Goal: Check status: Check status

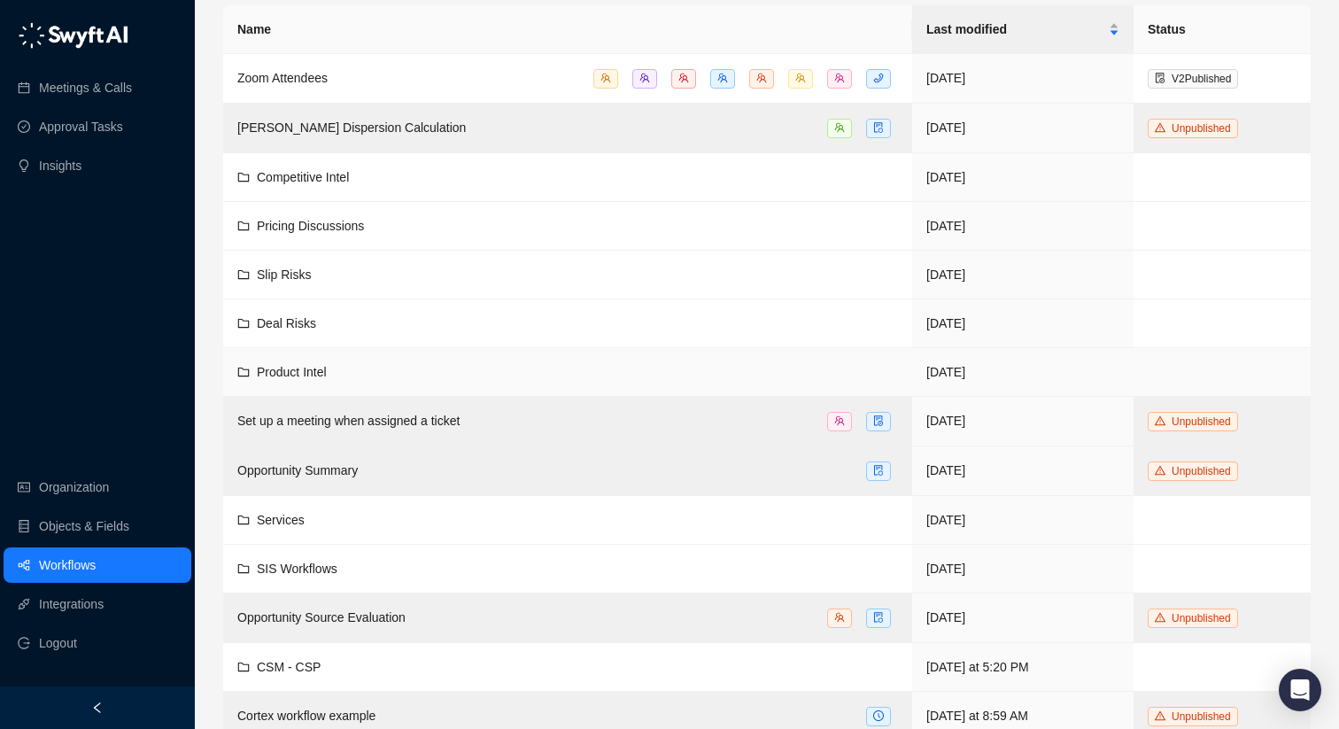
scroll to position [220, 0]
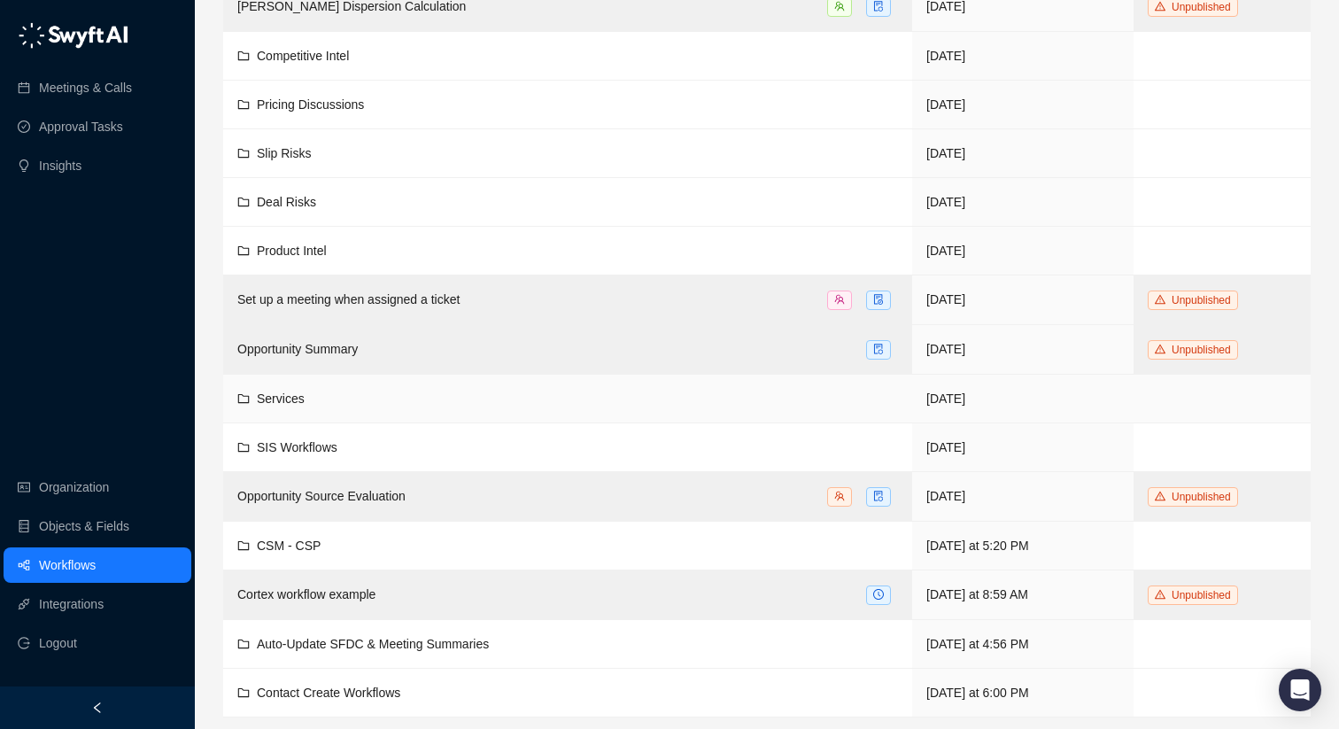
click at [308, 405] on div "Services" at bounding box center [567, 398] width 661 height 19
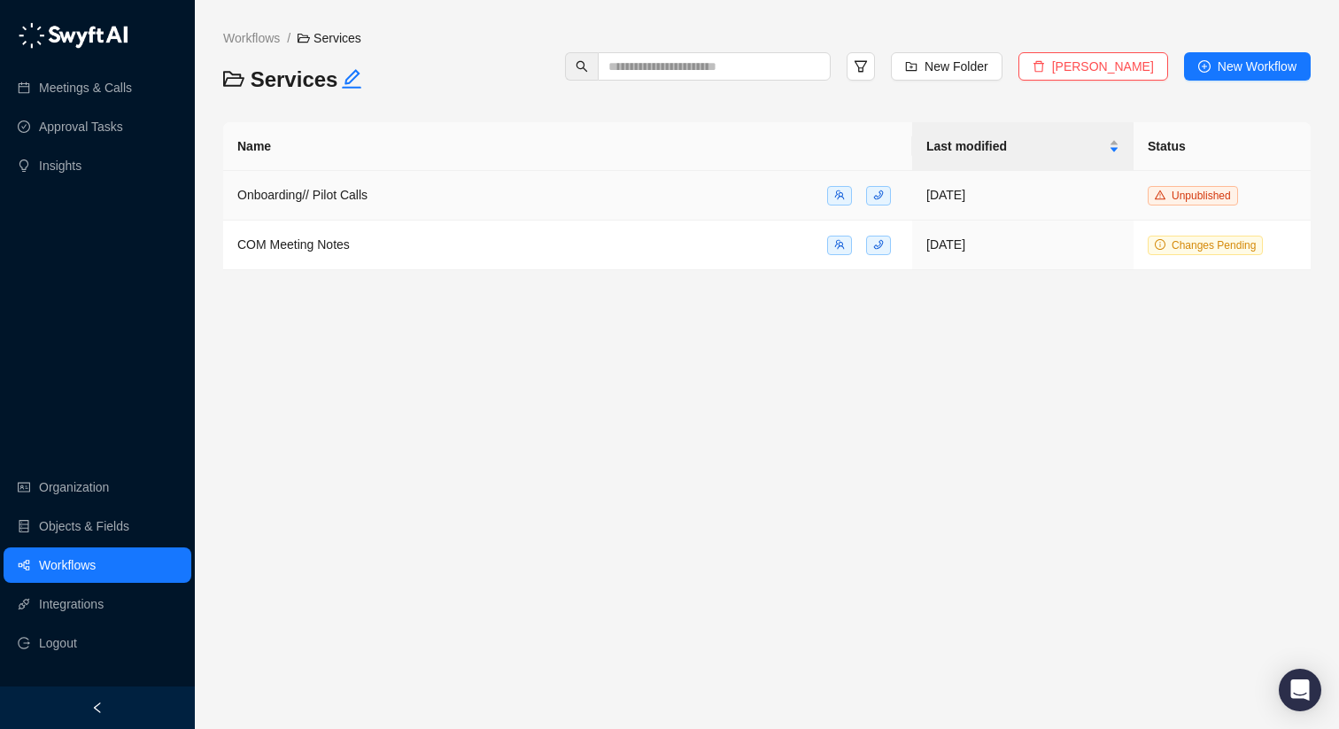
click at [277, 196] on span "Onboarding// Pilot Calls" at bounding box center [302, 195] width 130 height 14
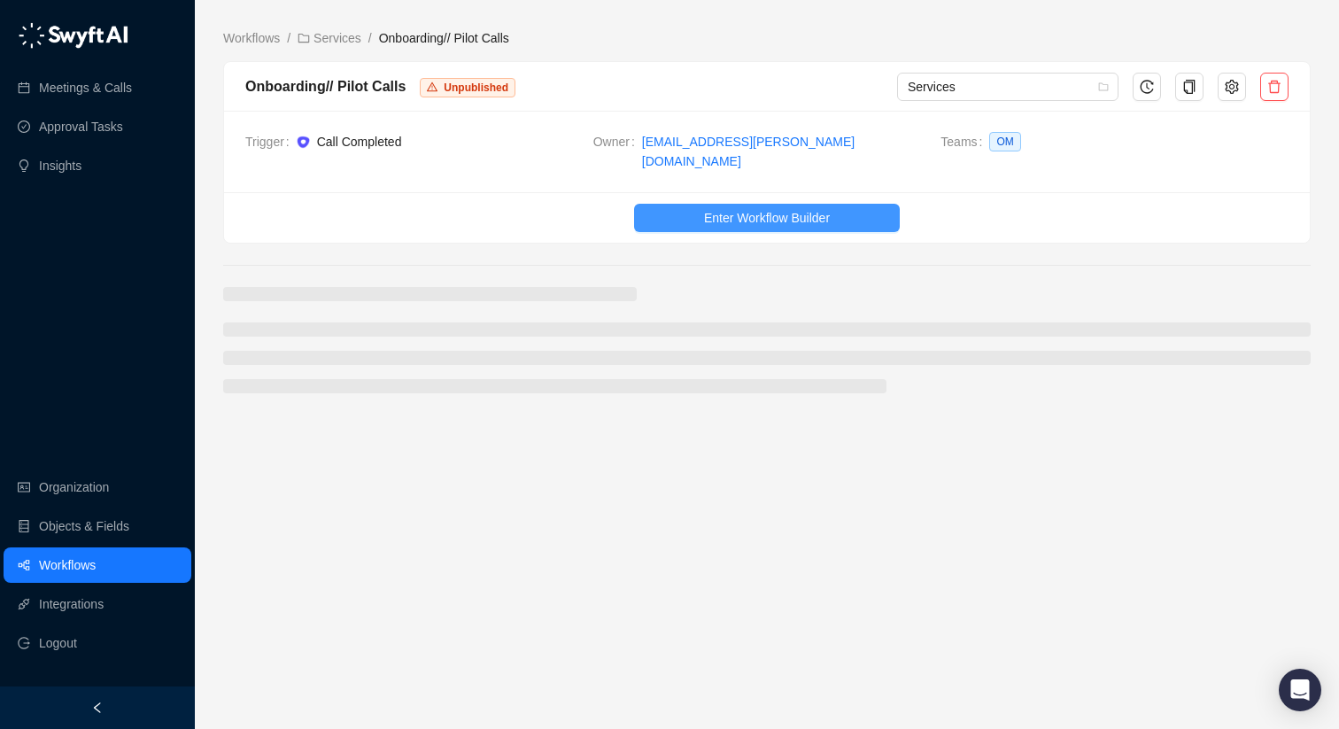
click at [754, 208] on span "Enter Workflow Builder" at bounding box center [767, 217] width 126 height 19
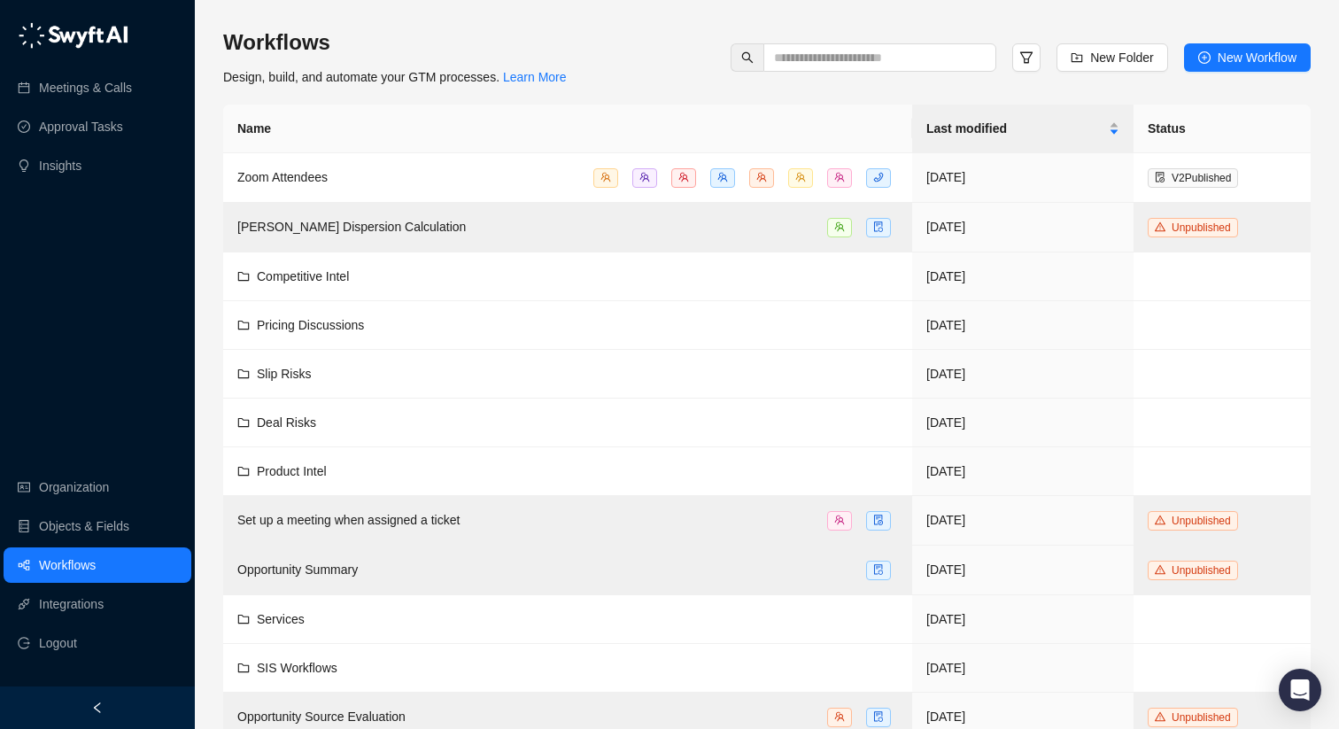
scroll to position [220, 0]
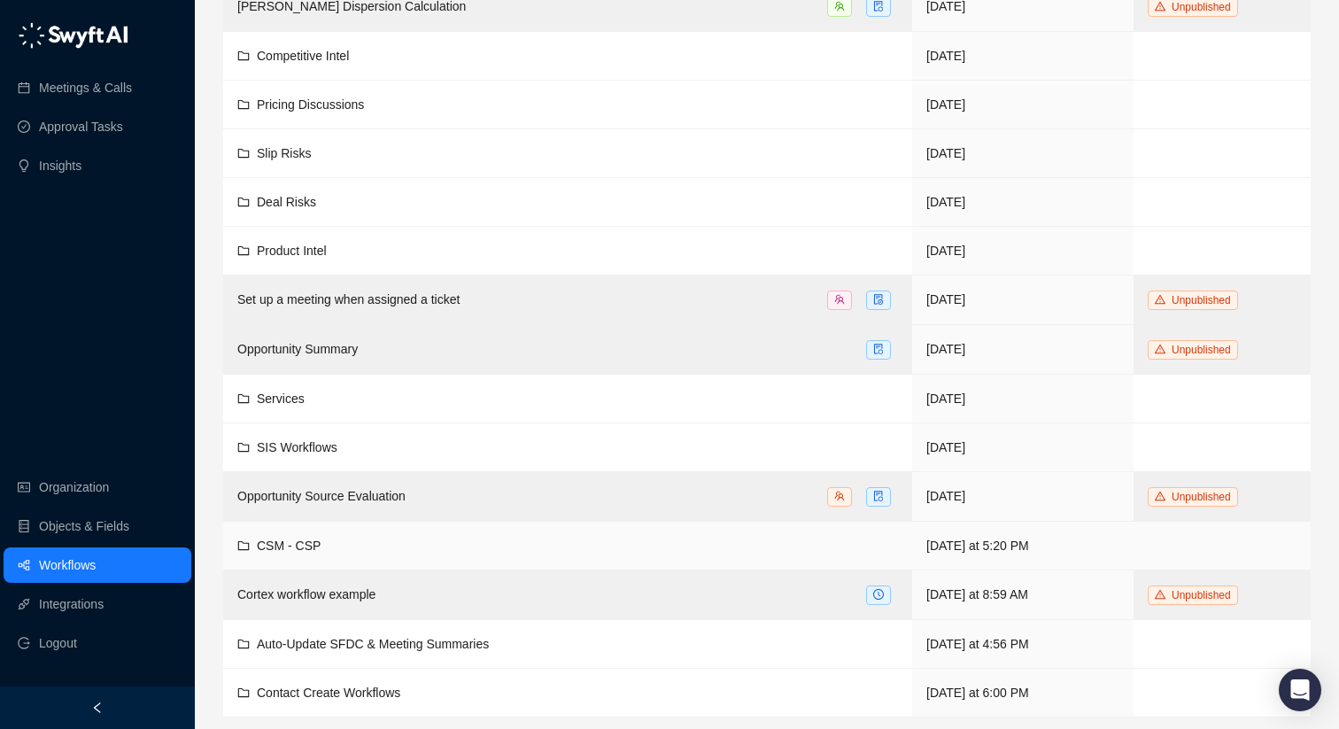
click at [334, 543] on div "CSM - CSP" at bounding box center [567, 545] width 661 height 19
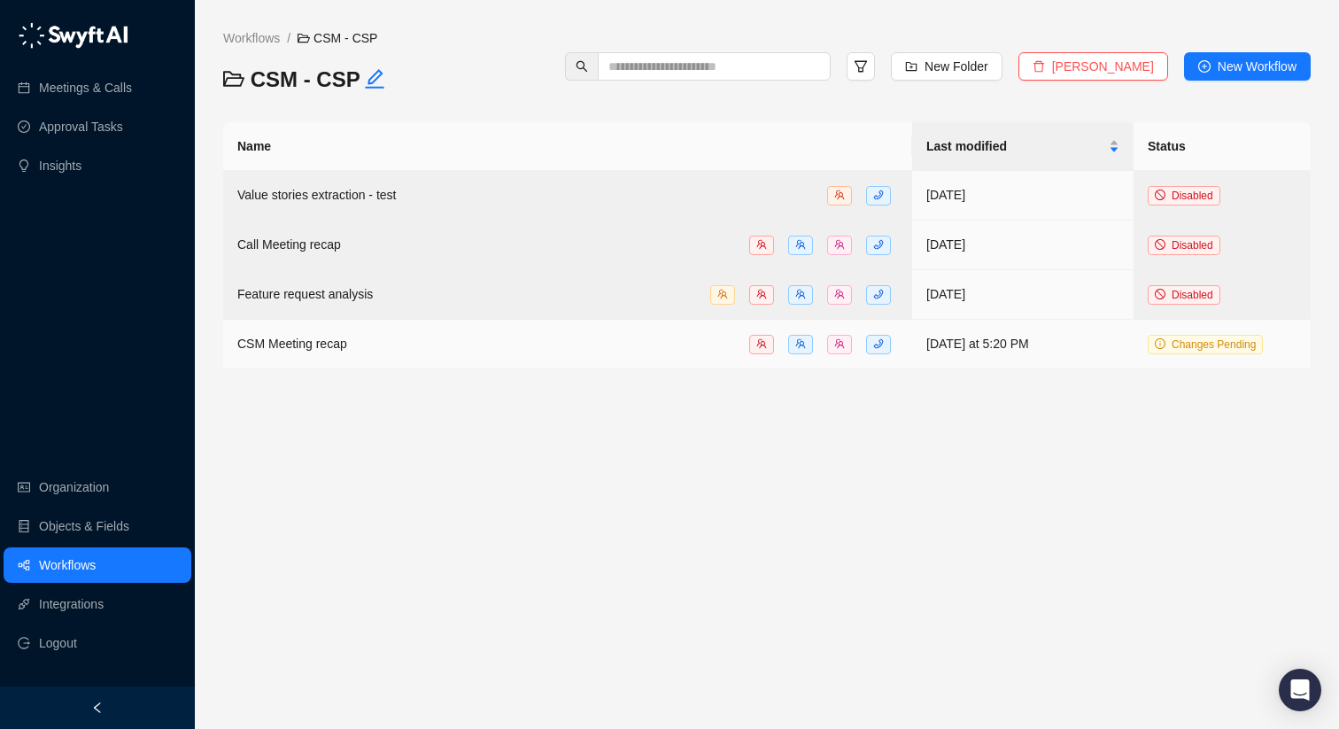
click at [328, 345] on span "CSM Meeting recap" at bounding box center [292, 343] width 110 height 14
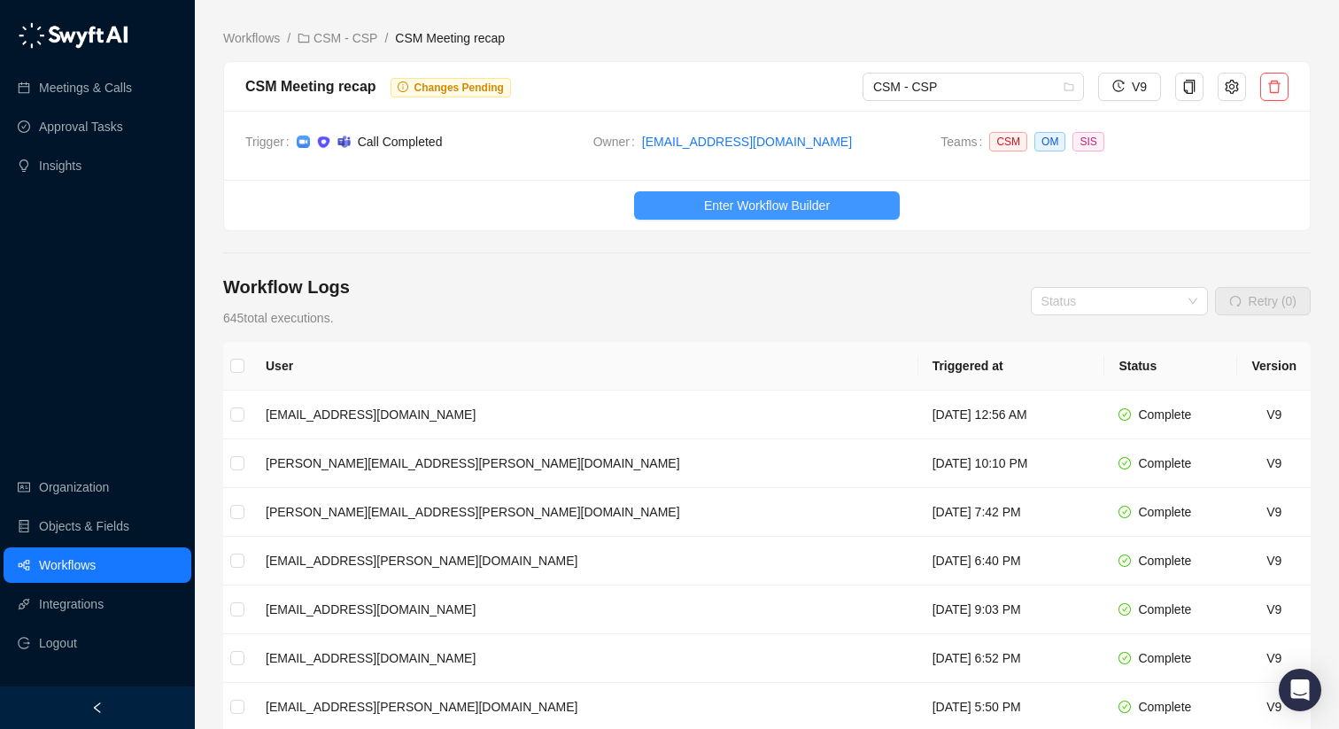
click at [688, 202] on button "Enter Workflow Builder" at bounding box center [767, 205] width 266 height 28
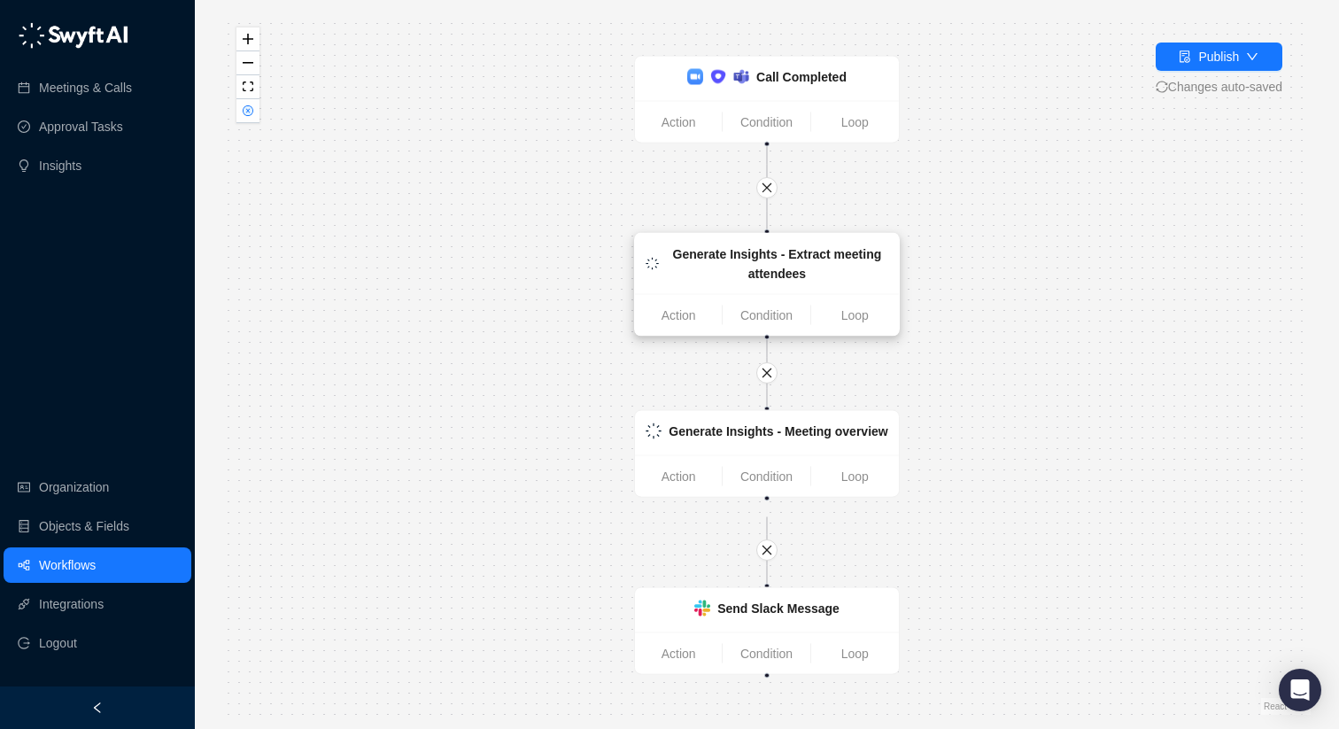
click at [854, 255] on strong "Generate Insights - Extract meeting attendees" at bounding box center [777, 264] width 209 height 34
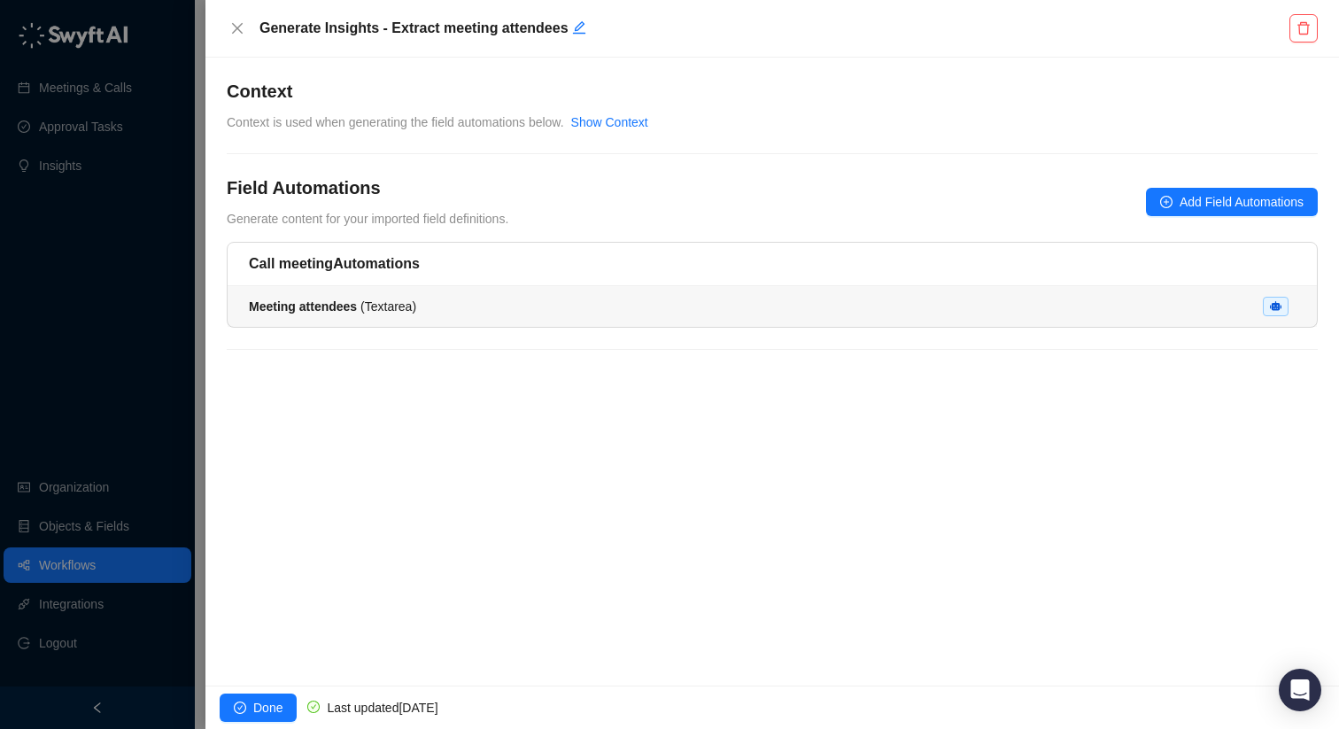
click at [846, 297] on div "Meeting attendees ( Textarea )" at bounding box center [772, 306] width 1047 height 19
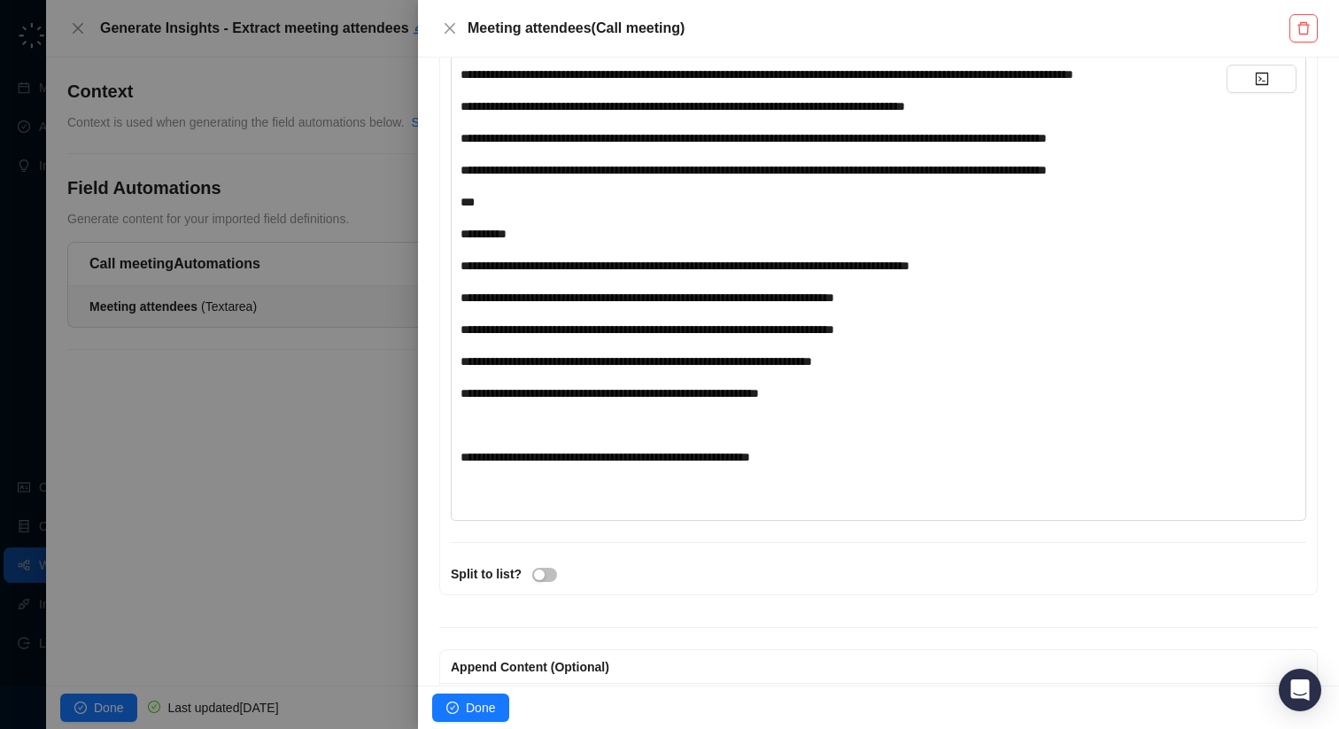
scroll to position [454, 0]
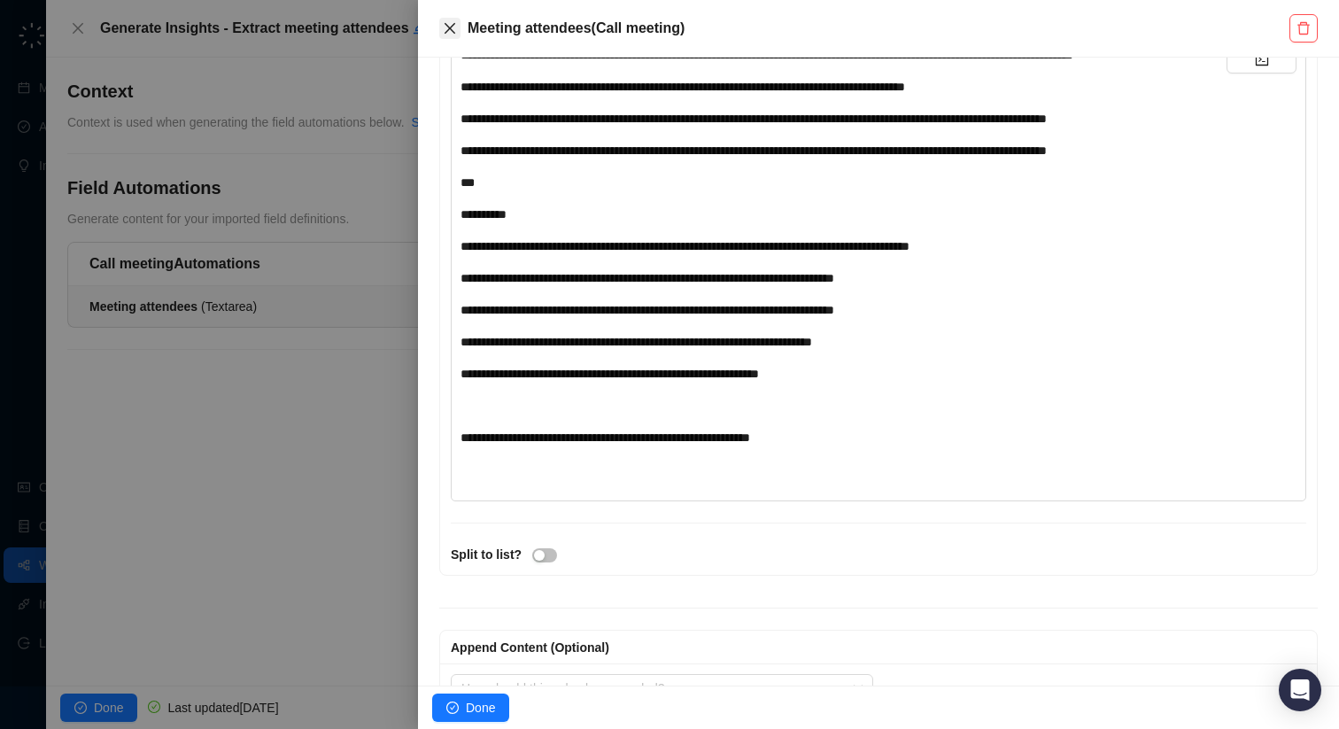
click at [443, 21] on icon "close" at bounding box center [450, 28] width 14 height 14
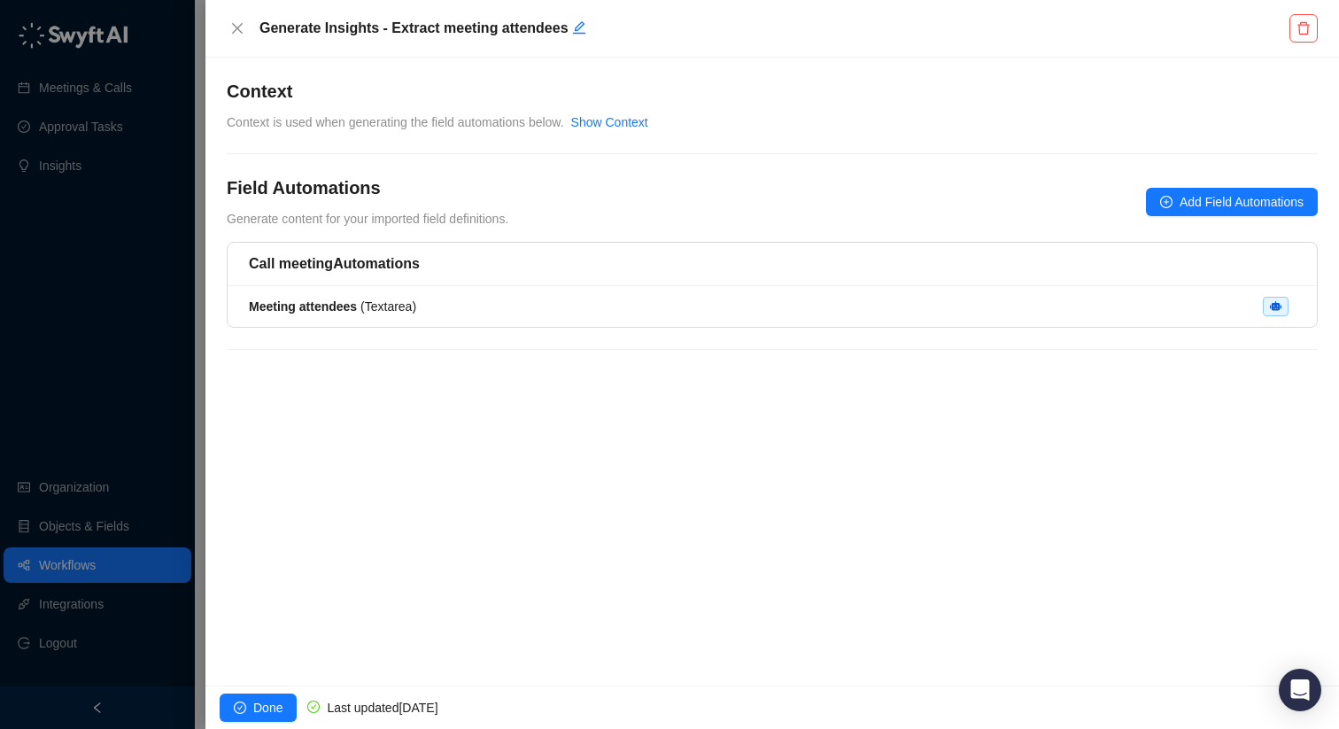
click at [226, 27] on div "Generate Insights - Extract meeting attendees" at bounding box center [771, 29] width 1133 height 58
click at [232, 27] on icon "close" at bounding box center [237, 28] width 14 height 14
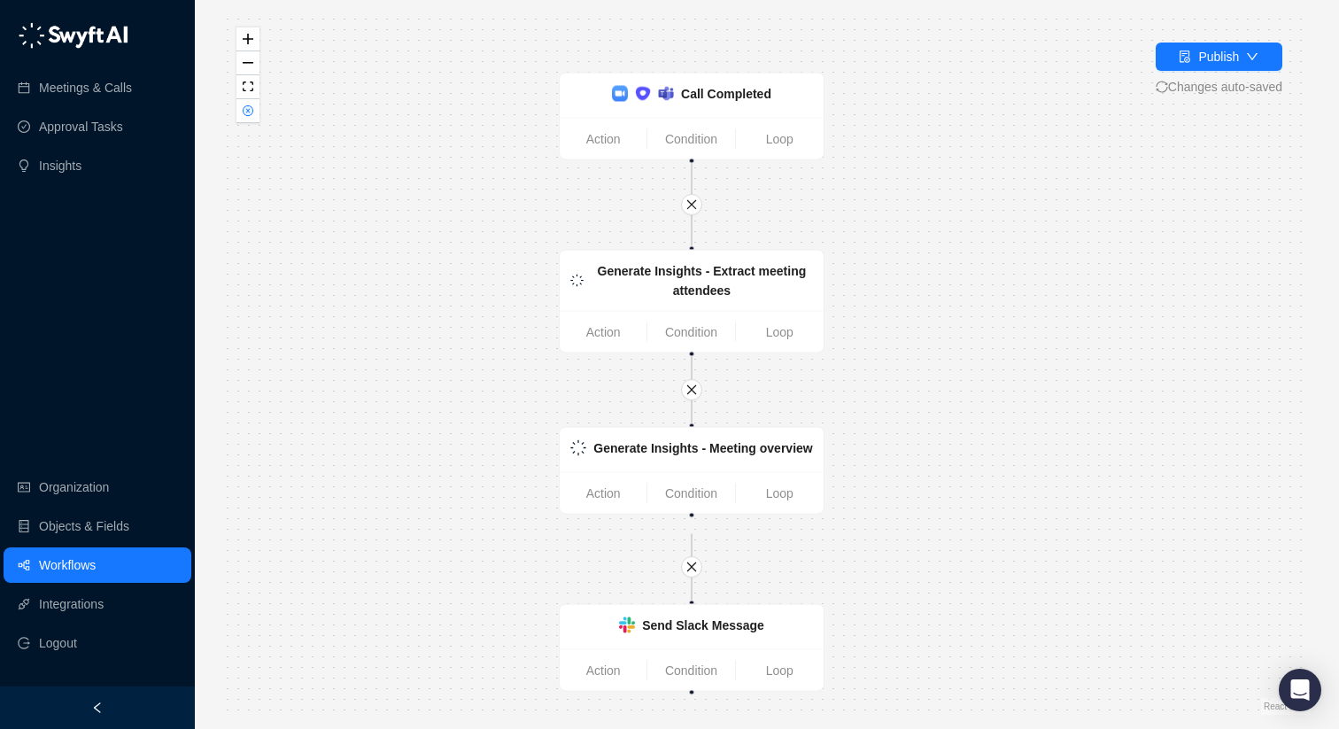
drag, startPoint x: 932, startPoint y: 205, endPoint x: 855, endPoint y: 222, distance: 78.0
click at [855, 222] on div "Call Completed Action Condition Loop Generate Insights - Extract meeting attend…" at bounding box center [766, 364] width 1087 height 700
click at [686, 425] on div "Call Completed Action Condition Loop Generate Insights - Extract meeting attend…" at bounding box center [766, 364] width 1087 height 700
click at [685, 439] on div "Generate Insights - Meeting overview" at bounding box center [702, 448] width 219 height 19
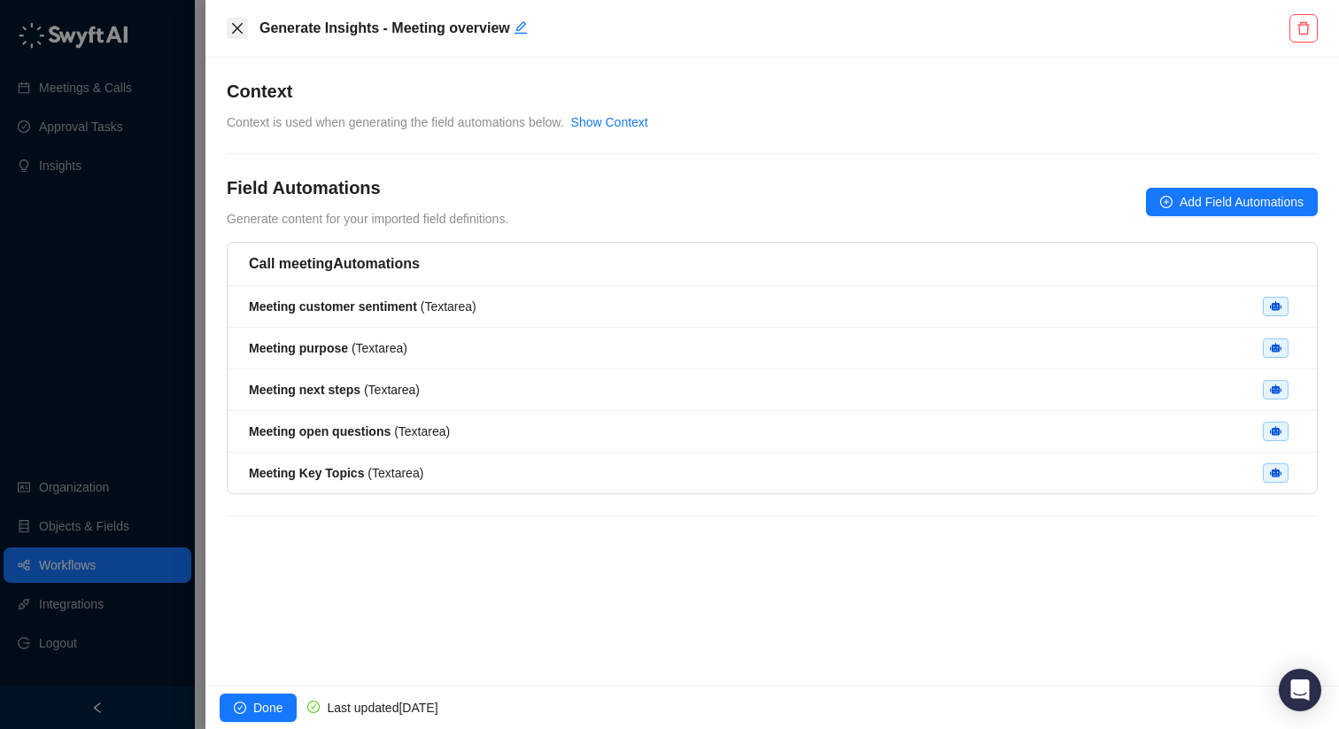
click at [230, 19] on button "Close" at bounding box center [237, 28] width 21 height 21
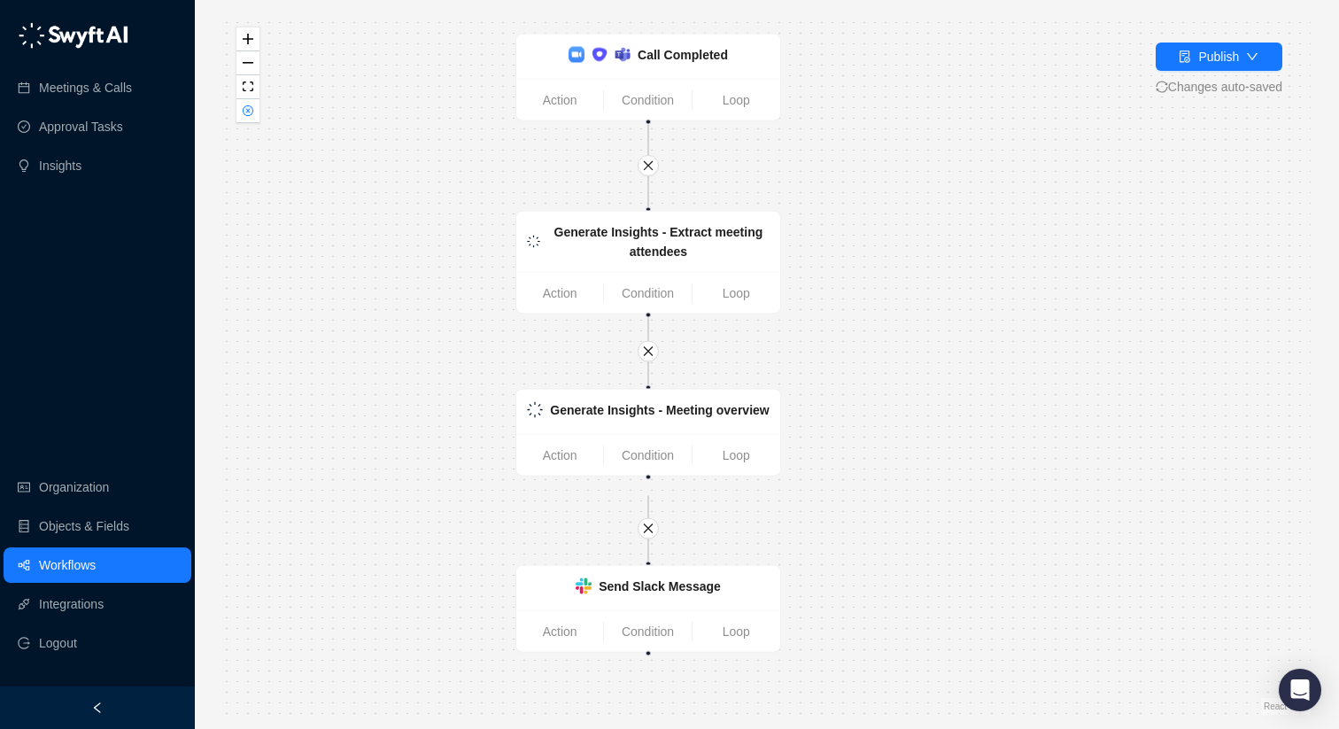
drag, startPoint x: 691, startPoint y: 55, endPoint x: 647, endPoint y: 16, distance: 58.3
click at [647, 16] on div "Call Completed Action Condition Loop Generate Insights - Extract meeting attend…" at bounding box center [766, 364] width 1087 height 700
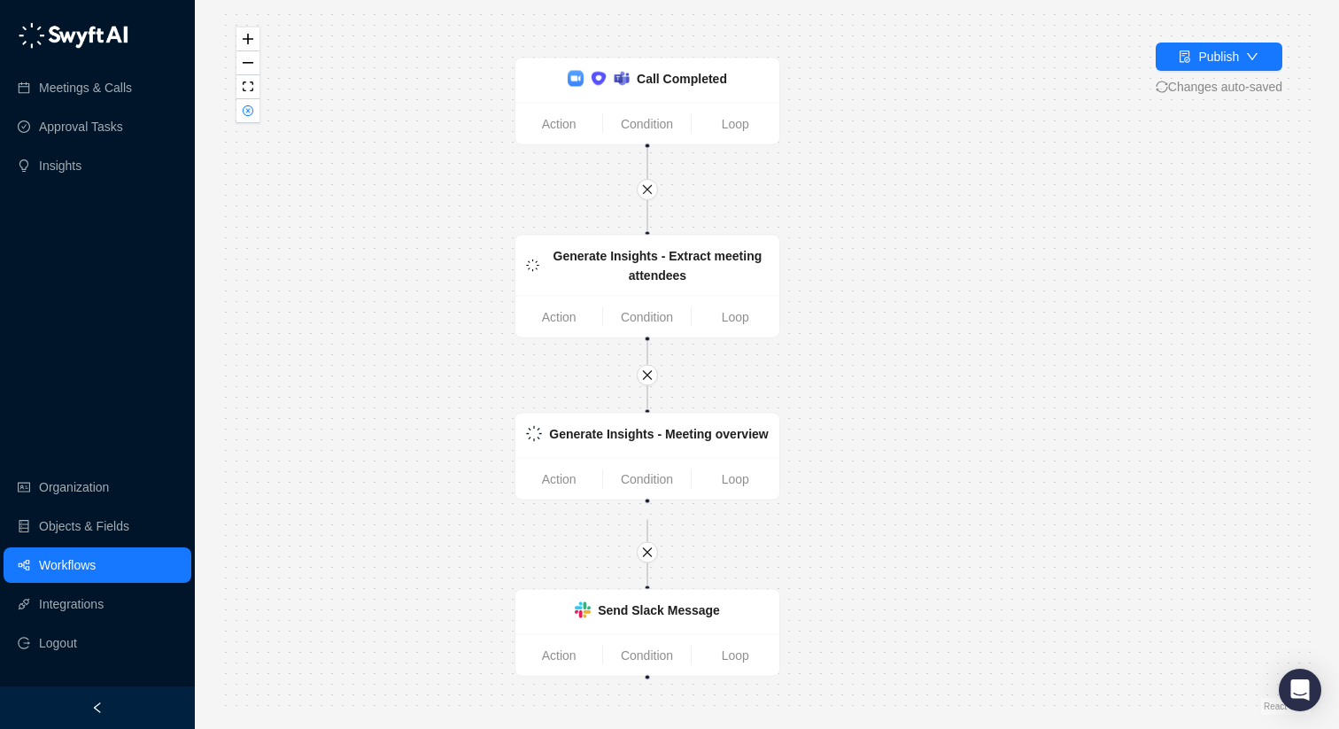
drag, startPoint x: 824, startPoint y: 303, endPoint x: 824, endPoint y: 327, distance: 23.9
click at [824, 327] on div "Call Completed Action Condition Loop Generate Insights - Extract meeting attend…" at bounding box center [766, 364] width 1087 height 700
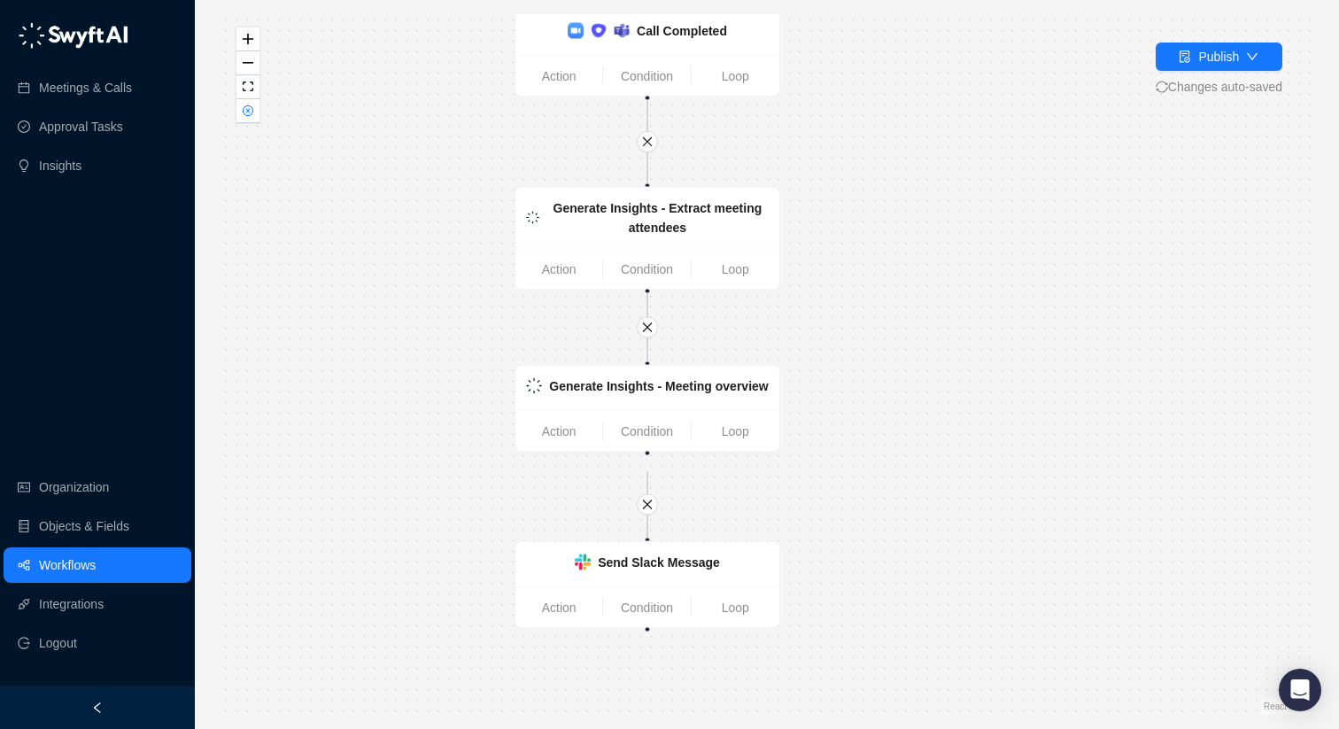
drag, startPoint x: 872, startPoint y: 209, endPoint x: 872, endPoint y: 181, distance: 28.3
click at [872, 181] on div "Call Completed Action Condition Loop Generate Insights - Extract meeting attend…" at bounding box center [766, 364] width 1087 height 700
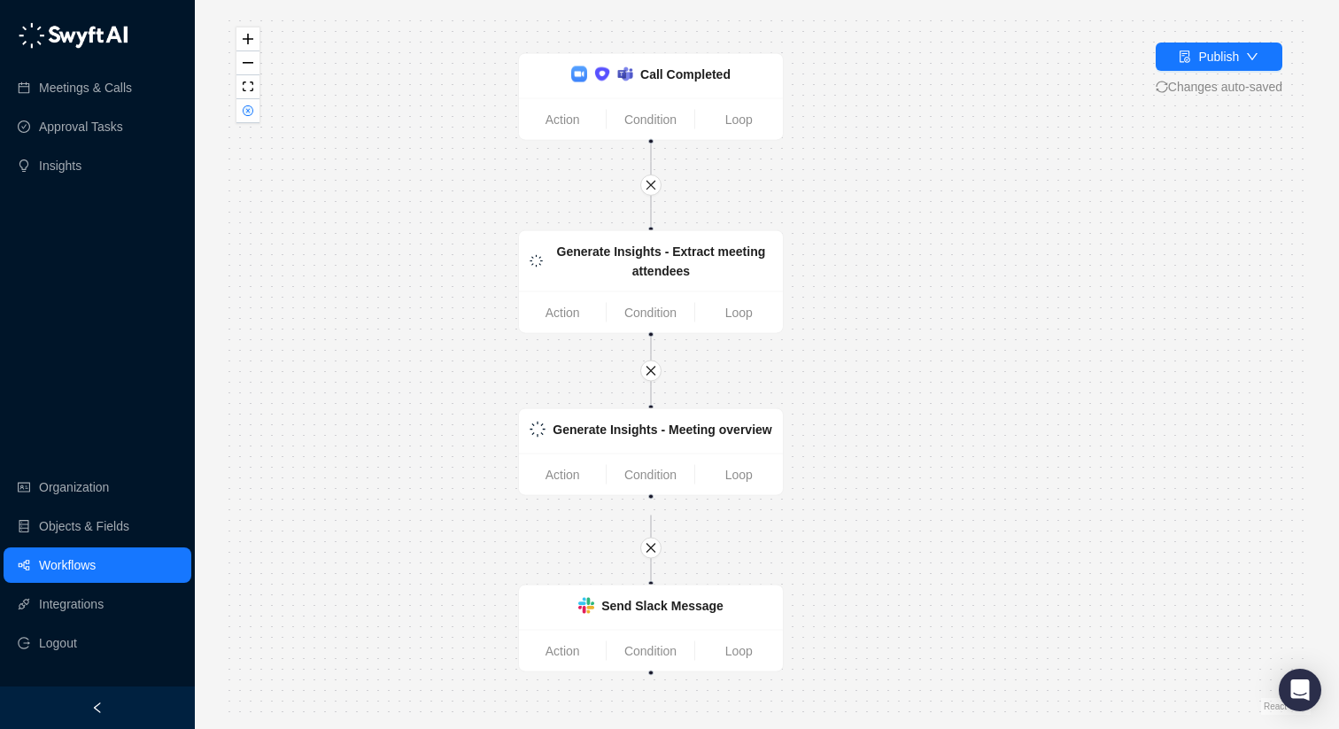
drag, startPoint x: 844, startPoint y: 146, endPoint x: 847, endPoint y: 189, distance: 43.5
click at [847, 189] on div "Call Completed Action Condition Loop Generate Insights - Extract meeting attend…" at bounding box center [766, 364] width 1087 height 700
click at [658, 621] on div "Send Slack Message" at bounding box center [651, 607] width 264 height 44
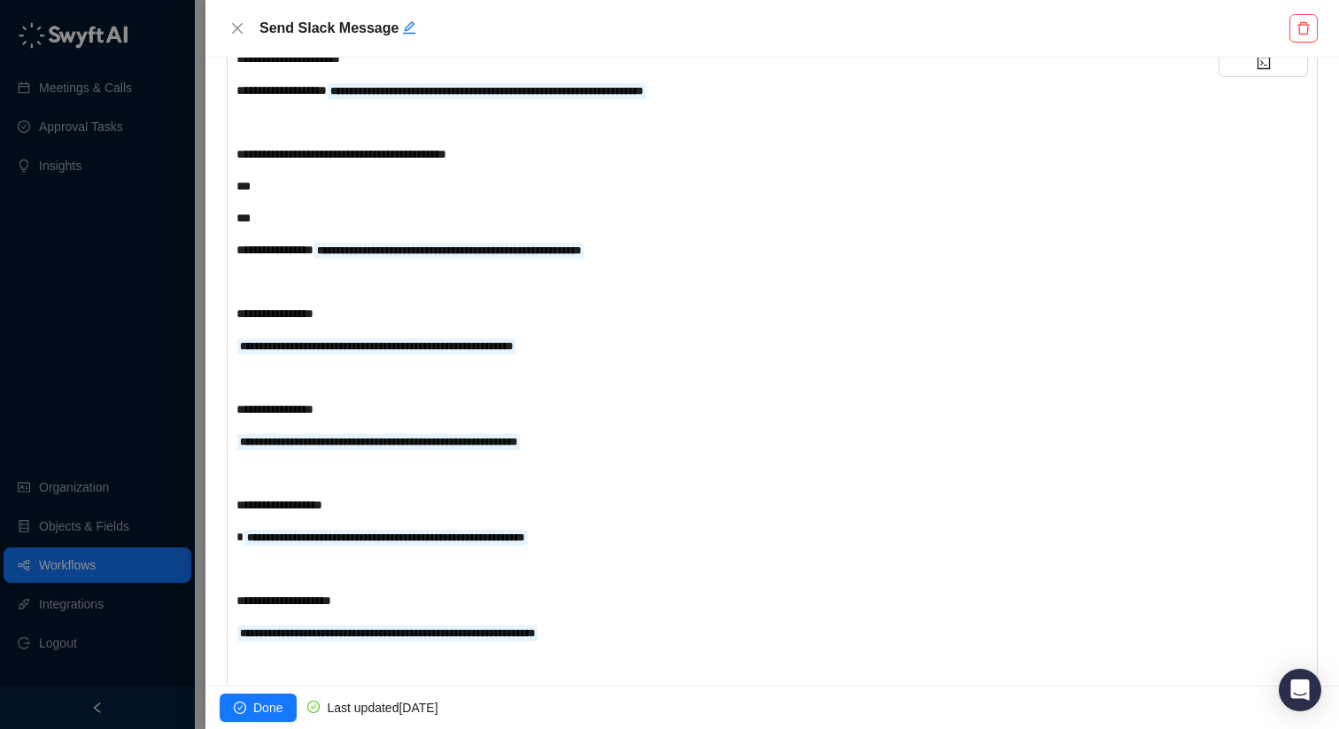
scroll to position [488, 0]
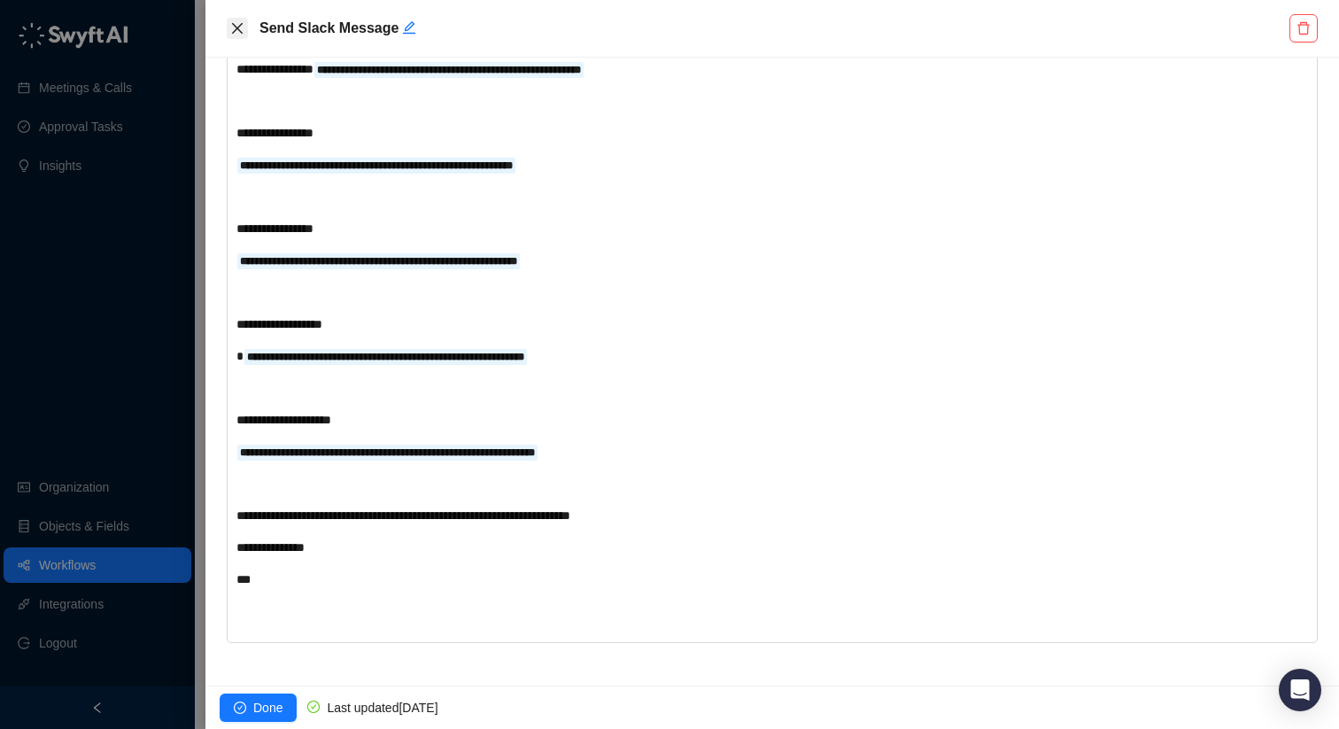
click at [236, 35] on icon "close" at bounding box center [237, 28] width 14 height 14
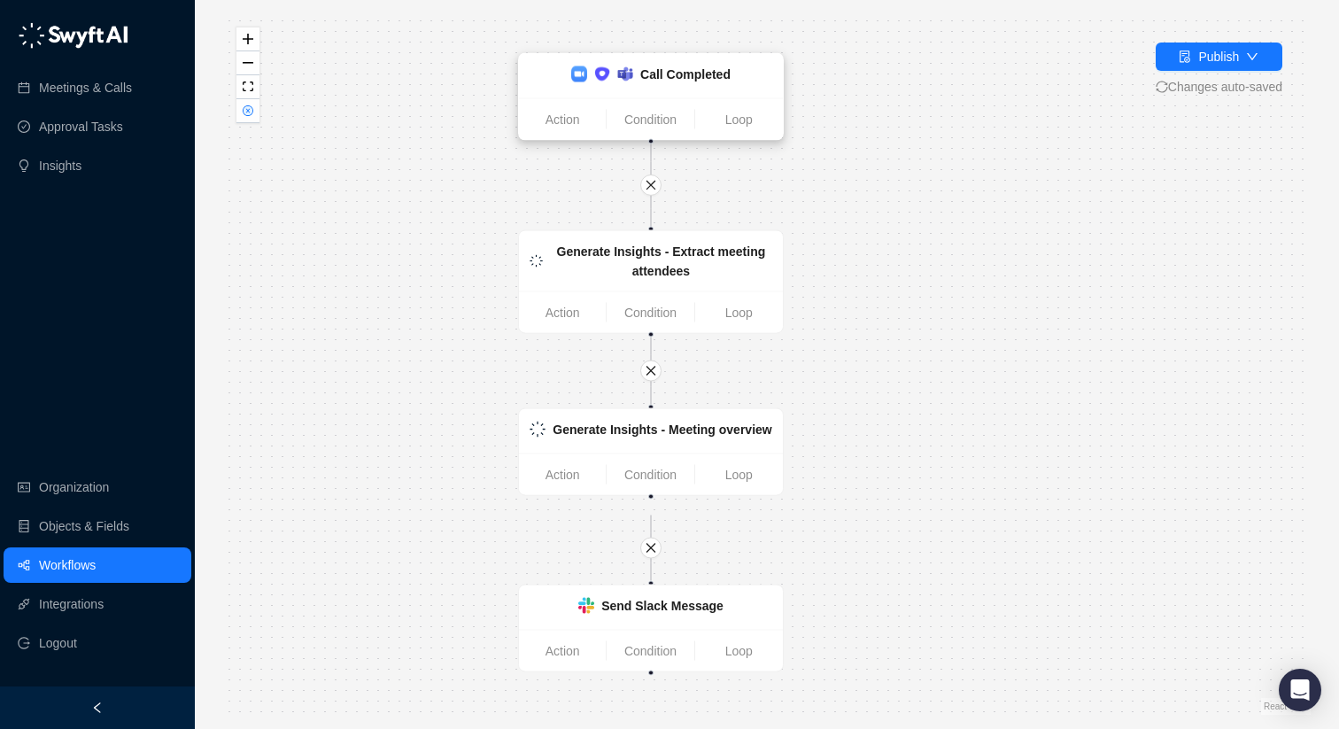
click at [652, 77] on strong "Call Completed" at bounding box center [685, 74] width 90 height 14
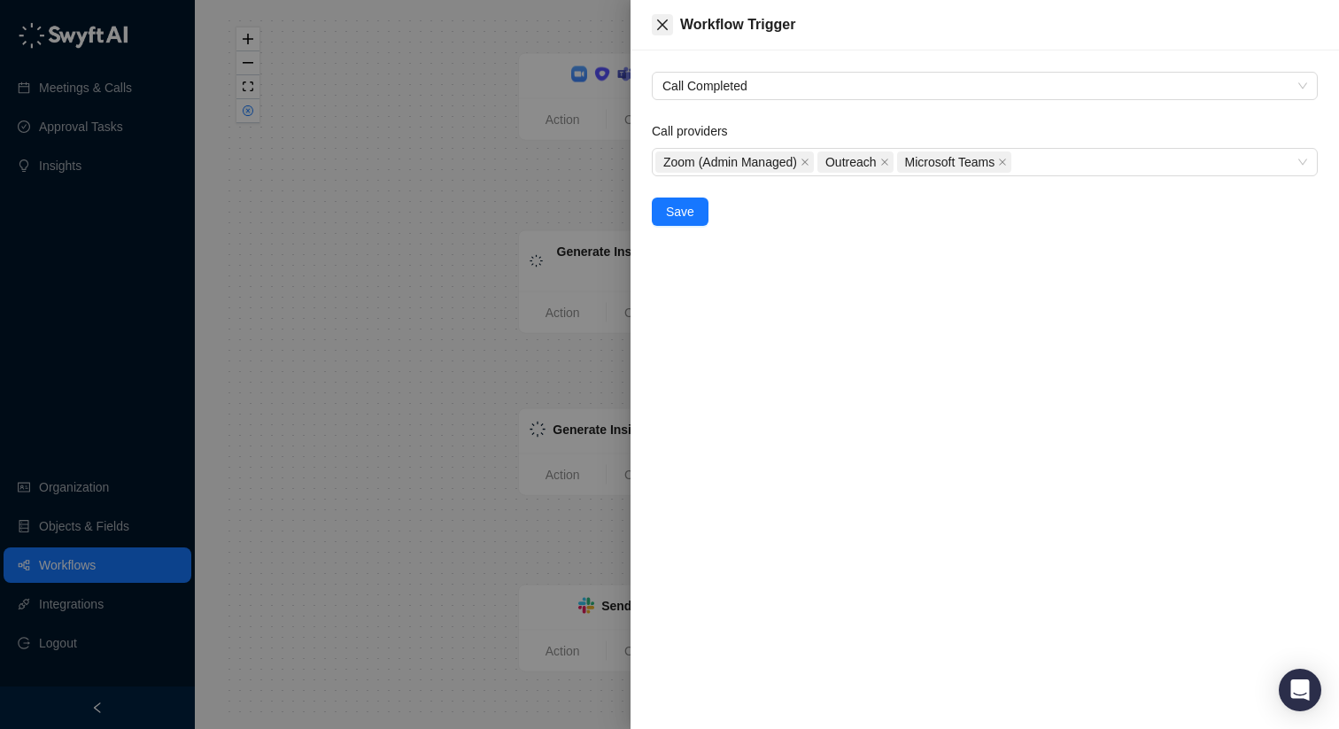
click at [669, 26] on icon "close" at bounding box center [662, 25] width 14 height 14
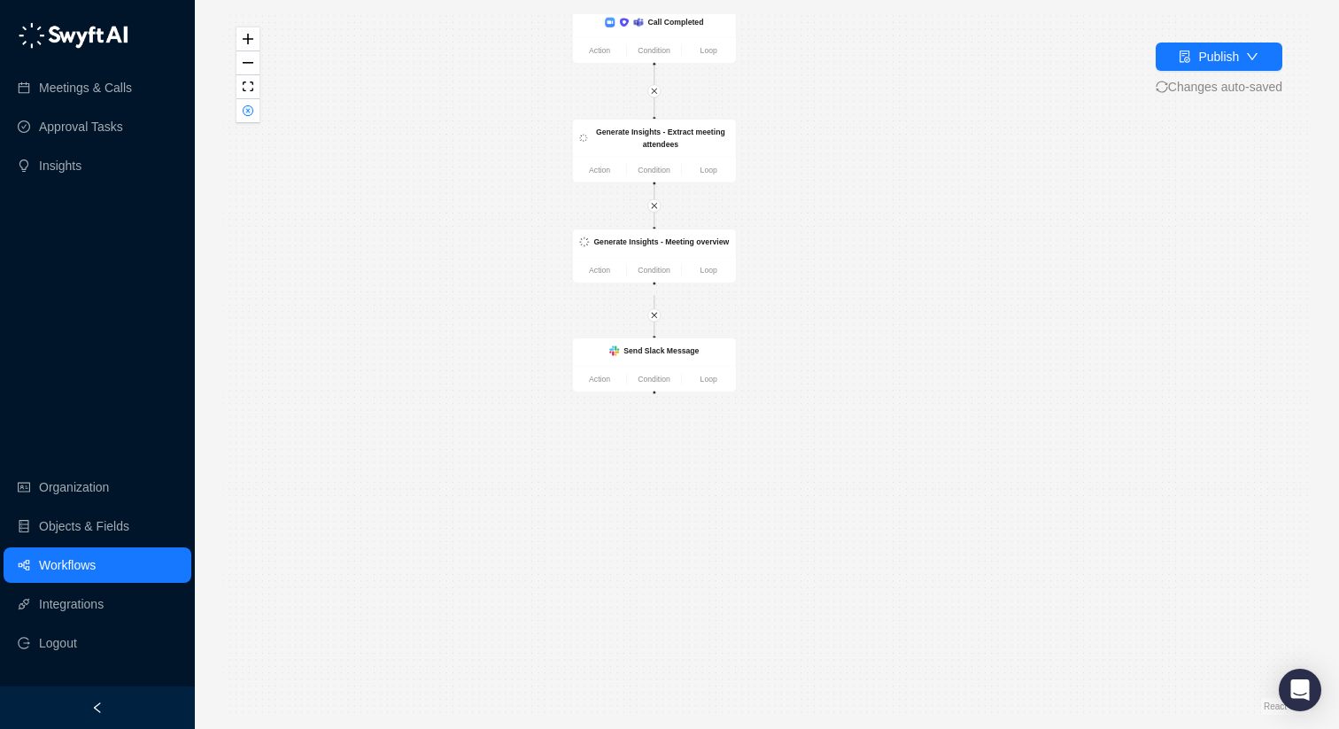
drag, startPoint x: 742, startPoint y: 320, endPoint x: 742, endPoint y: 201, distance: 118.7
click at [742, 201] on div "Call Completed Action Condition Loop Generate Insights - Extract meeting attend…" at bounding box center [766, 364] width 1087 height 700
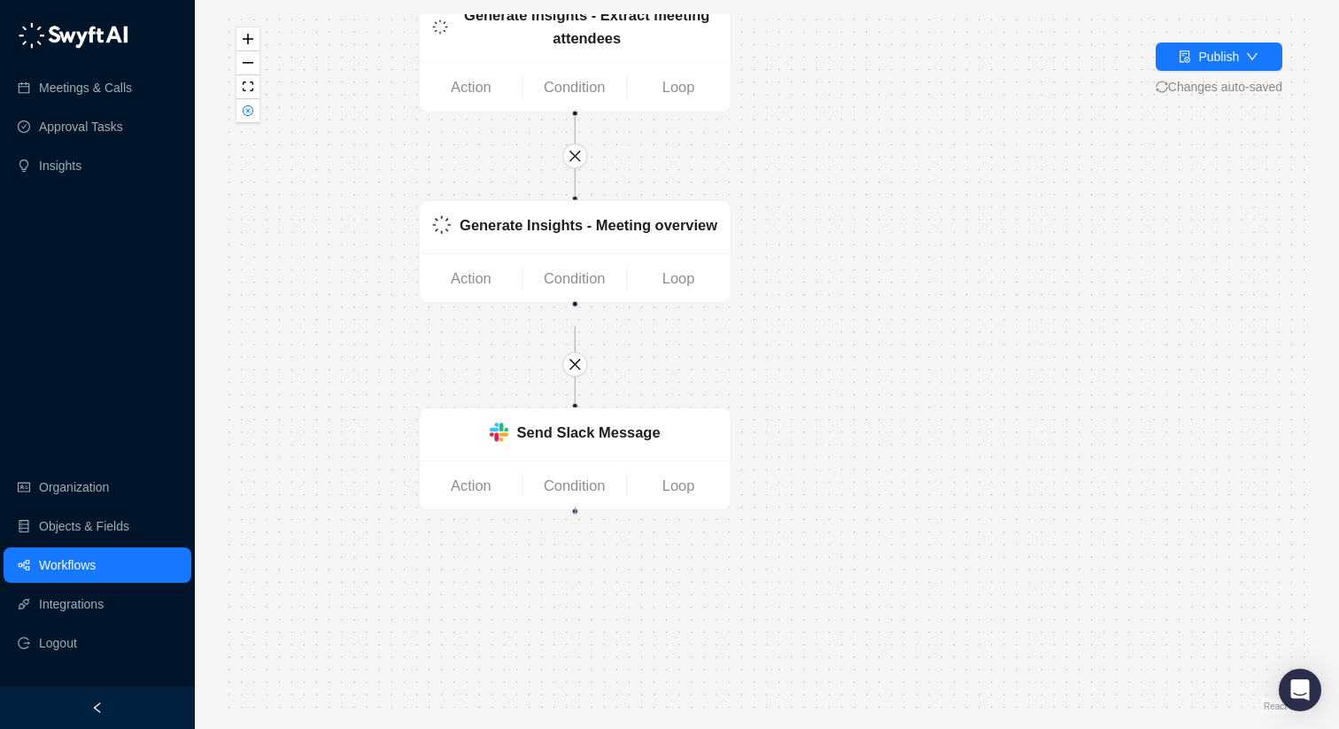
click at [576, 509] on div at bounding box center [575, 511] width 6 height 6
click at [470, 488] on link "Action" at bounding box center [471, 485] width 103 height 23
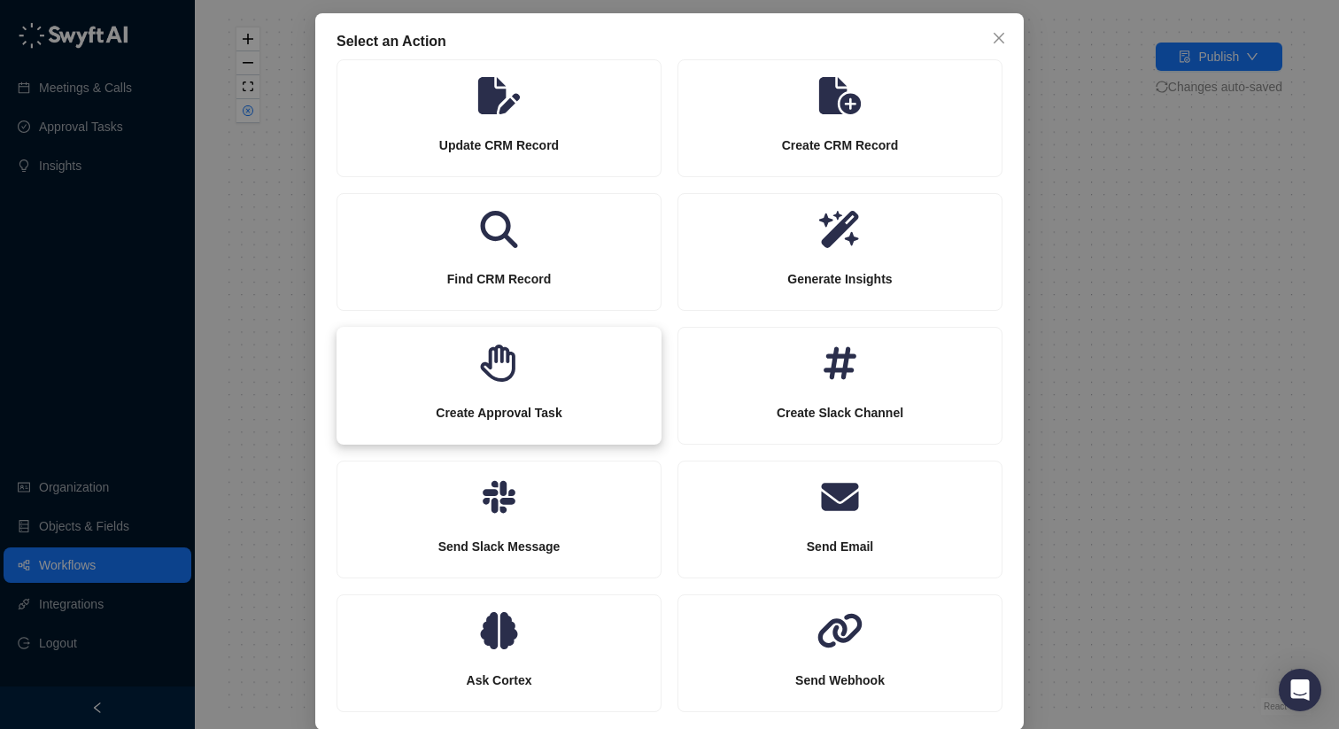
scroll to position [97, 0]
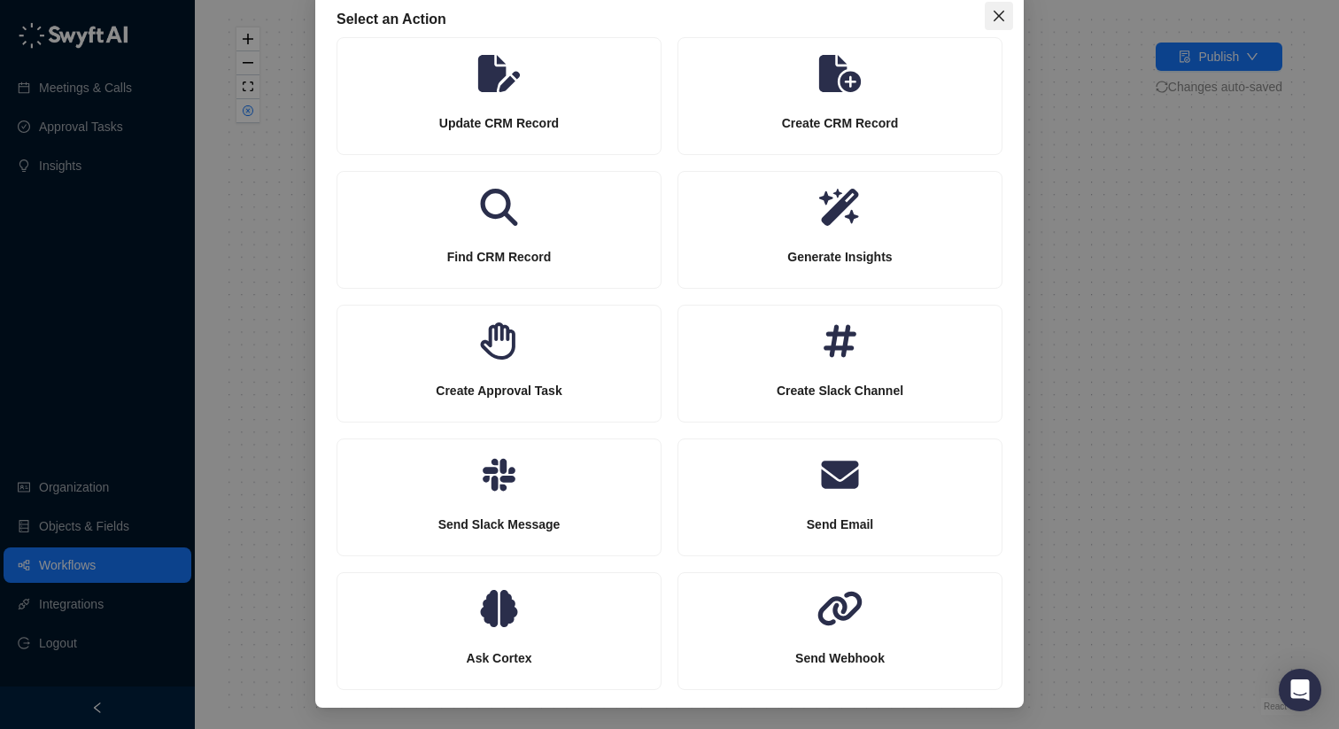
click at [1005, 19] on icon "close" at bounding box center [999, 16] width 14 height 14
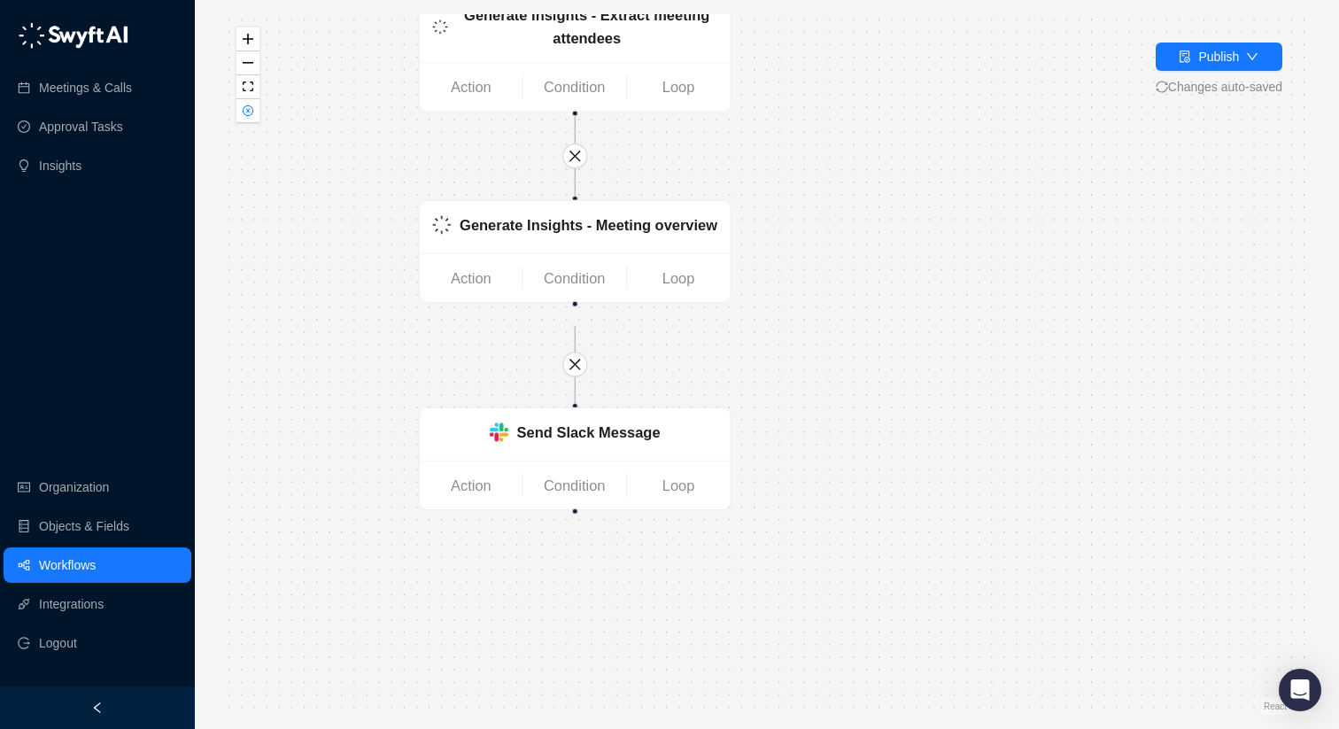
scroll to position [9, 0]
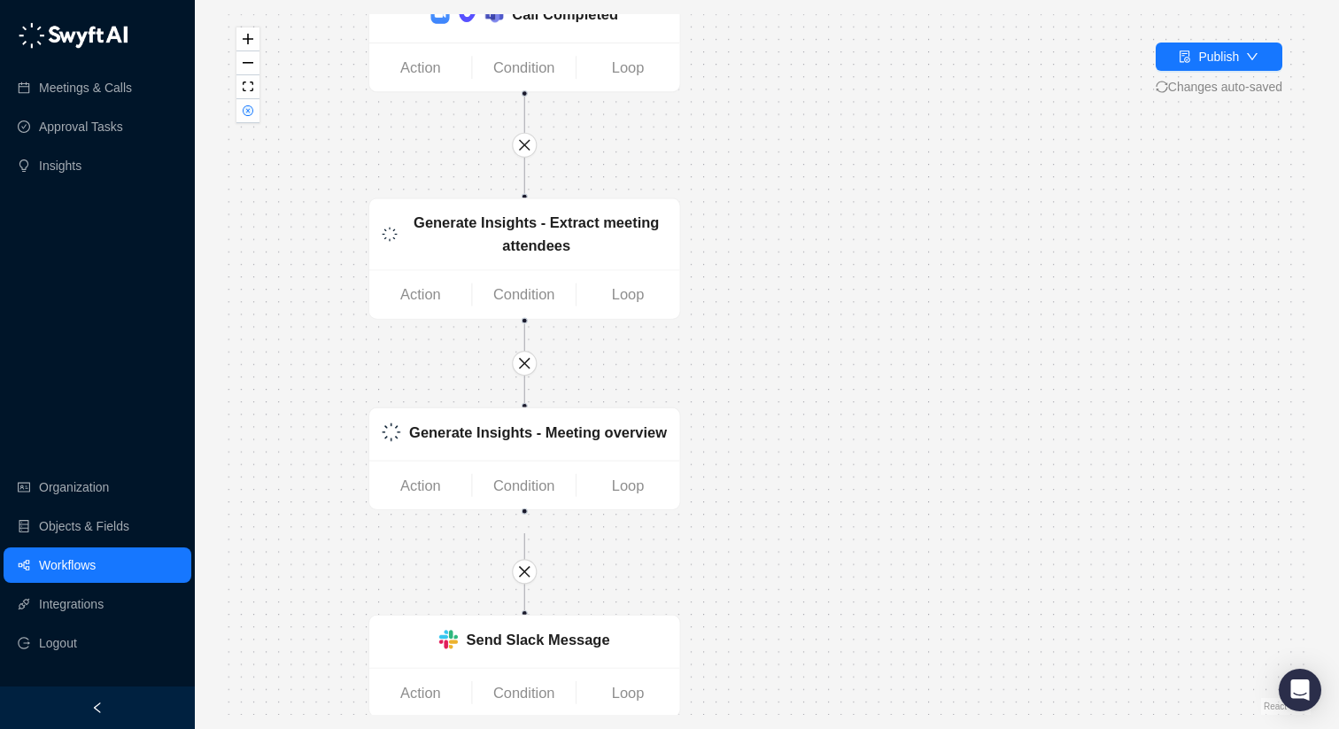
drag, startPoint x: 993, startPoint y: 22, endPoint x: 915, endPoint y: 282, distance: 270.9
click at [915, 282] on div "Call Completed Action Condition Loop Generate Insights - Extract meeting attend…" at bounding box center [766, 364] width 1087 height 700
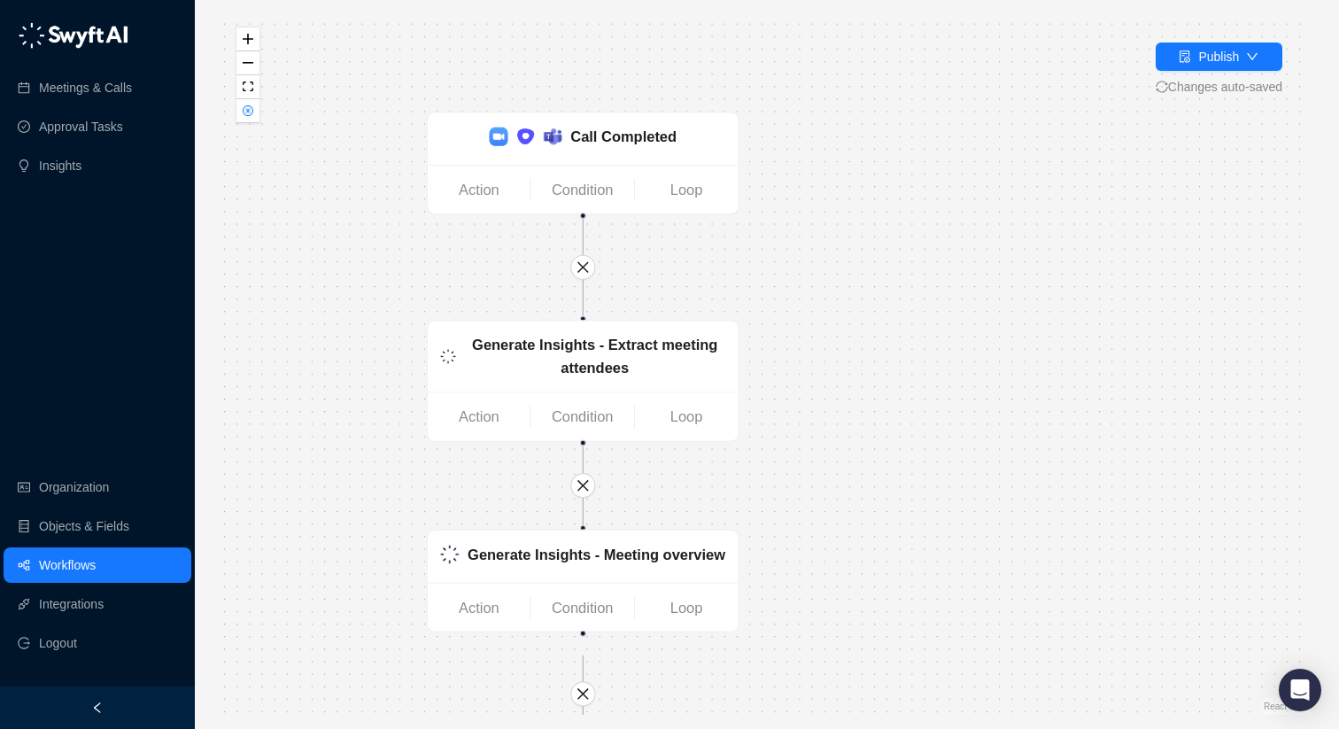
drag, startPoint x: 896, startPoint y: 139, endPoint x: 990, endPoint y: 190, distance: 107.0
click at [990, 190] on div "Call Completed Action Condition Loop Generate Insights - Extract meeting attend…" at bounding box center [766, 364] width 1087 height 700
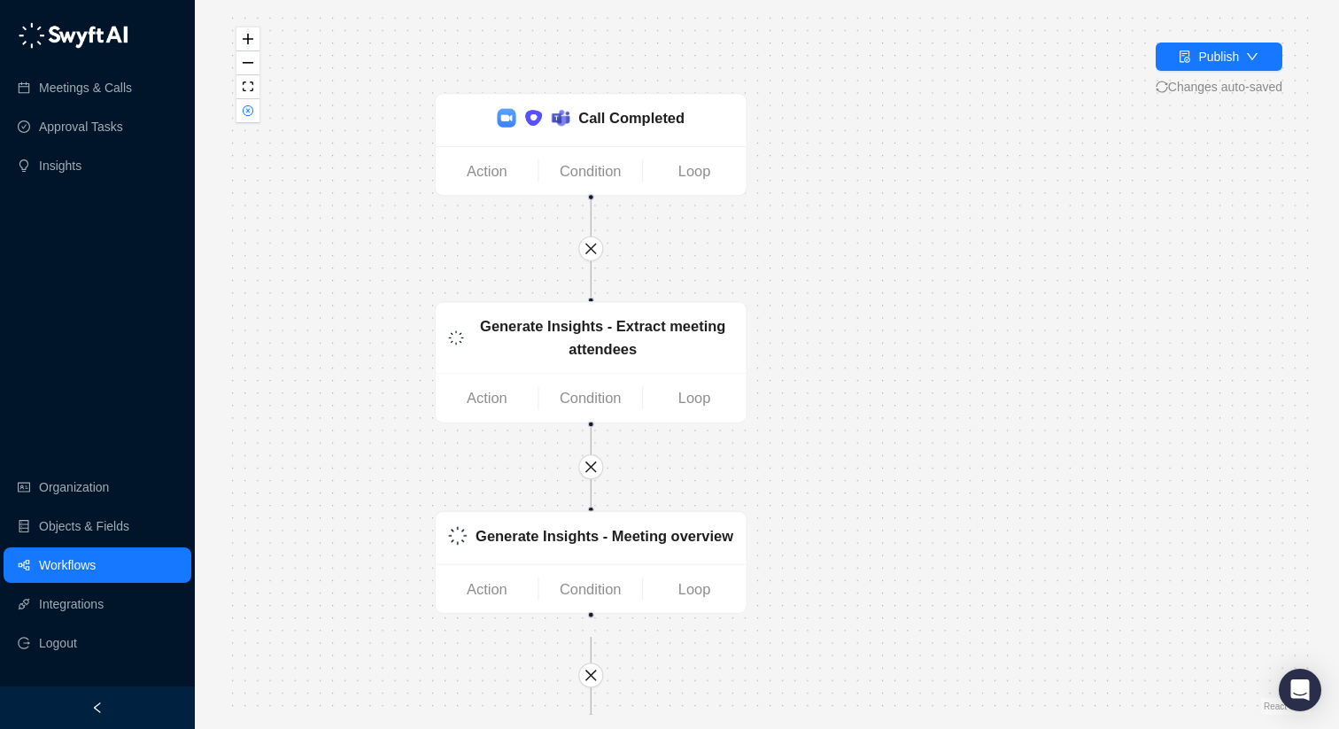
drag, startPoint x: 326, startPoint y: 73, endPoint x: 406, endPoint y: 93, distance: 82.9
click at [406, 93] on div "Call Completed Action Condition Loop Generate Insights - Extract meeting attend…" at bounding box center [766, 364] width 1087 height 700
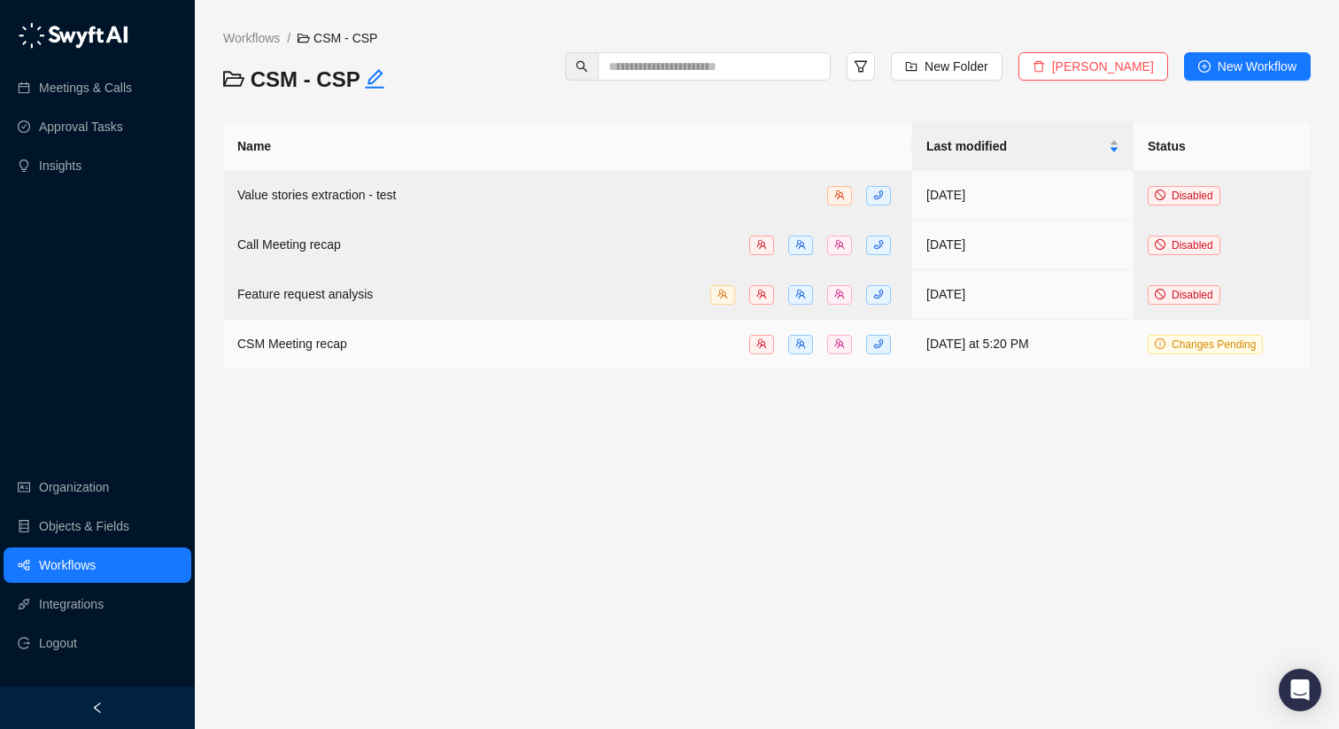
click at [422, 344] on div "CSM Meeting recap" at bounding box center [567, 344] width 661 height 20
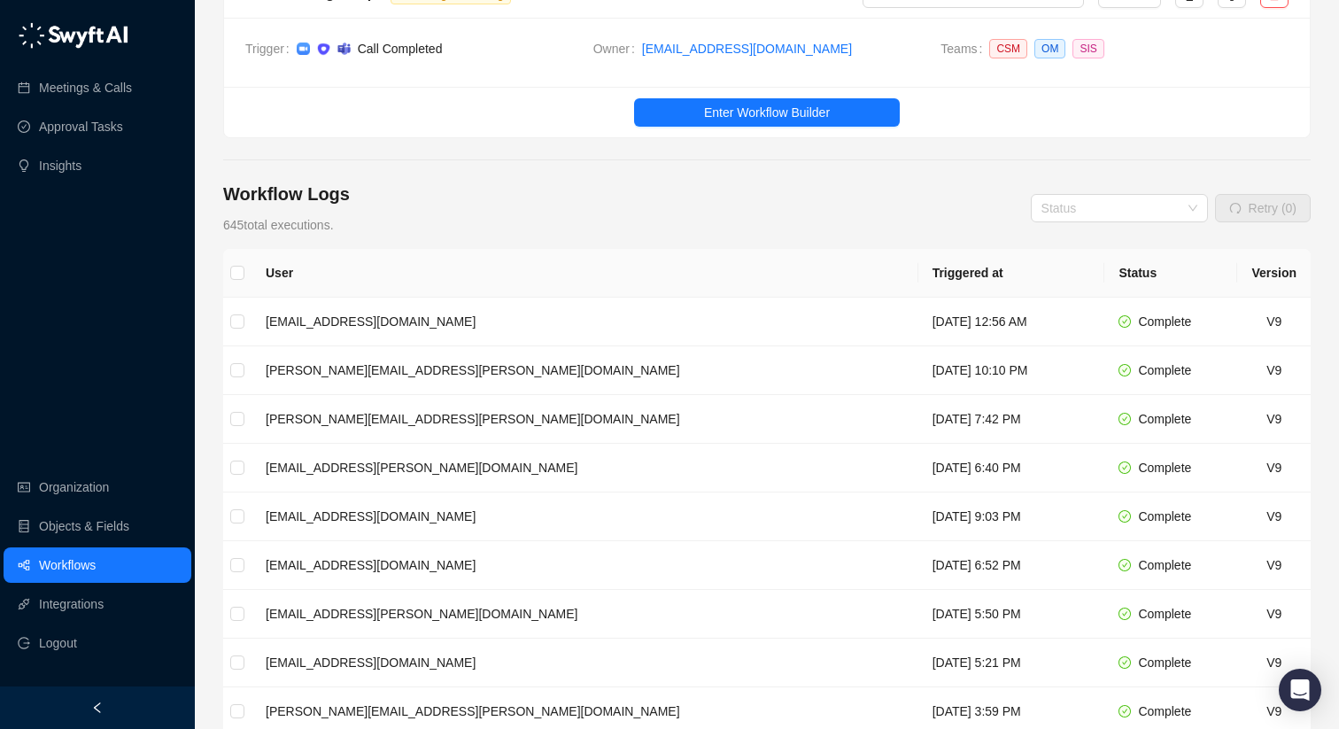
scroll to position [99, 0]
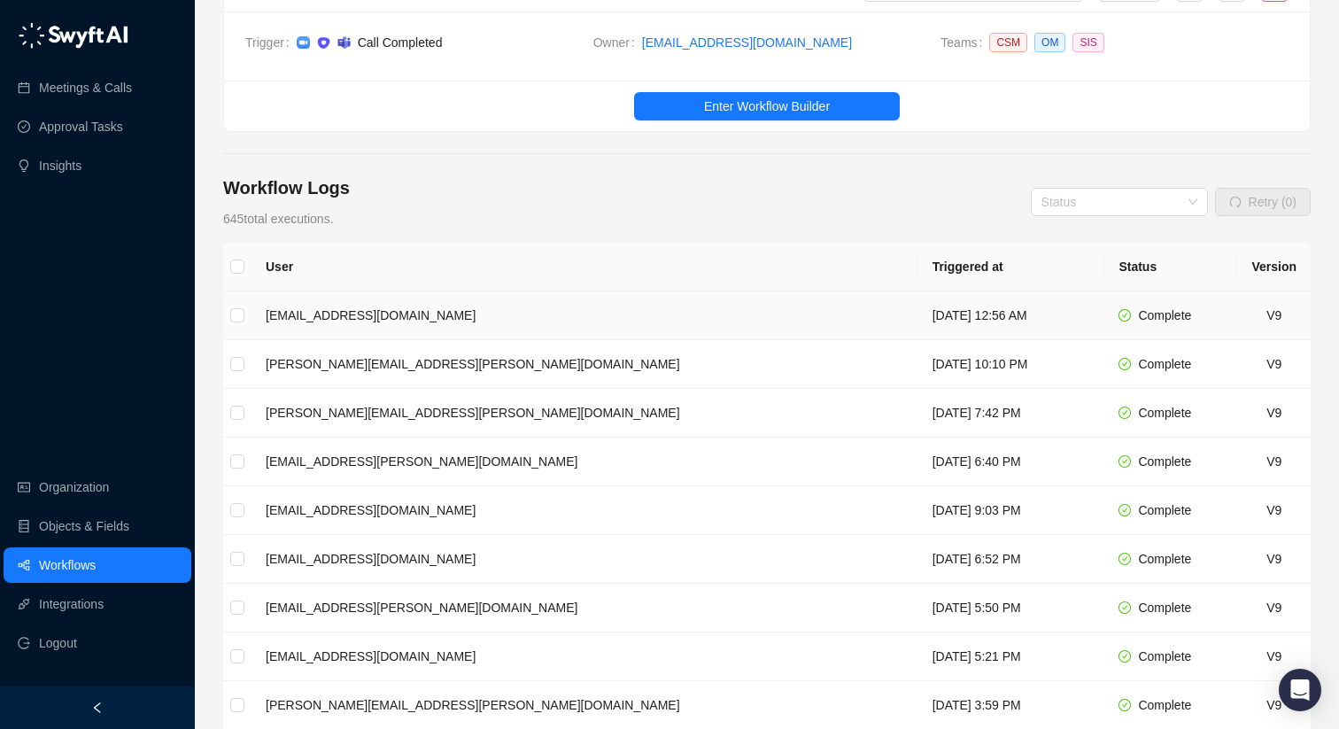
click at [918, 311] on td "[DATE] 12:56 AM" at bounding box center [1011, 315] width 187 height 49
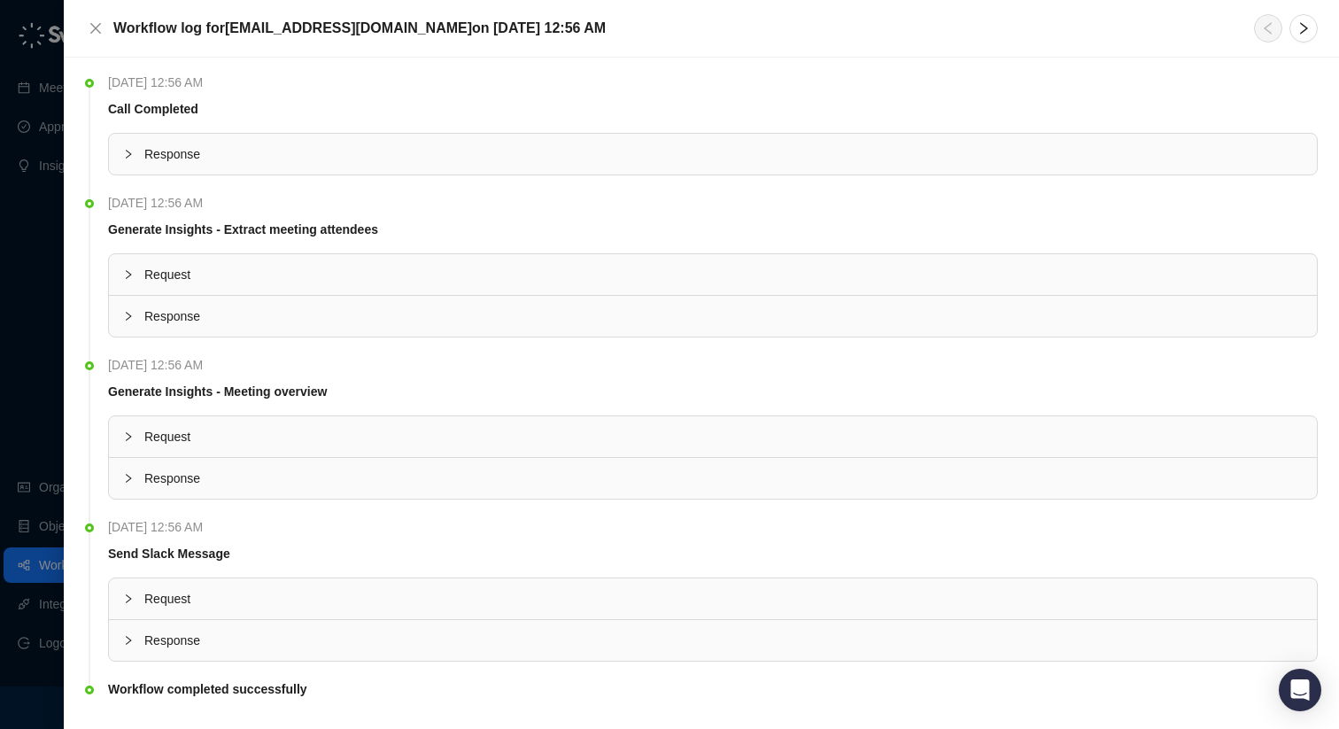
click at [197, 315] on span "Response" at bounding box center [723, 315] width 1158 height 19
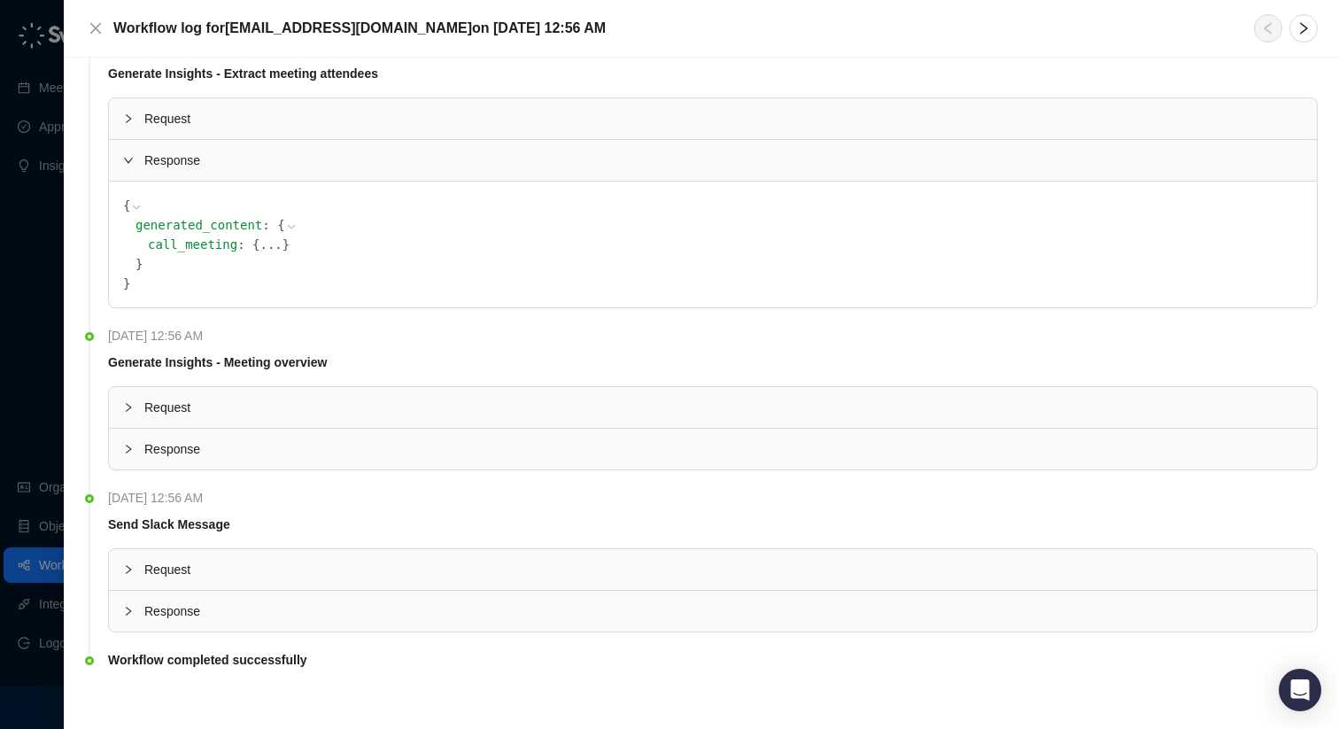
click at [188, 457] on span "Response" at bounding box center [723, 448] width 1158 height 19
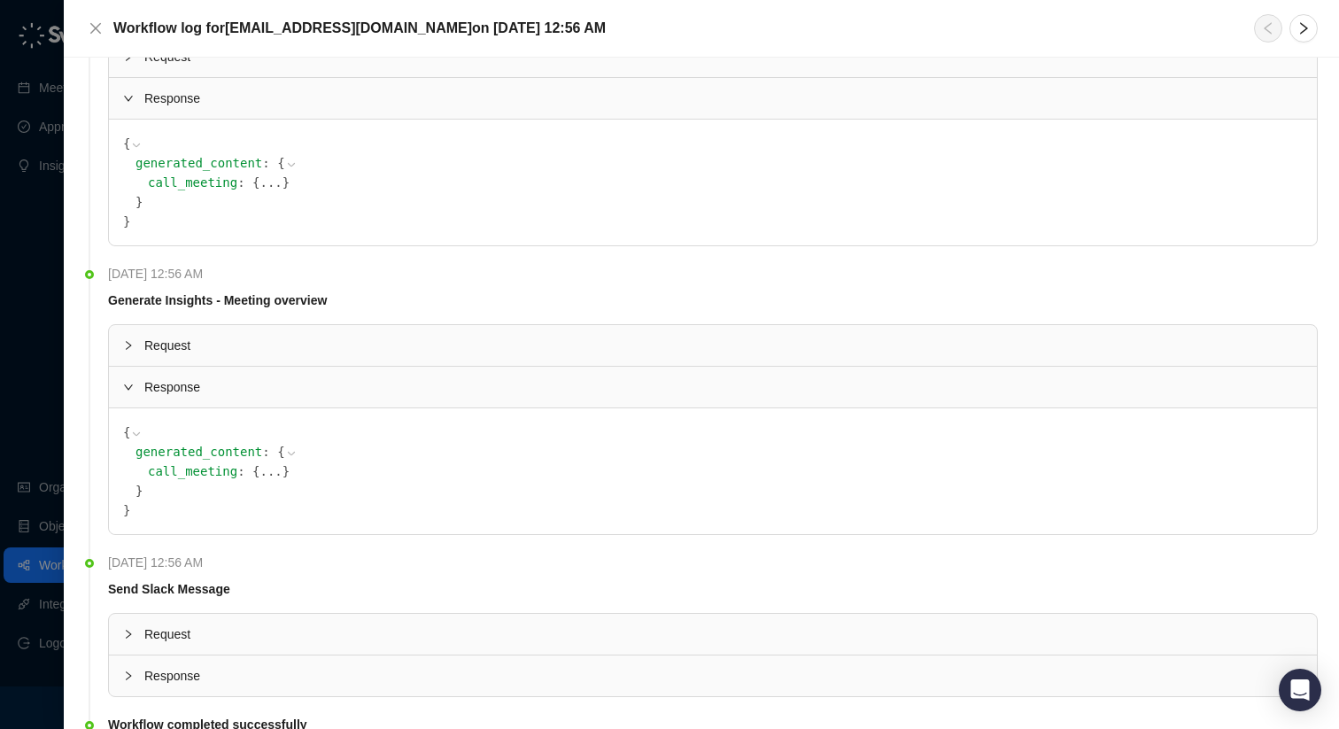
scroll to position [291, 0]
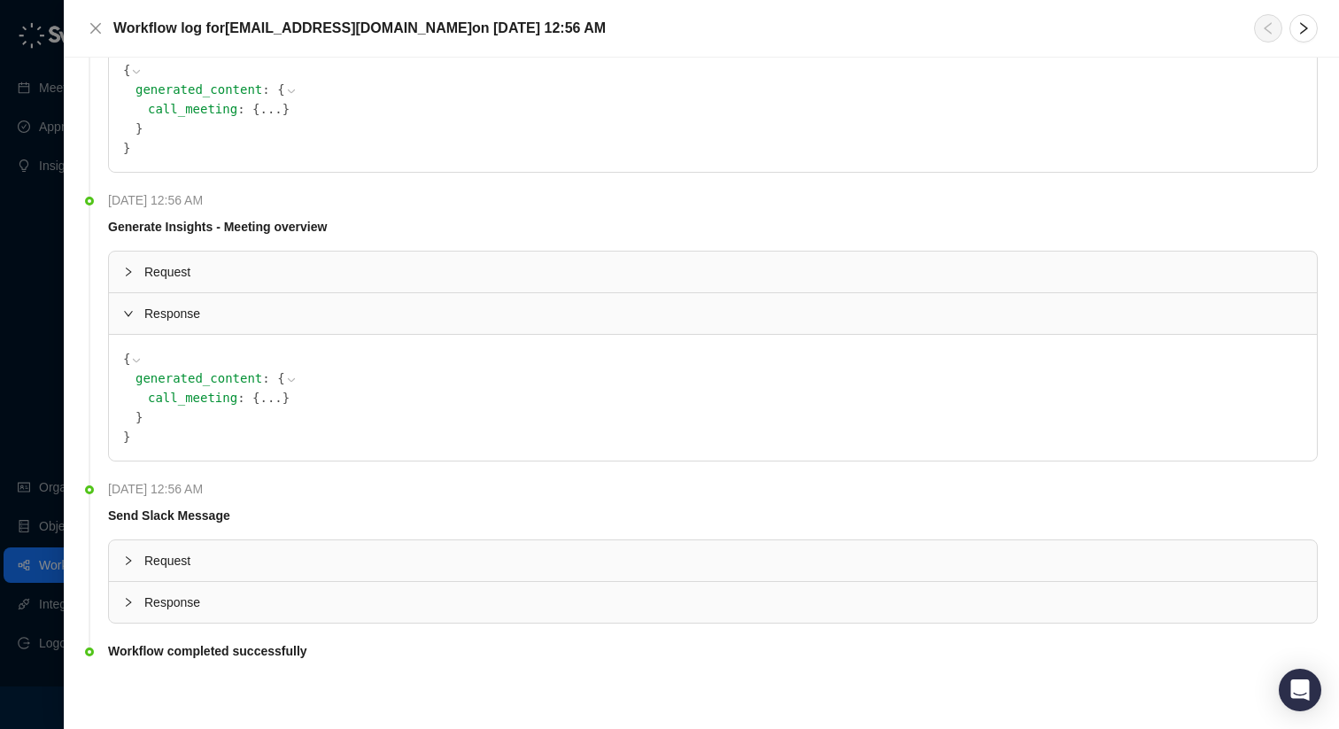
click at [199, 589] on div "Response" at bounding box center [713, 602] width 1208 height 41
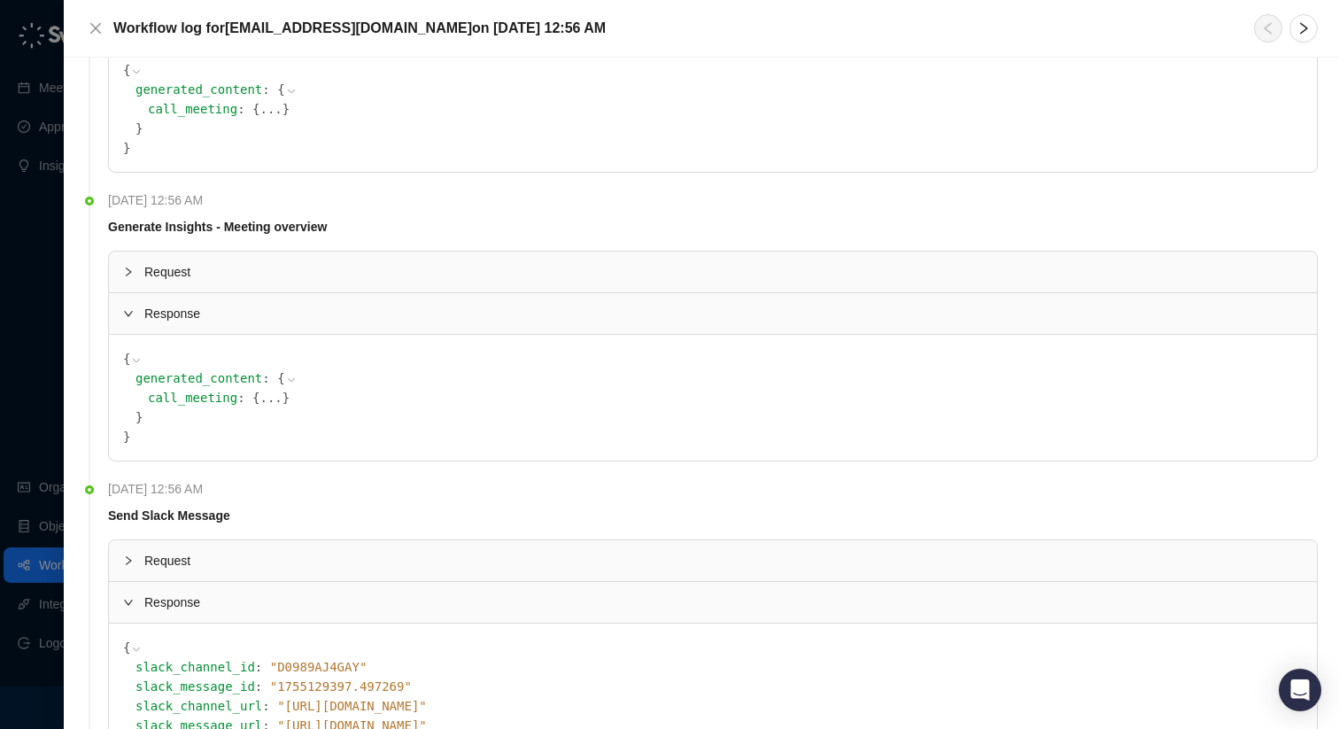
click at [199, 541] on div "Request" at bounding box center [713, 560] width 1208 height 41
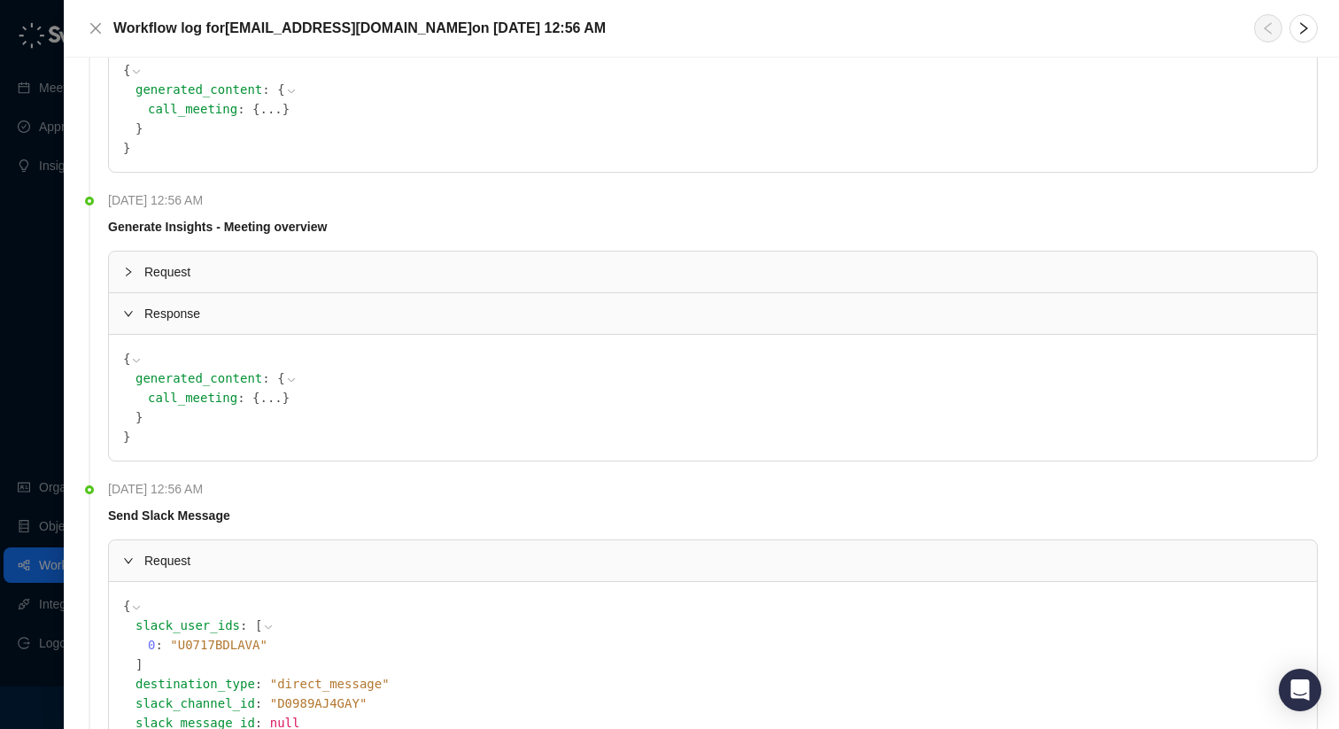
scroll to position [496, 0]
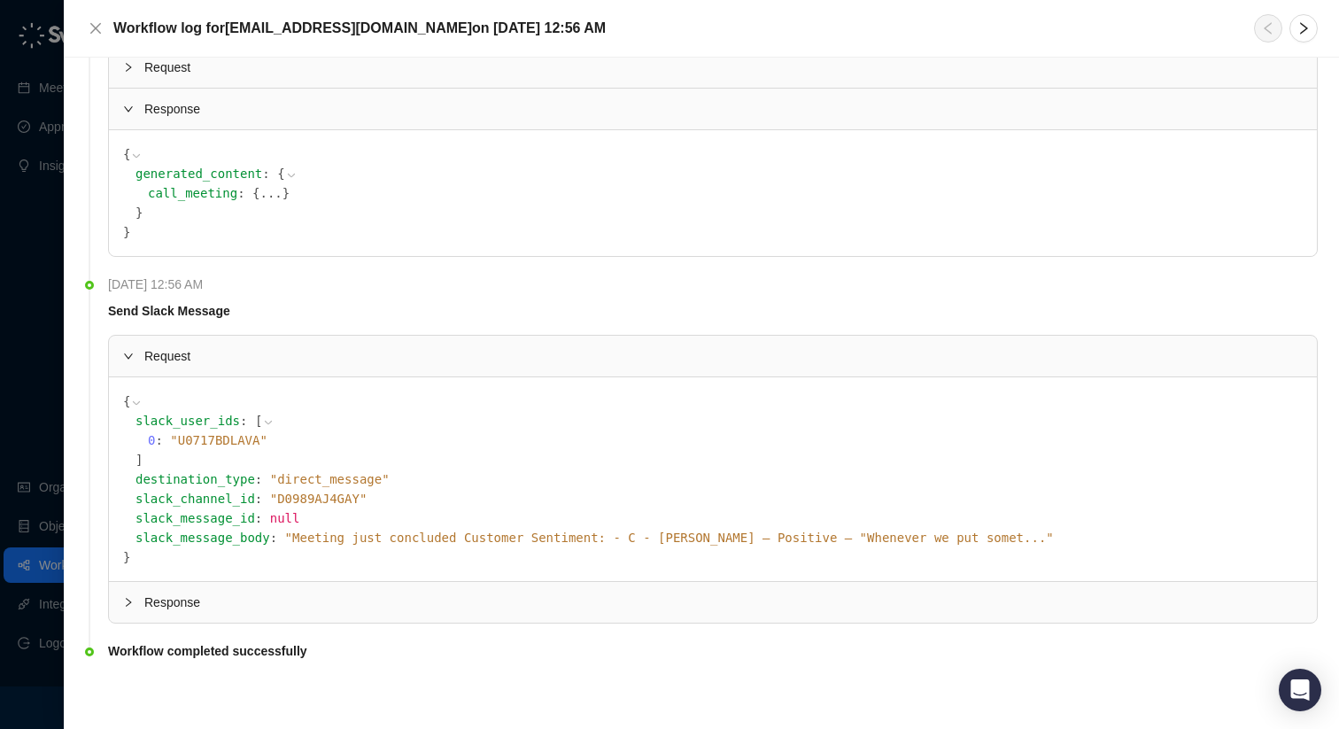
click at [329, 535] on span "" Meeting just concluded Customer Sentiment: - C - [PERSON_NAME] — Positive — "…" at bounding box center [669, 537] width 769 height 14
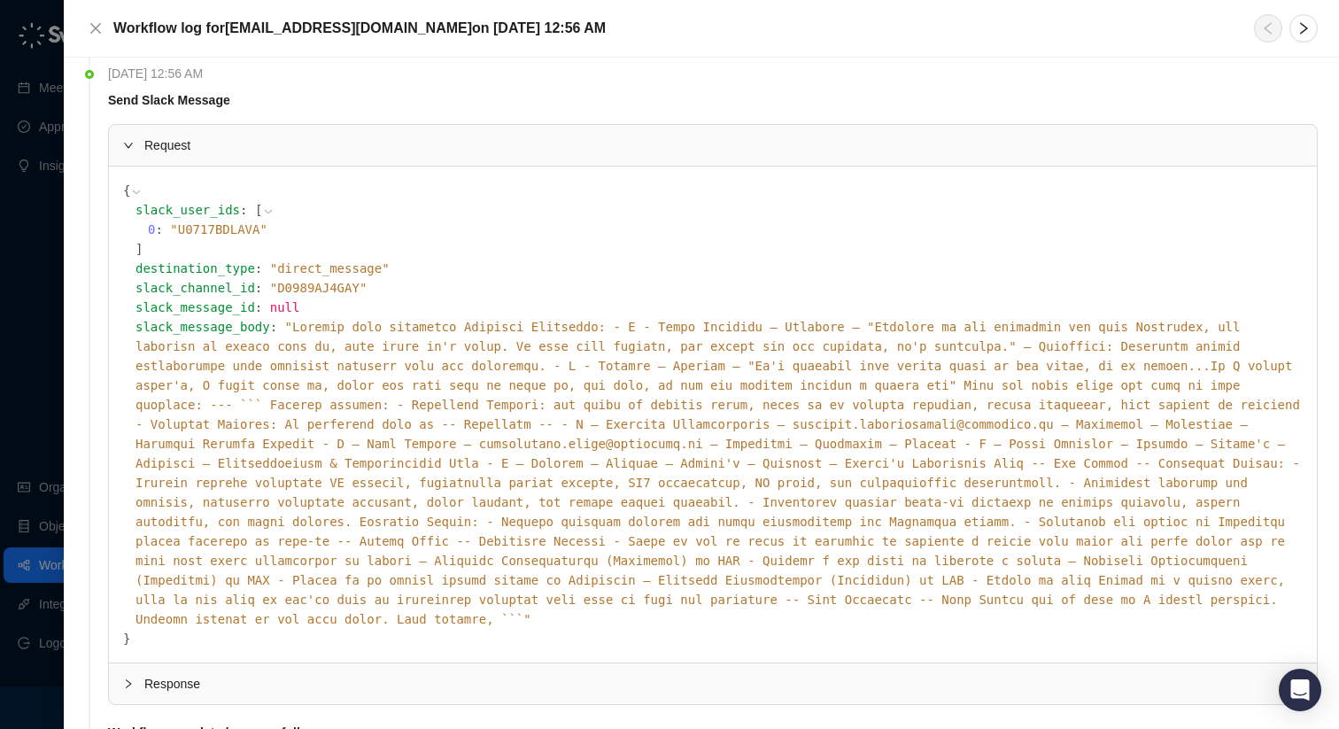
scroll to position [710, 0]
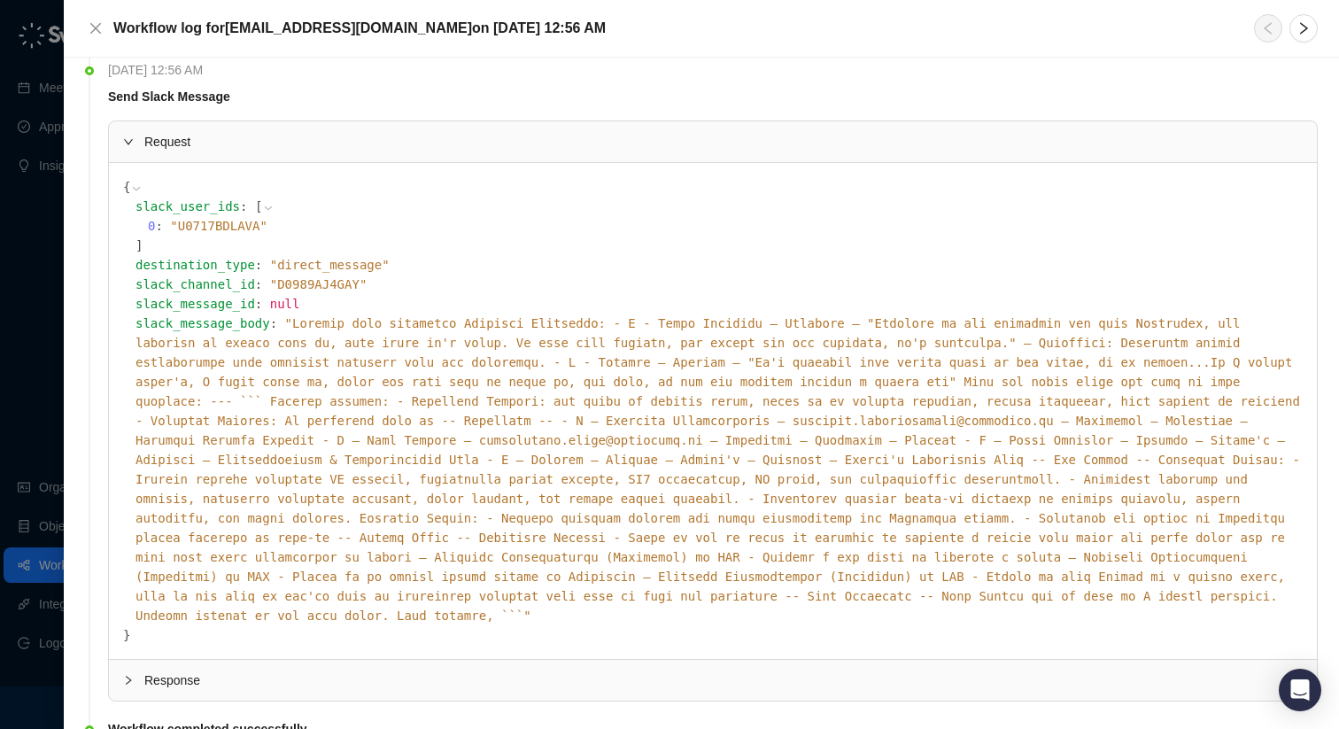
click at [310, 567] on div "{ slack_user_ids : [ 0 : " U0717BDLAVA " ] destination_type : " direct_message …" at bounding box center [713, 411] width 1208 height 496
click at [303, 660] on div "Response" at bounding box center [713, 680] width 1208 height 41
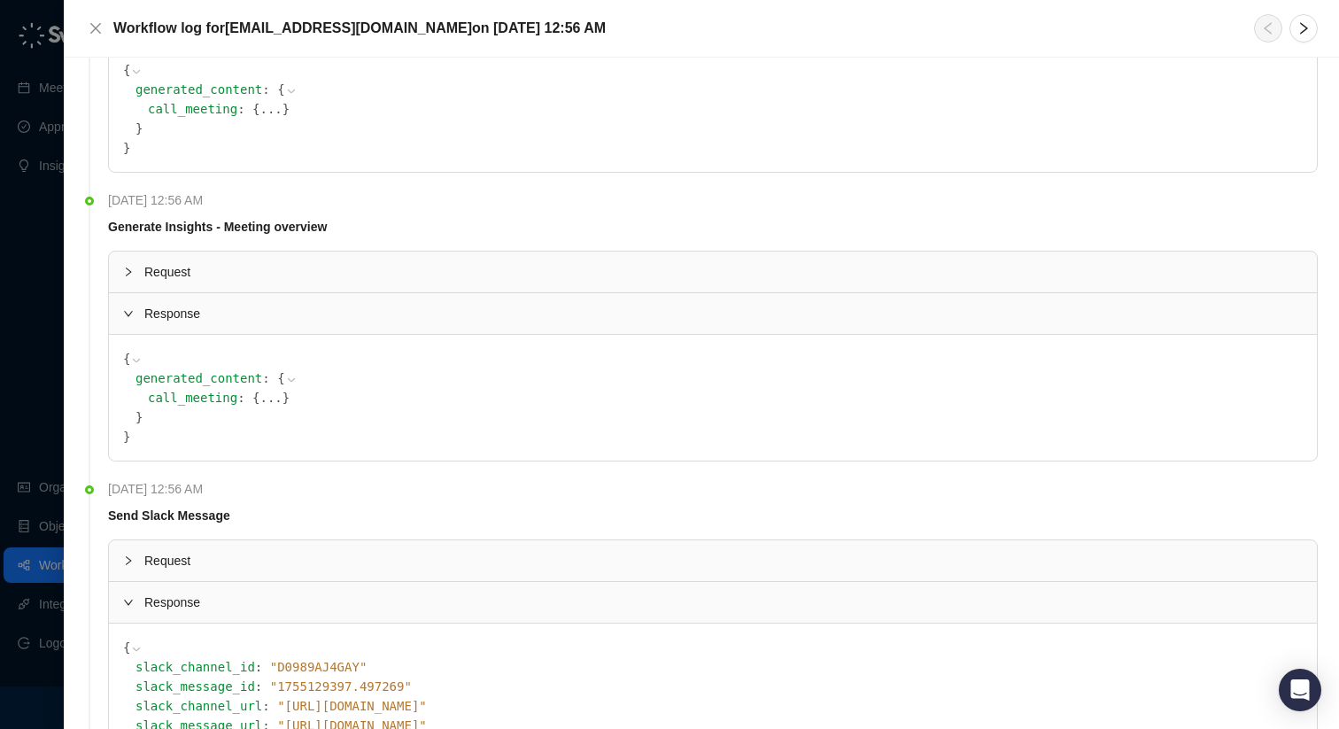
scroll to position [272, 0]
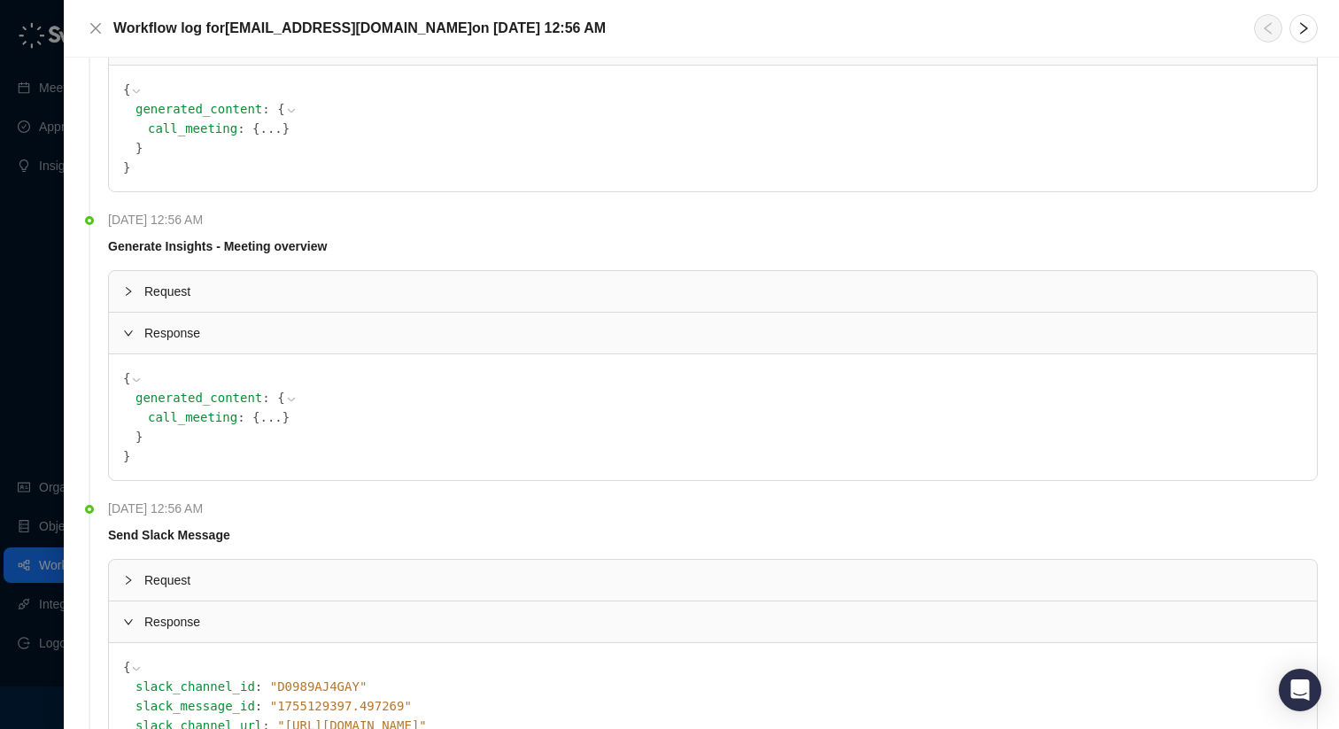
click at [252, 298] on span "Request" at bounding box center [723, 291] width 1158 height 19
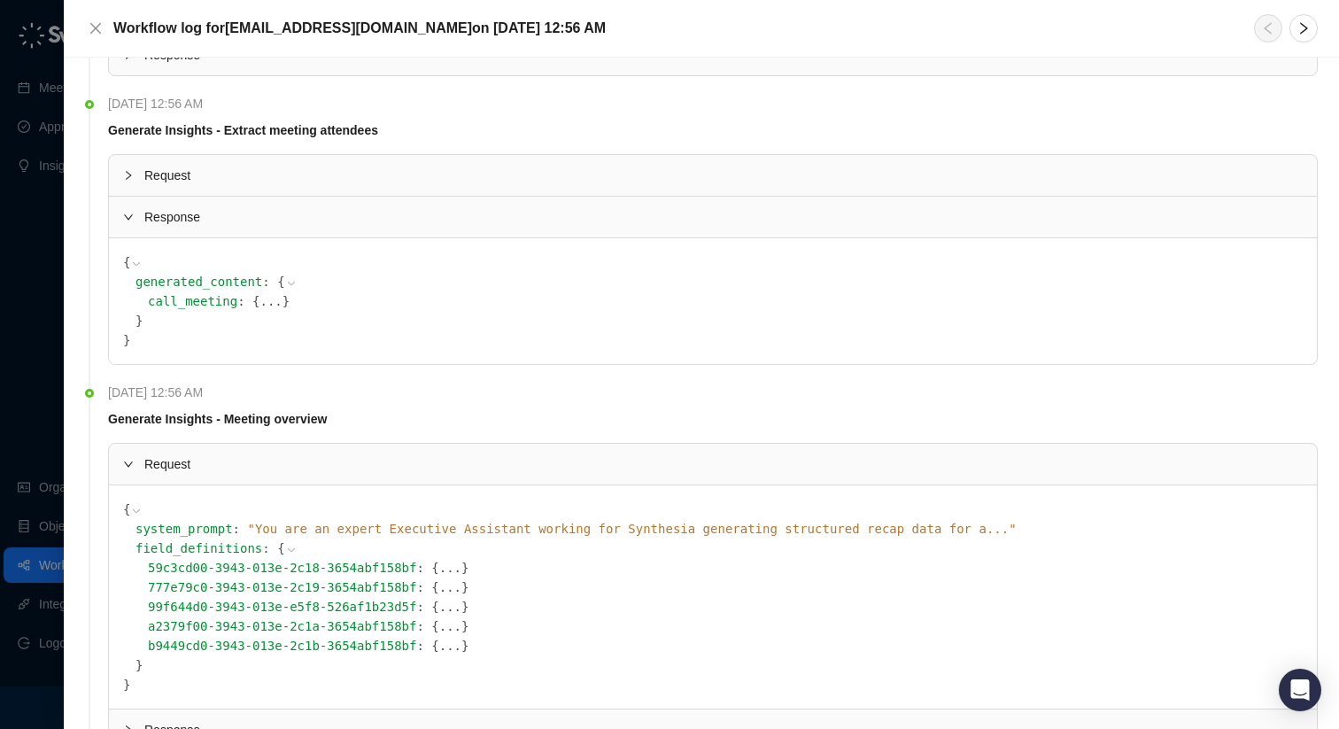
scroll to position [17, 0]
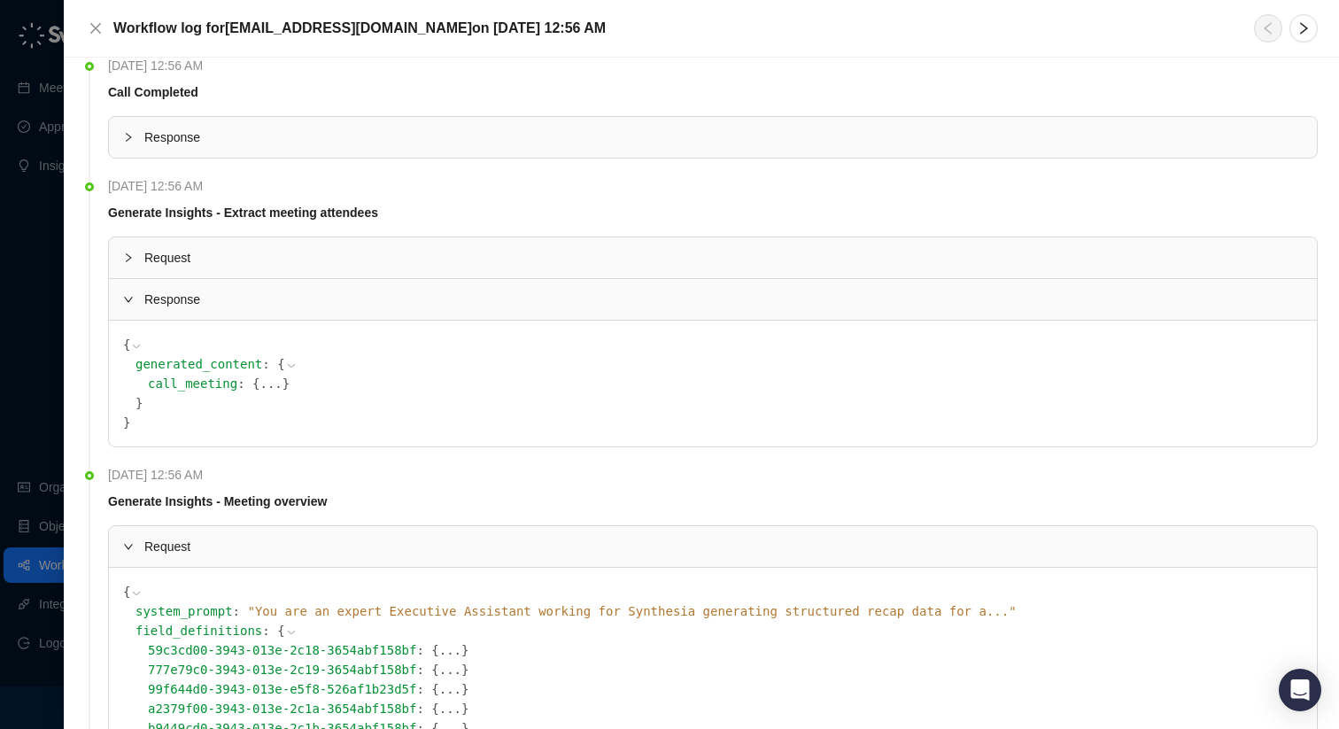
click at [262, 249] on span "Request" at bounding box center [723, 257] width 1158 height 19
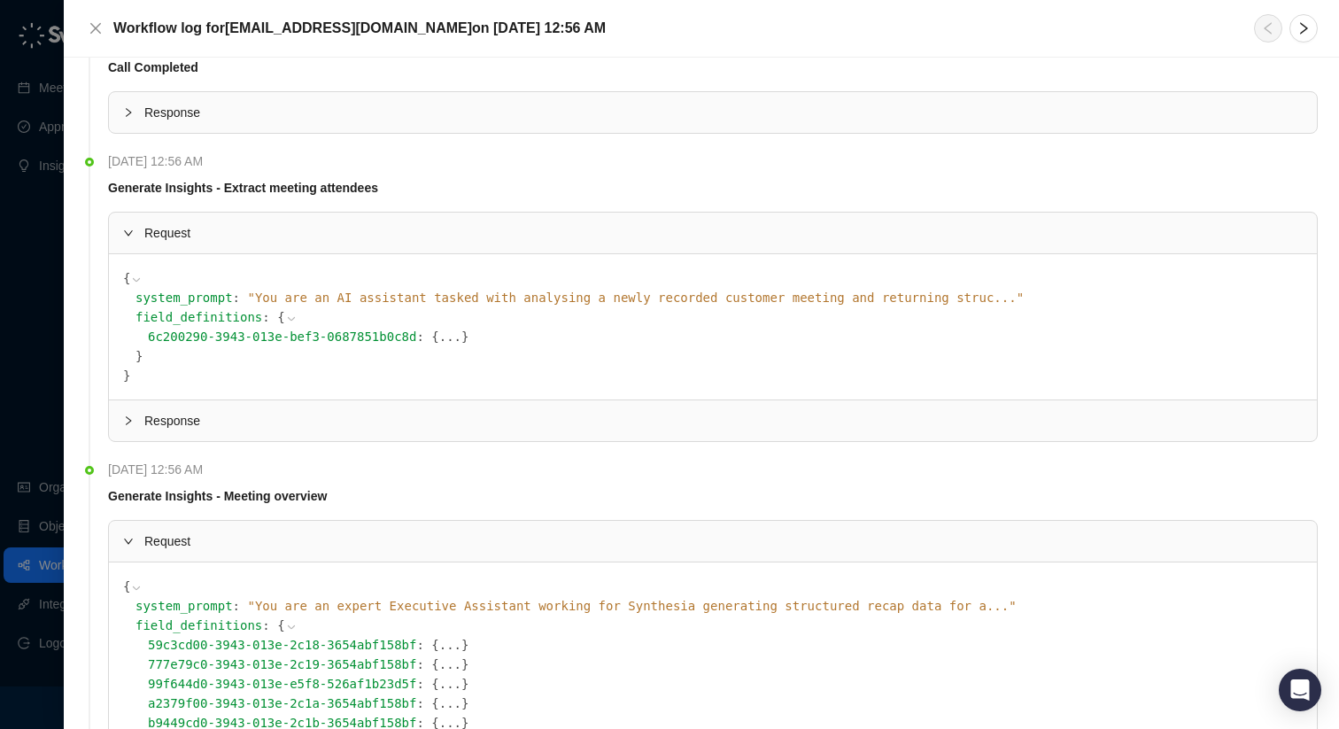
scroll to position [43, 0]
click at [242, 409] on span "Response" at bounding box center [723, 418] width 1158 height 19
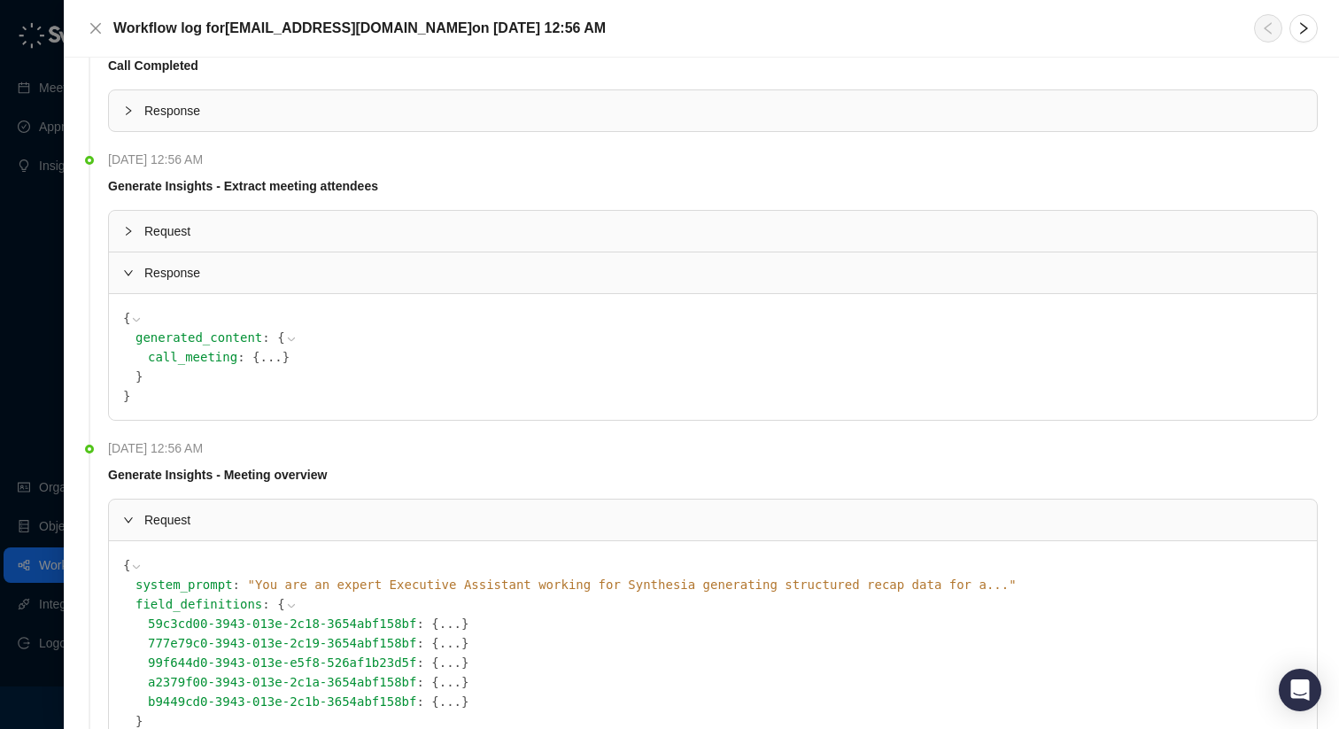
click at [282, 354] on span "}" at bounding box center [285, 357] width 7 height 14
click at [0, 0] on icon at bounding box center [0, 0] width 0 height 0
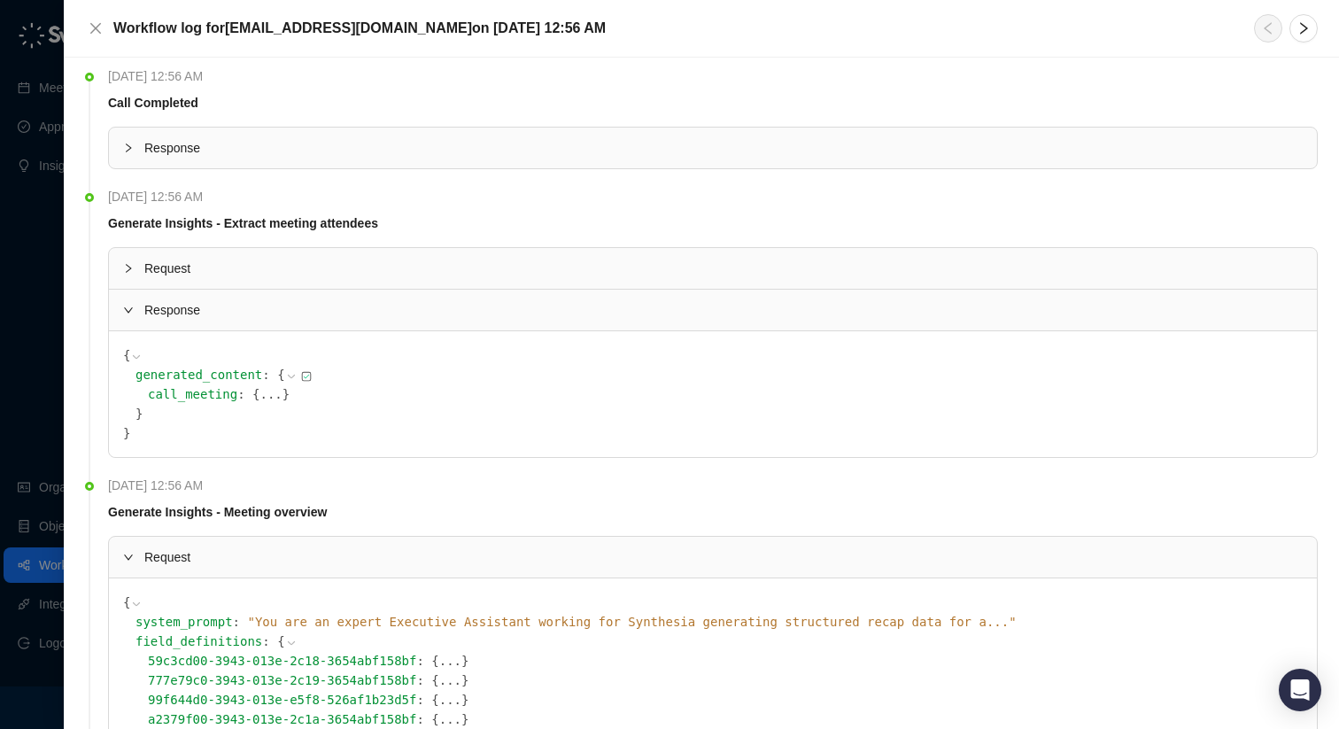
scroll to position [1, 0]
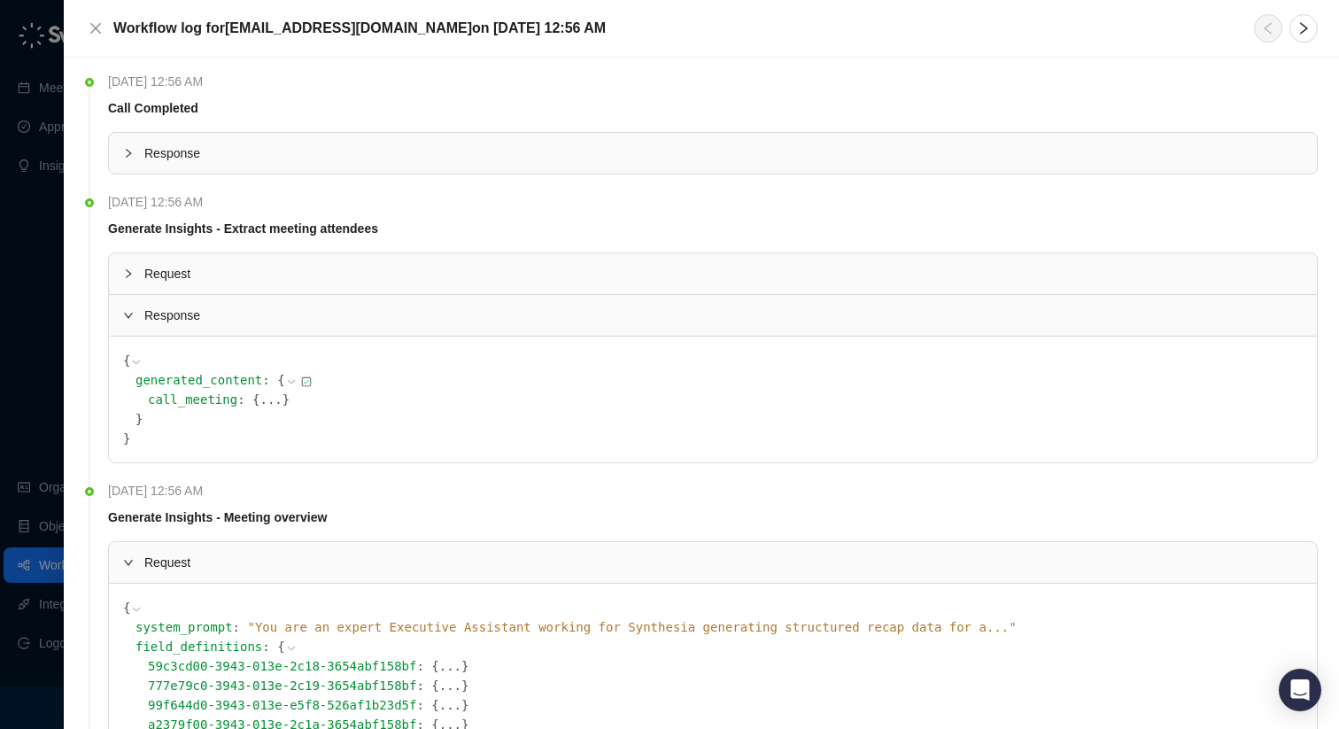
click at [325, 139] on div "Response" at bounding box center [713, 153] width 1208 height 41
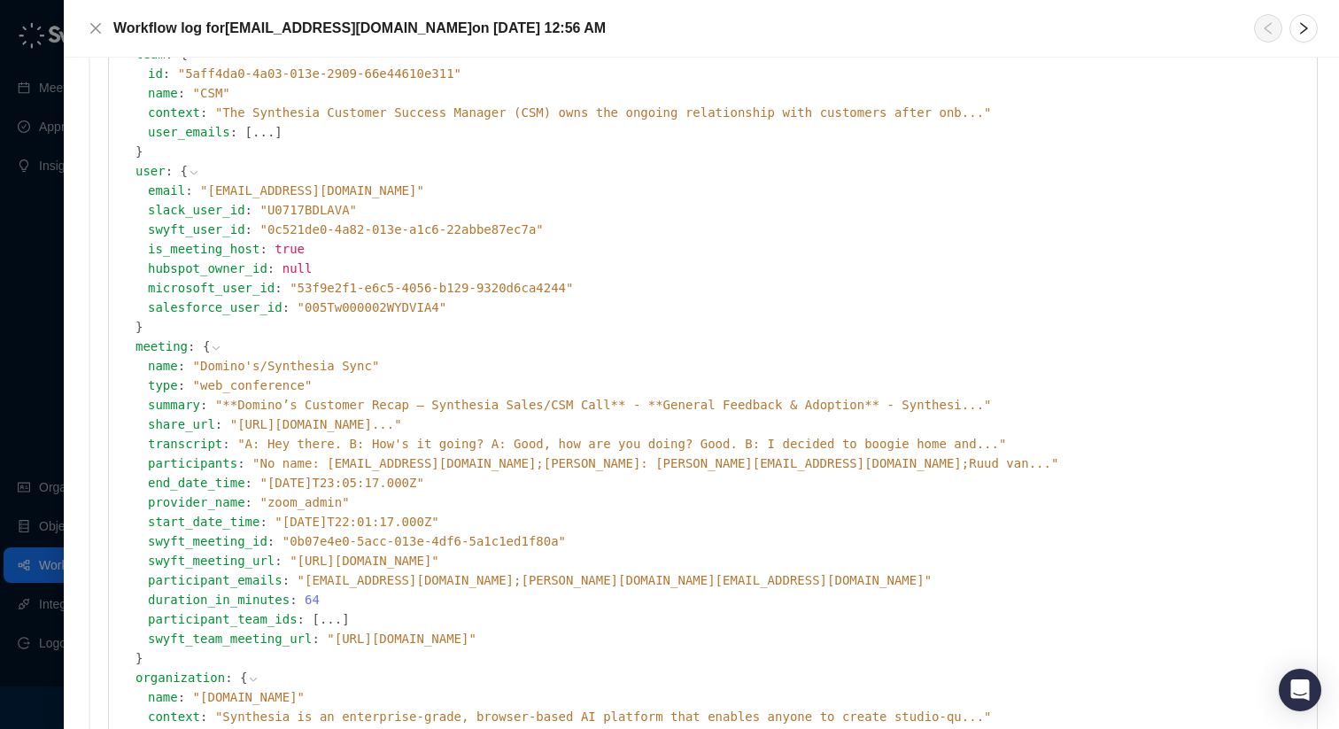
scroll to position [169, 0]
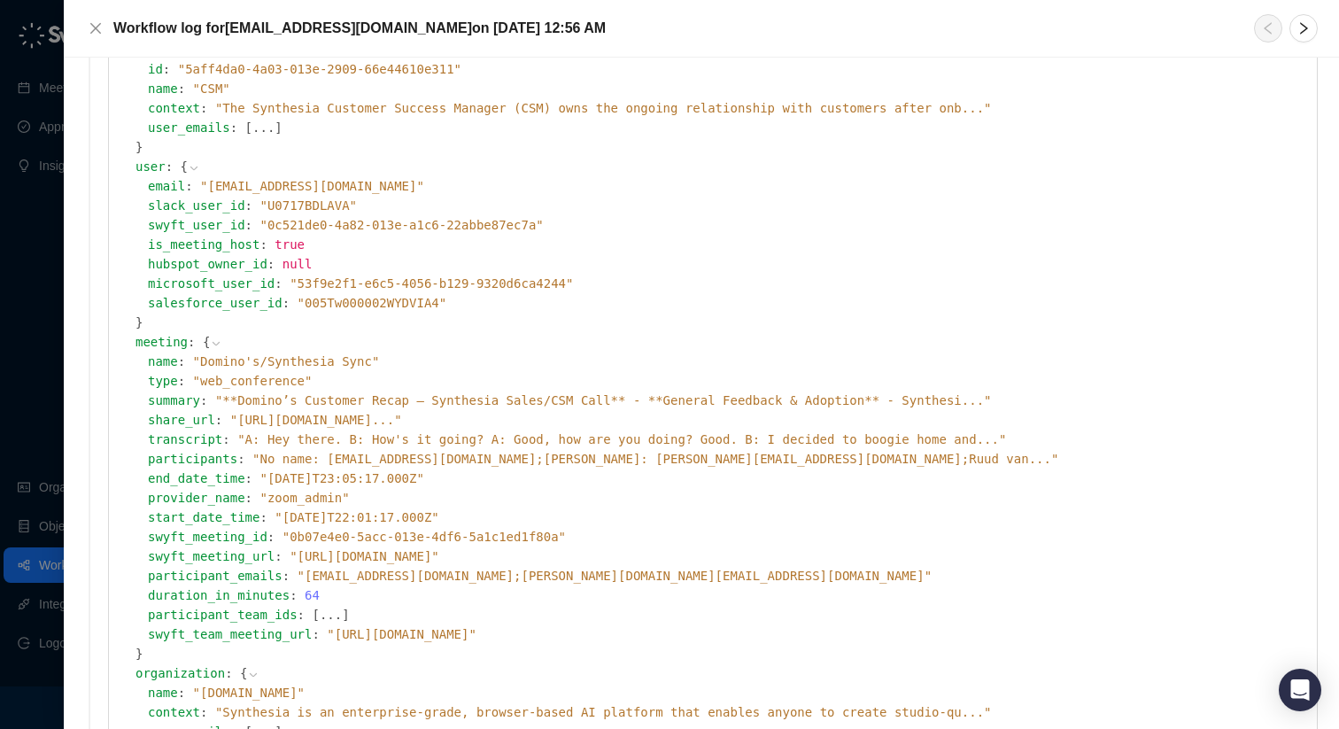
click at [317, 401] on span "" **Domino’s Customer Recap – Synthesia Sales/CSM Call** - **General Feedback &…" at bounding box center [603, 400] width 777 height 14
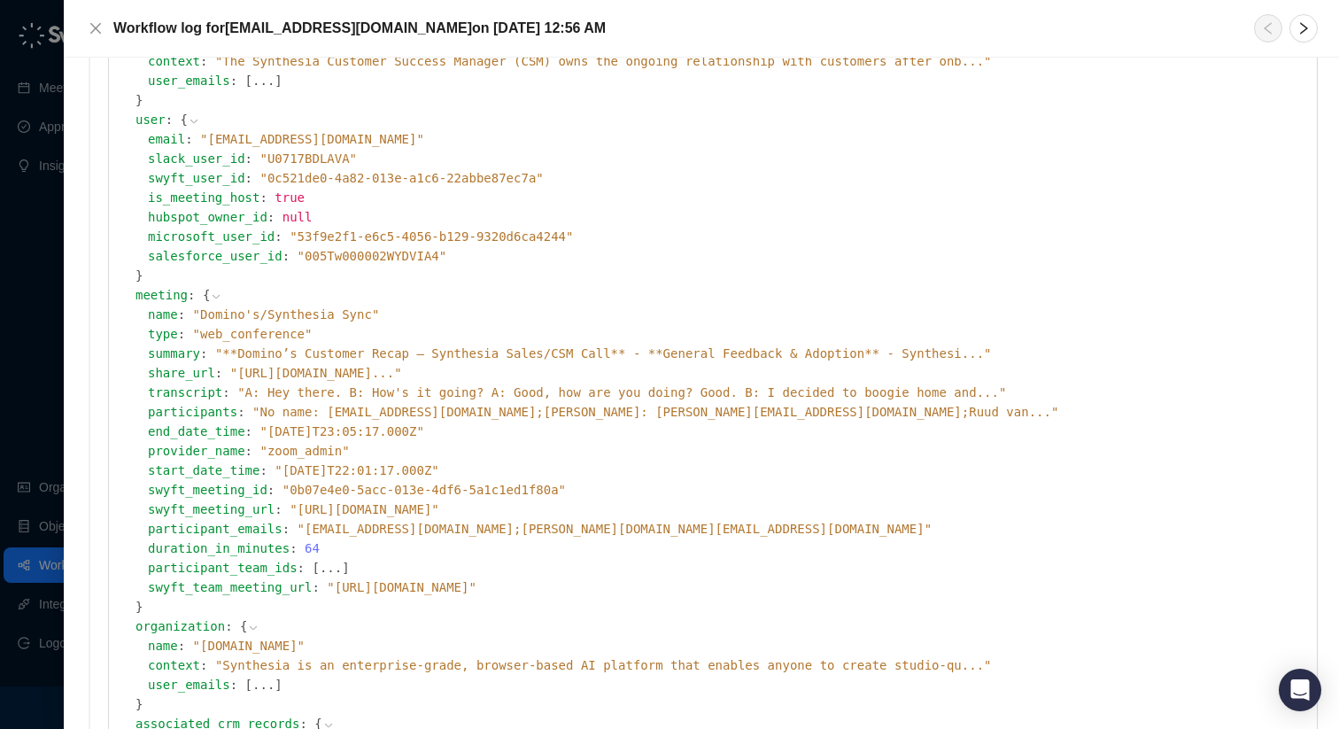
scroll to position [217, 0]
click at [307, 346] on span "" **Domino’s Customer Recap – Synthesia Sales/CSM Call** - **General Feedback &…" at bounding box center [603, 352] width 777 height 14
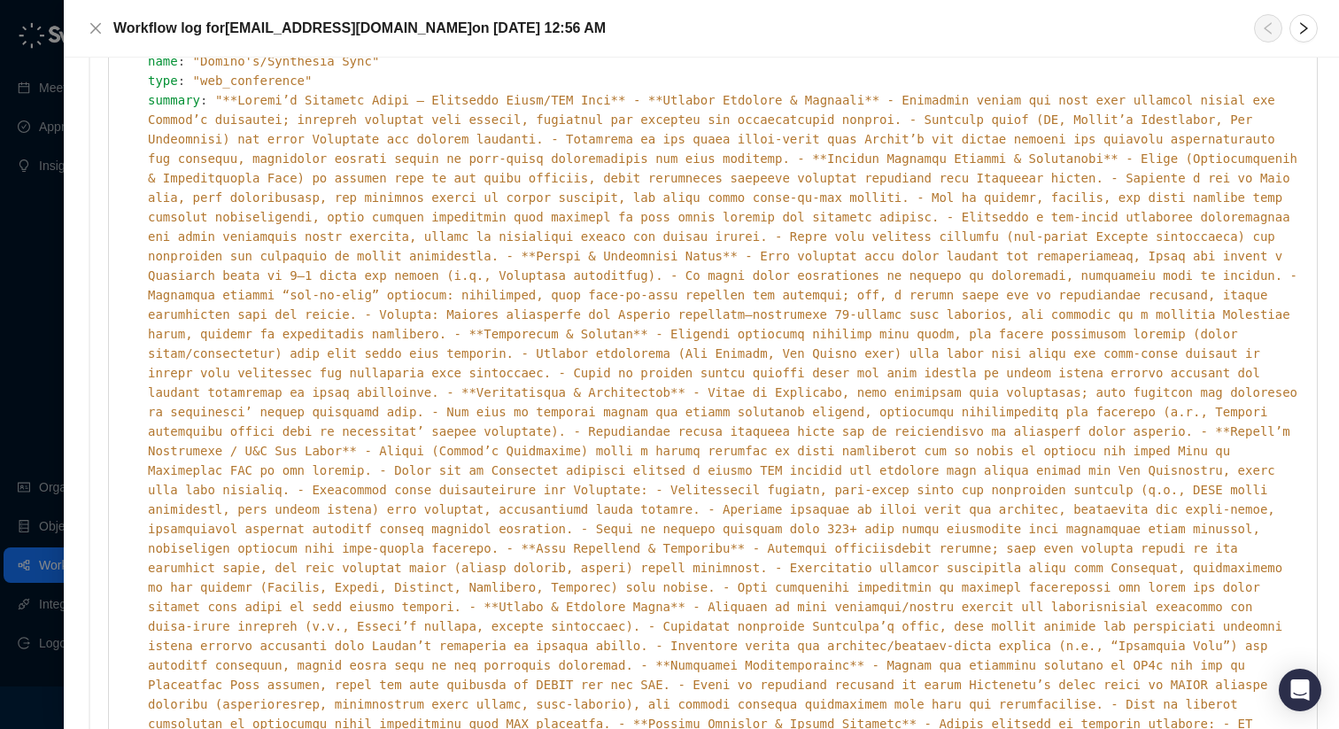
scroll to position [343, 0]
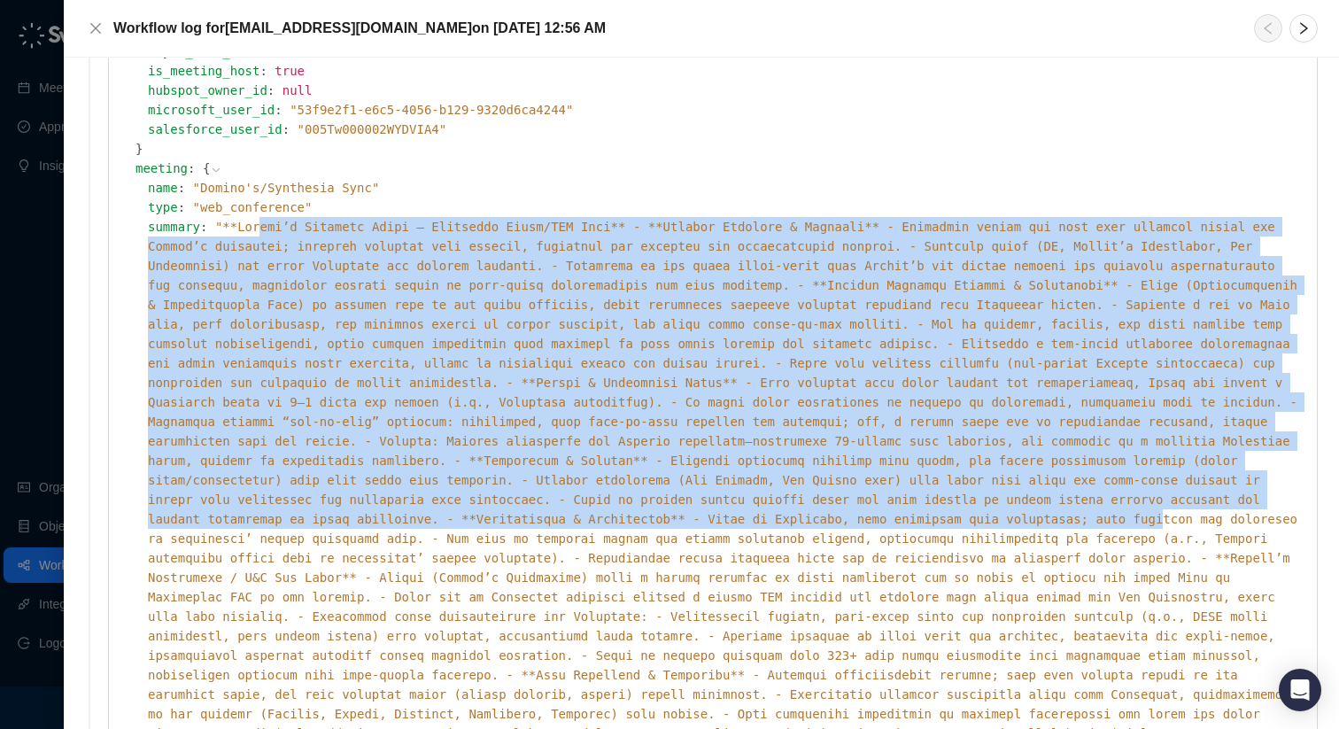
drag, startPoint x: 251, startPoint y: 225, endPoint x: 377, endPoint y: 457, distance: 264.3
click at [377, 457] on span "" "" at bounding box center [722, 607] width 1149 height 774
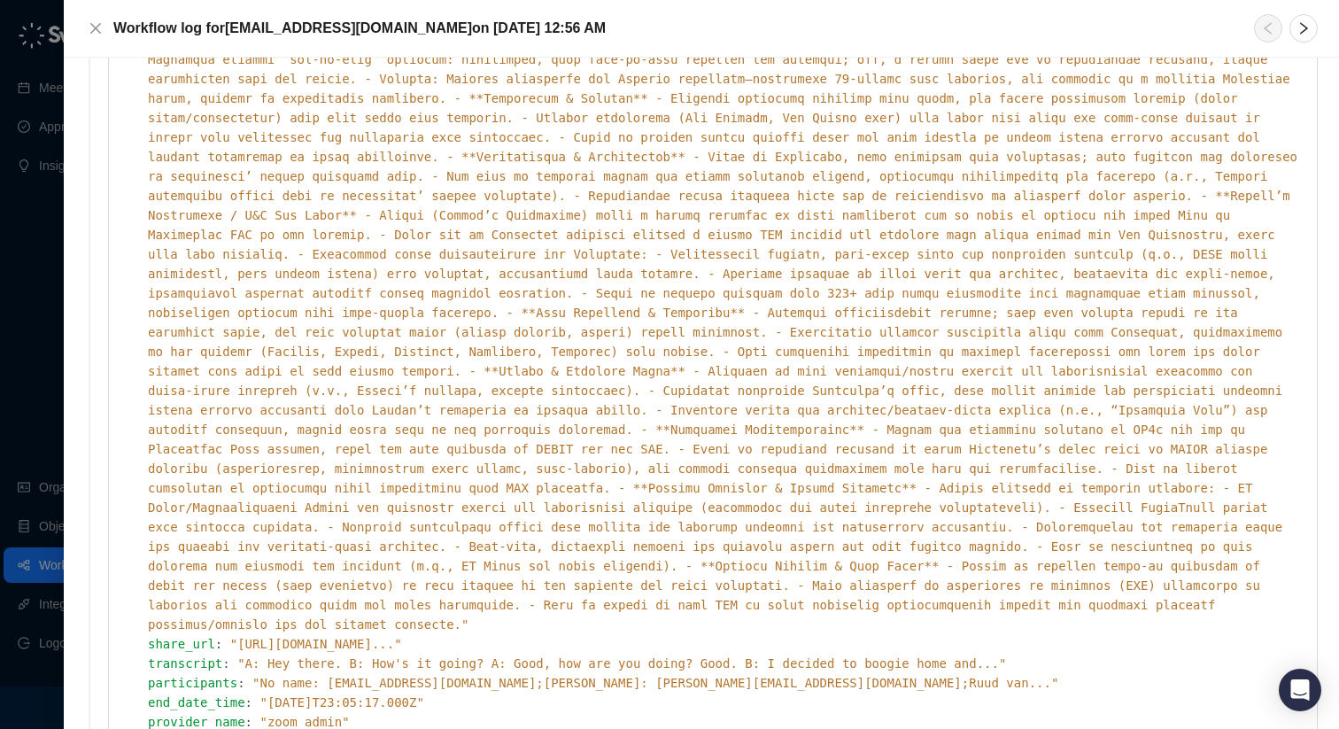
scroll to position [716, 0]
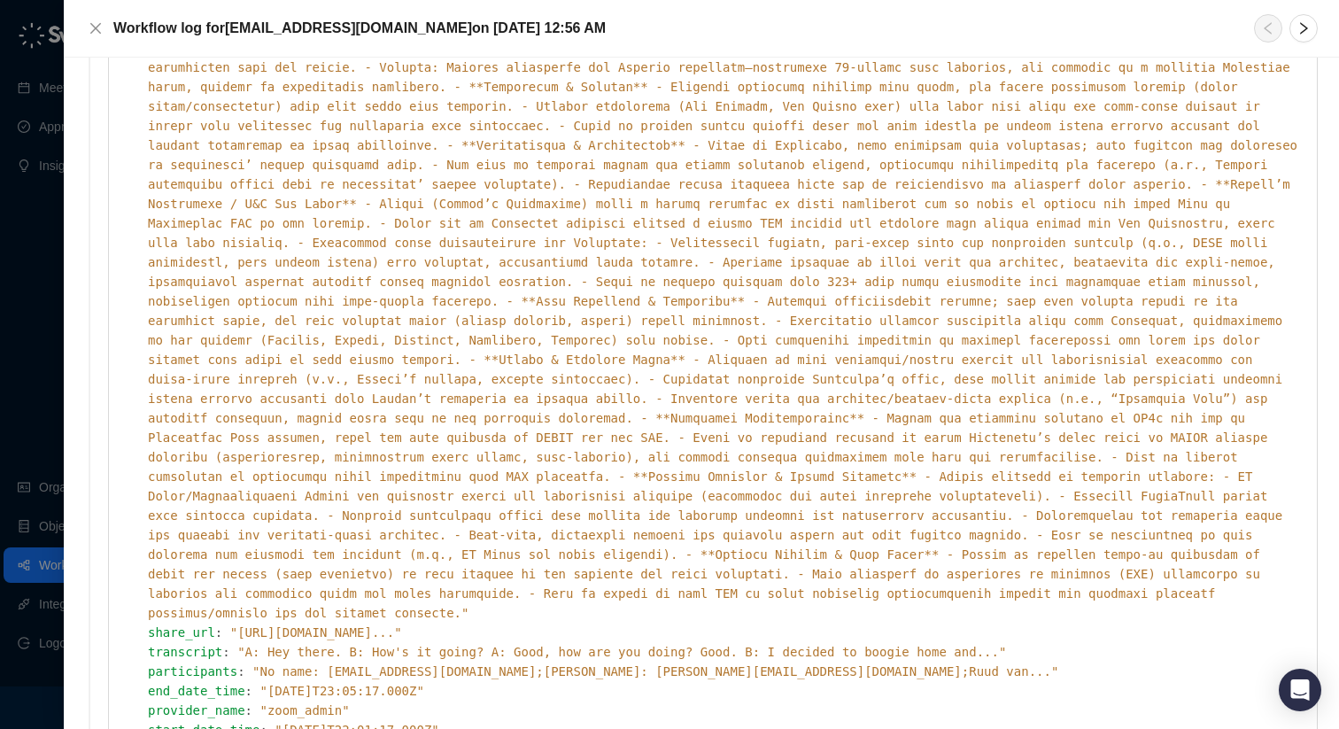
click at [402, 625] on span "" [URL][DOMAIN_NAME] ... "" at bounding box center [316, 632] width 172 height 14
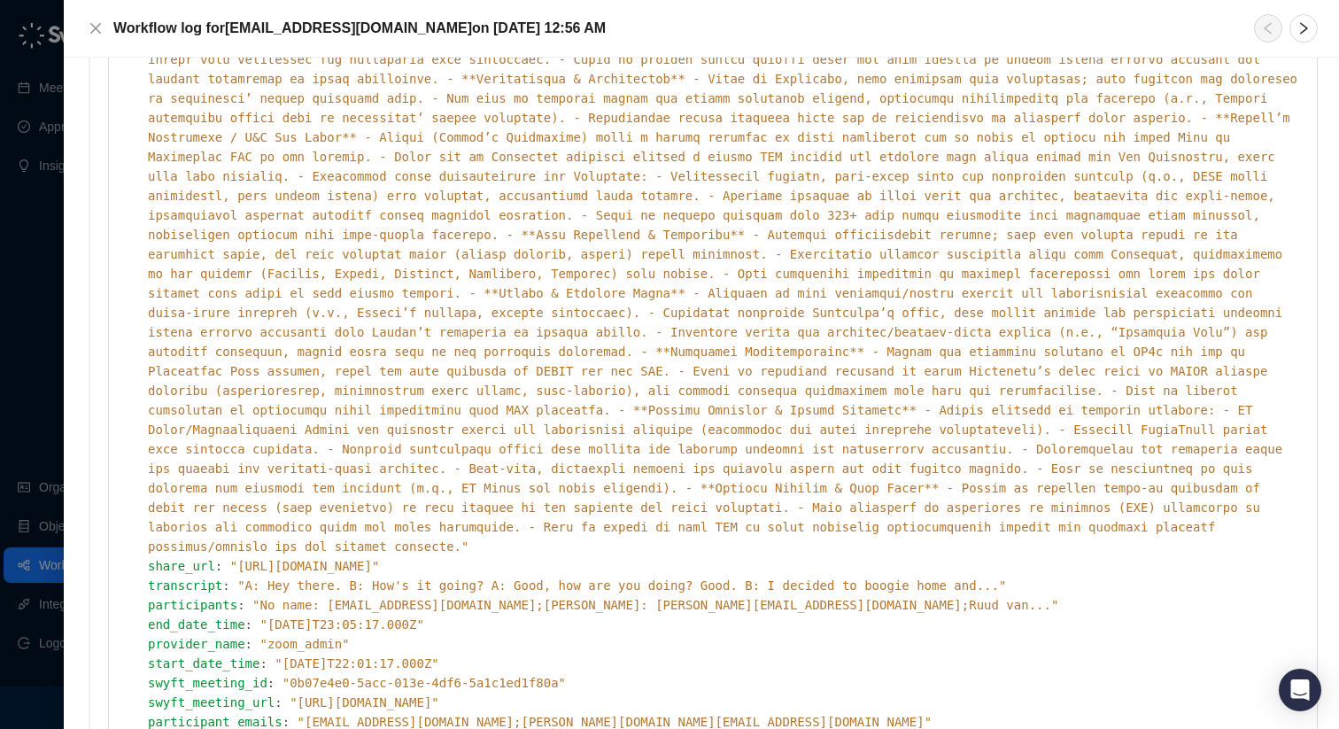
scroll to position [771, 0]
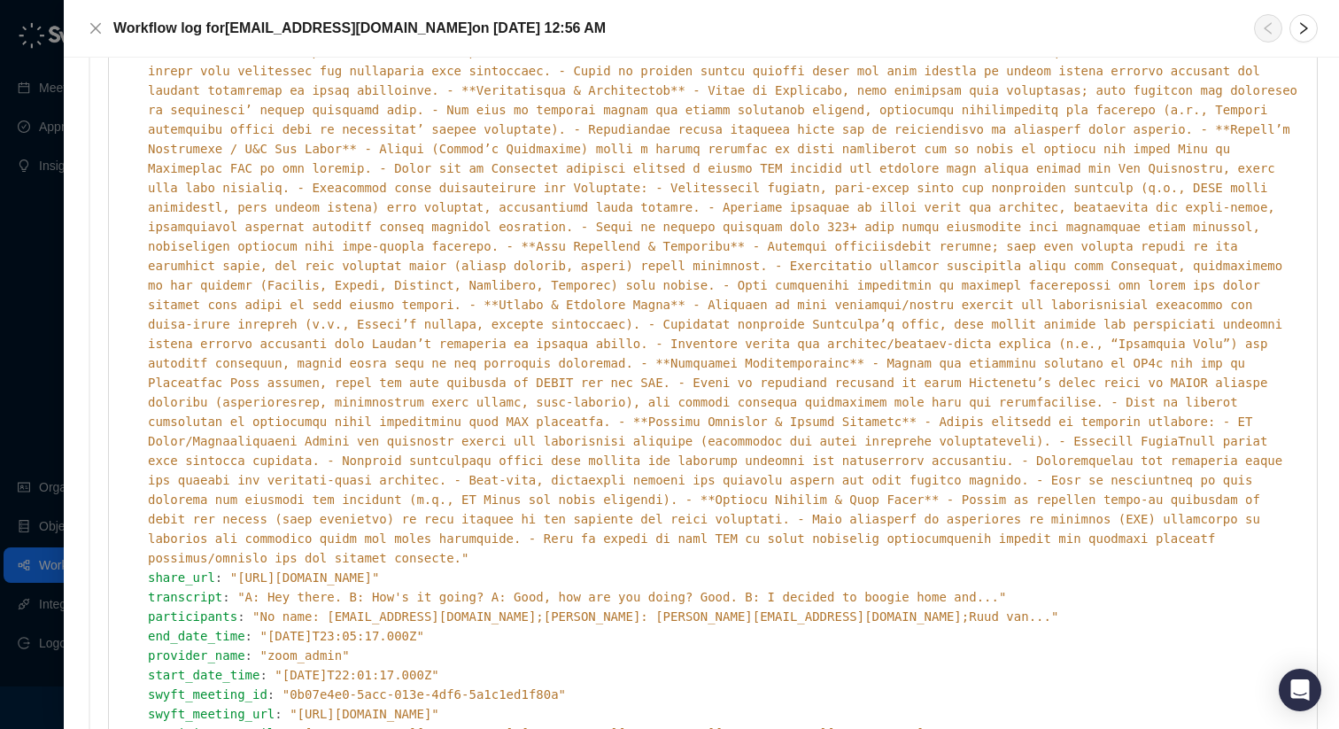
click at [821, 609] on span "" No name: [EMAIL_ADDRESS][DOMAIN_NAME];[PERSON_NAME]: [PERSON_NAME][EMAIL_ADDR…" at bounding box center [655, 616] width 806 height 14
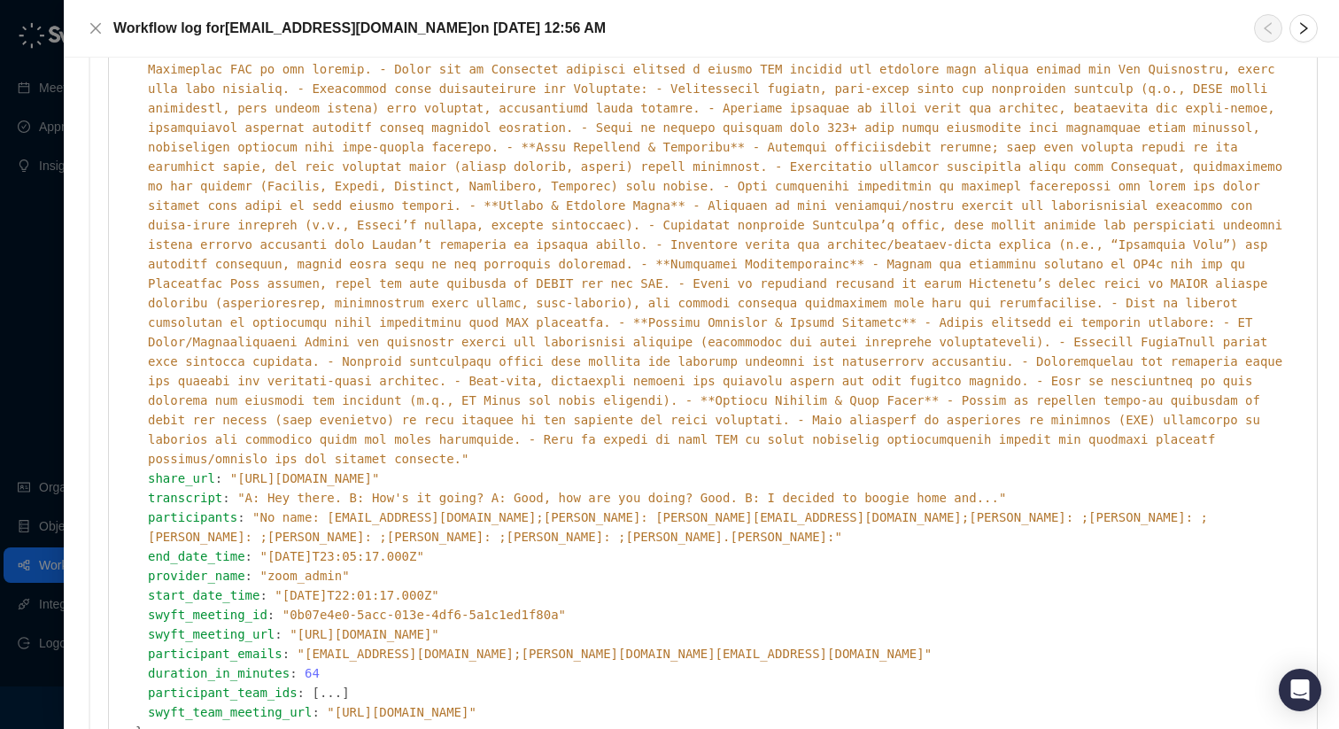
scroll to position [872, 0]
click at [99, 32] on icon "close" at bounding box center [95, 28] width 11 height 11
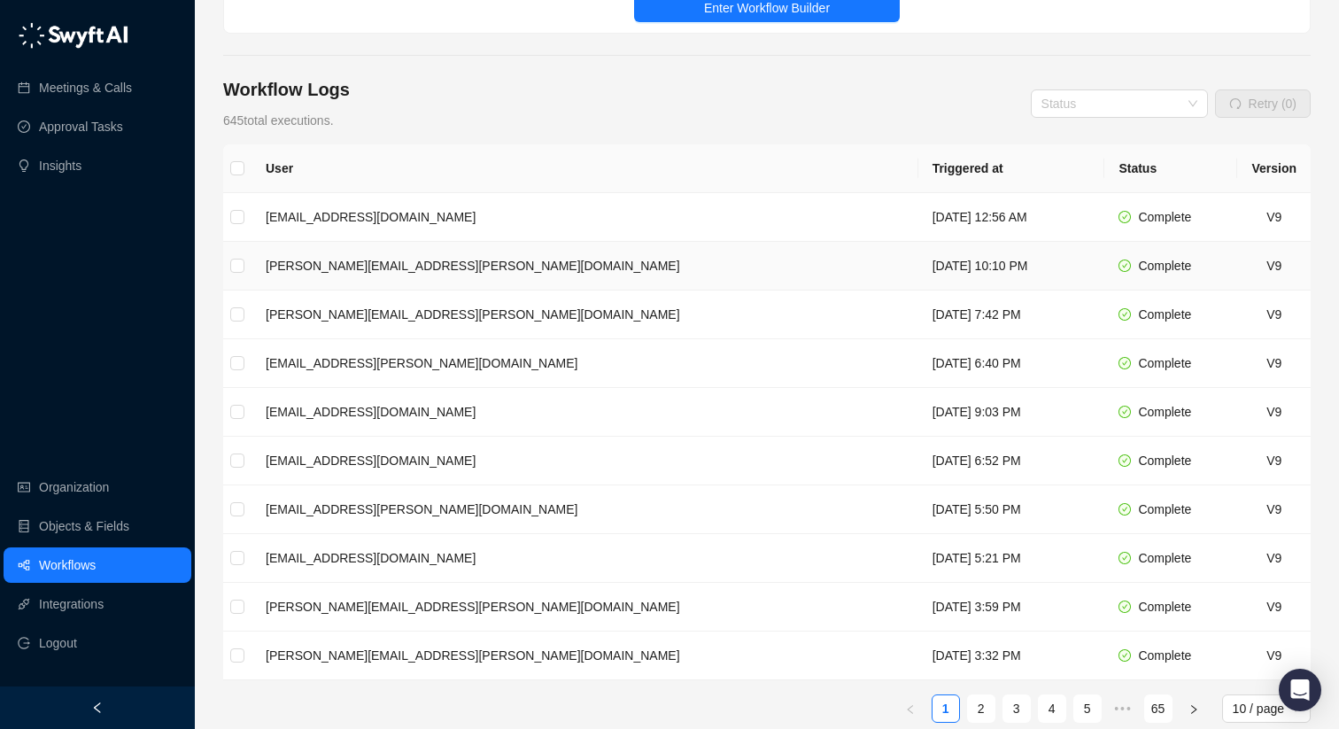
scroll to position [205, 0]
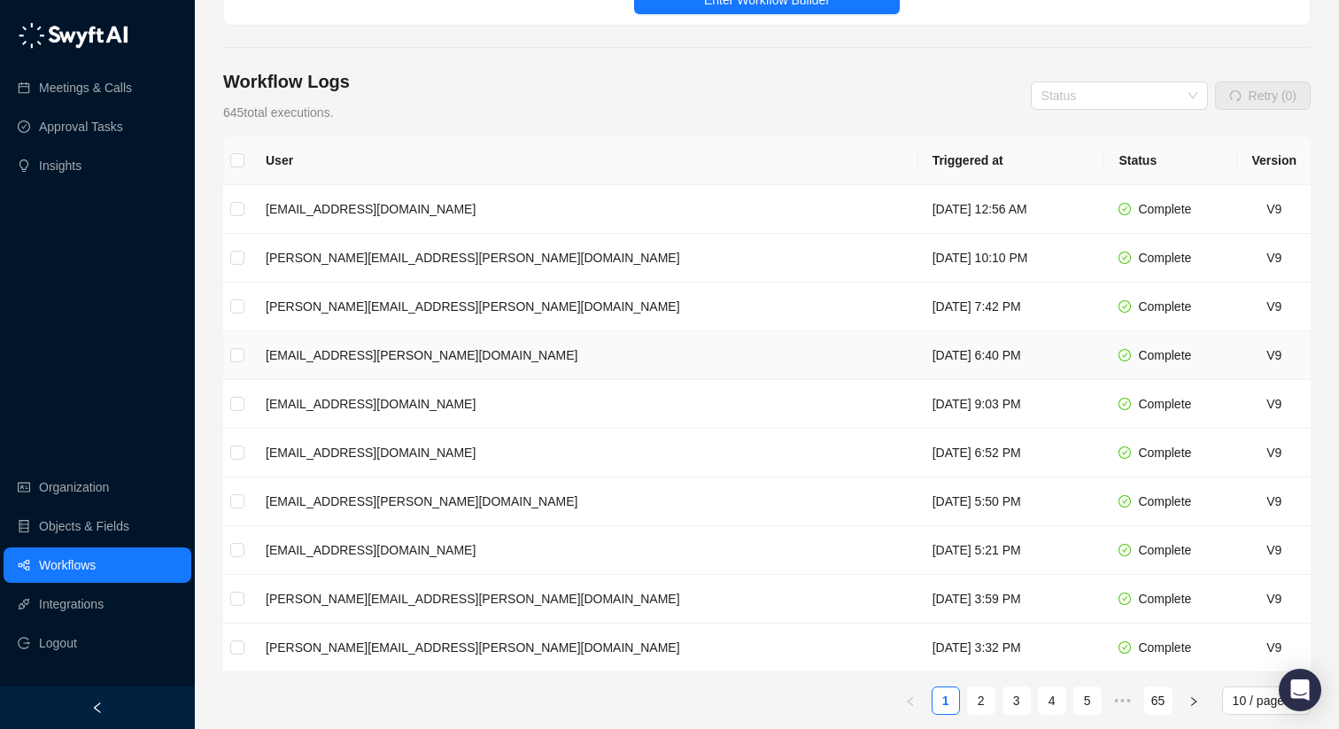
click at [408, 352] on td "[EMAIL_ADDRESS][PERSON_NAME][DOMAIN_NAME]" at bounding box center [584, 355] width 667 height 49
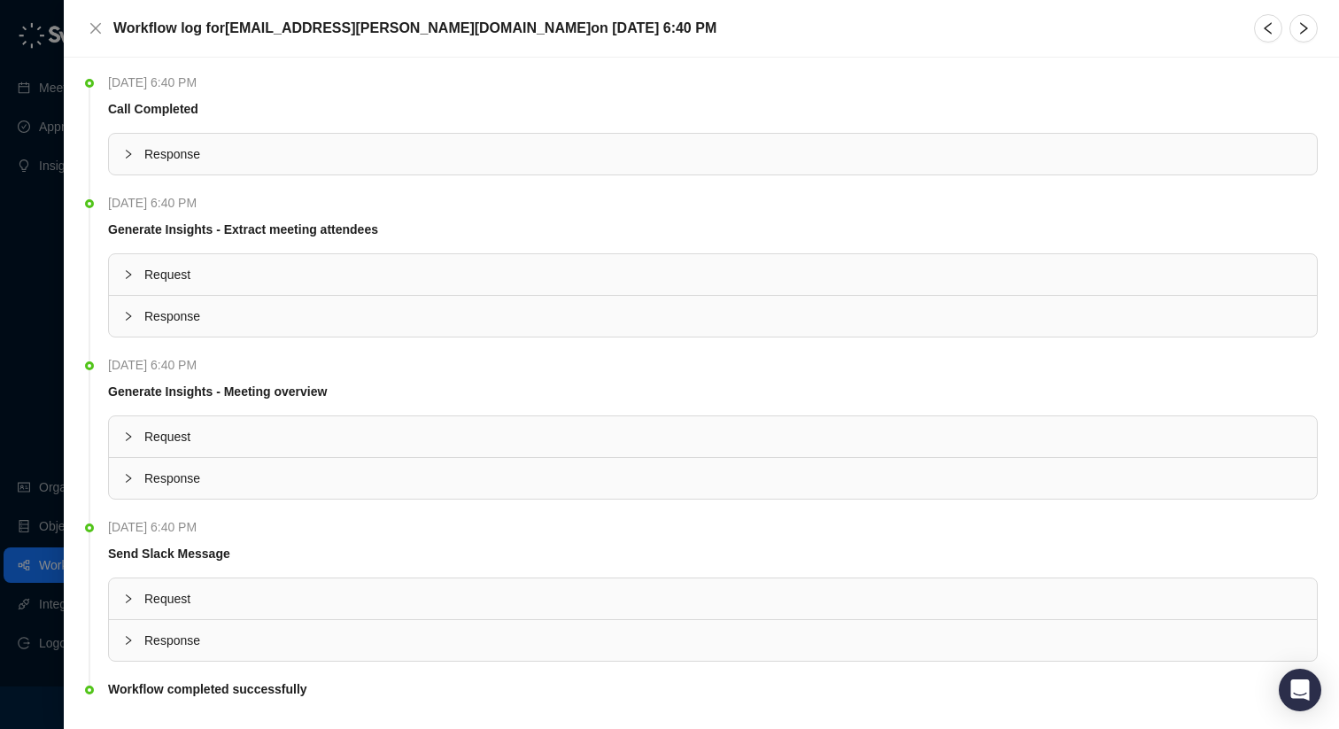
click at [309, 278] on span "Request" at bounding box center [723, 274] width 1158 height 19
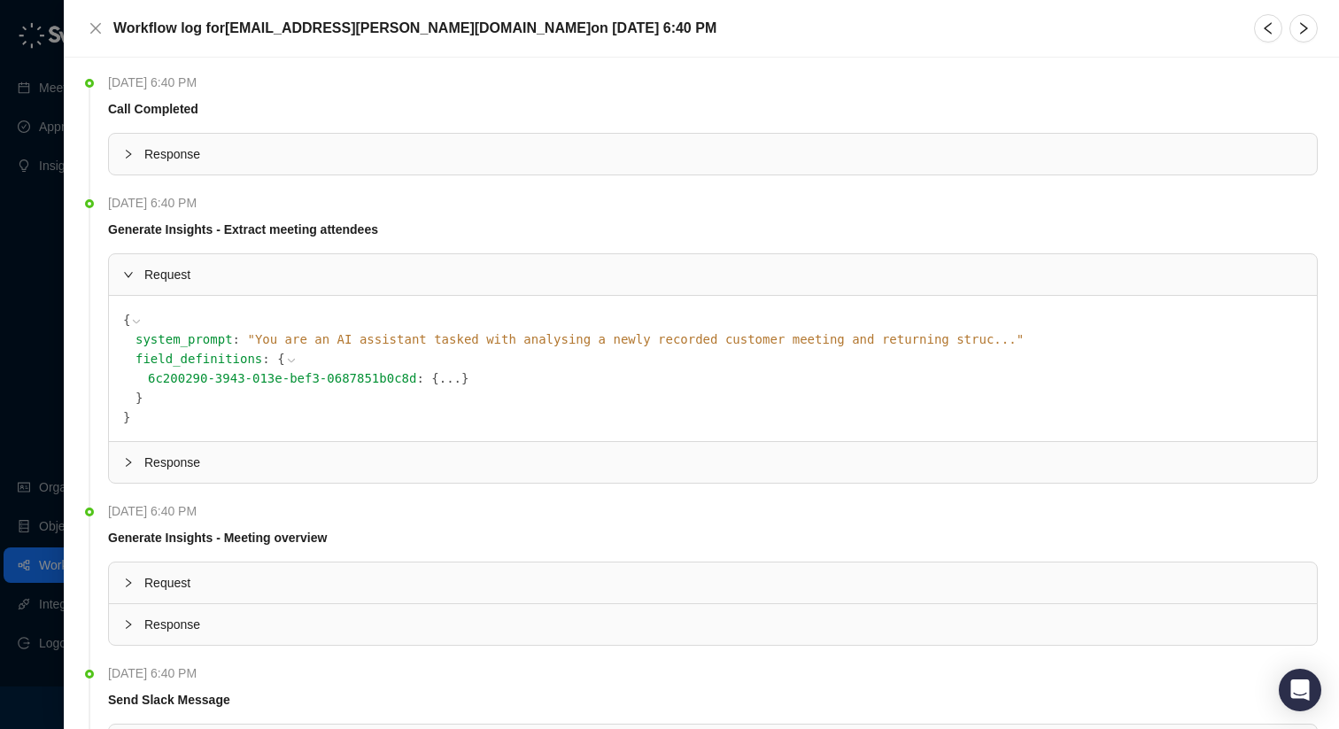
click at [233, 452] on span "Response" at bounding box center [723, 461] width 1158 height 19
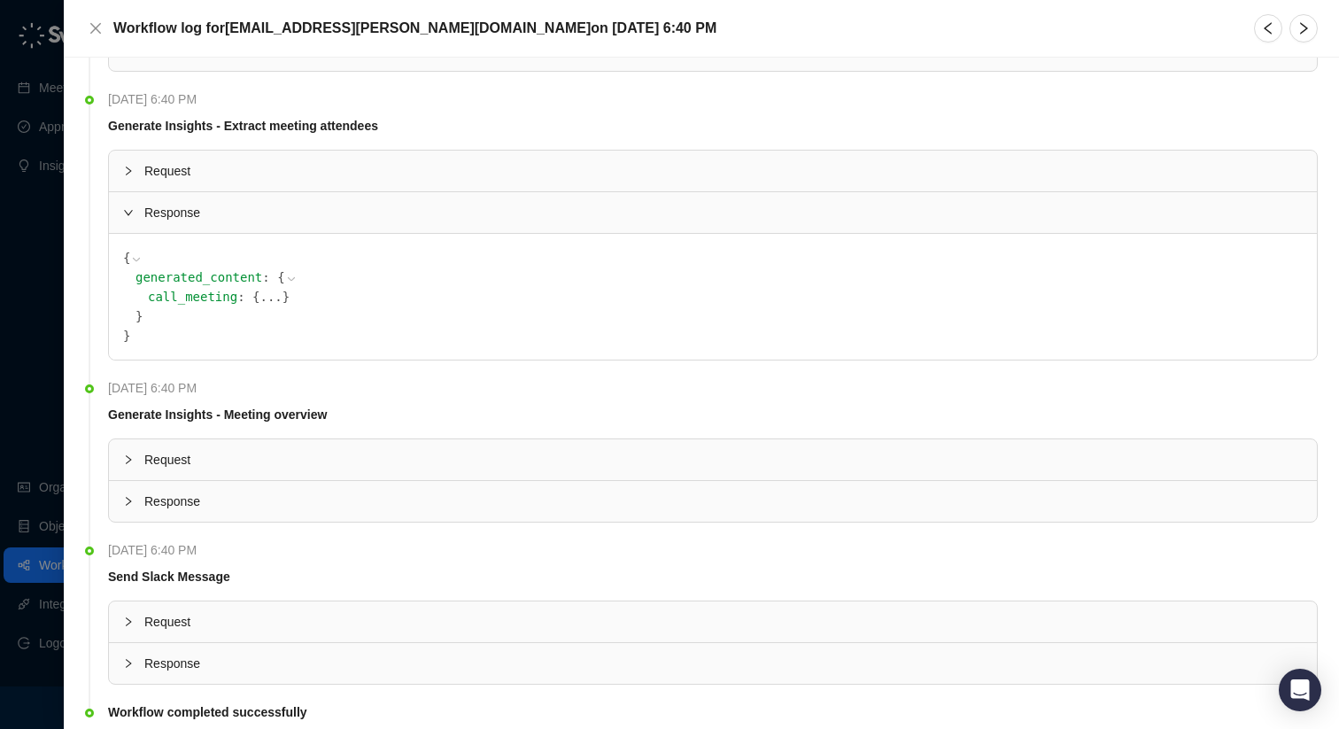
scroll to position [133, 0]
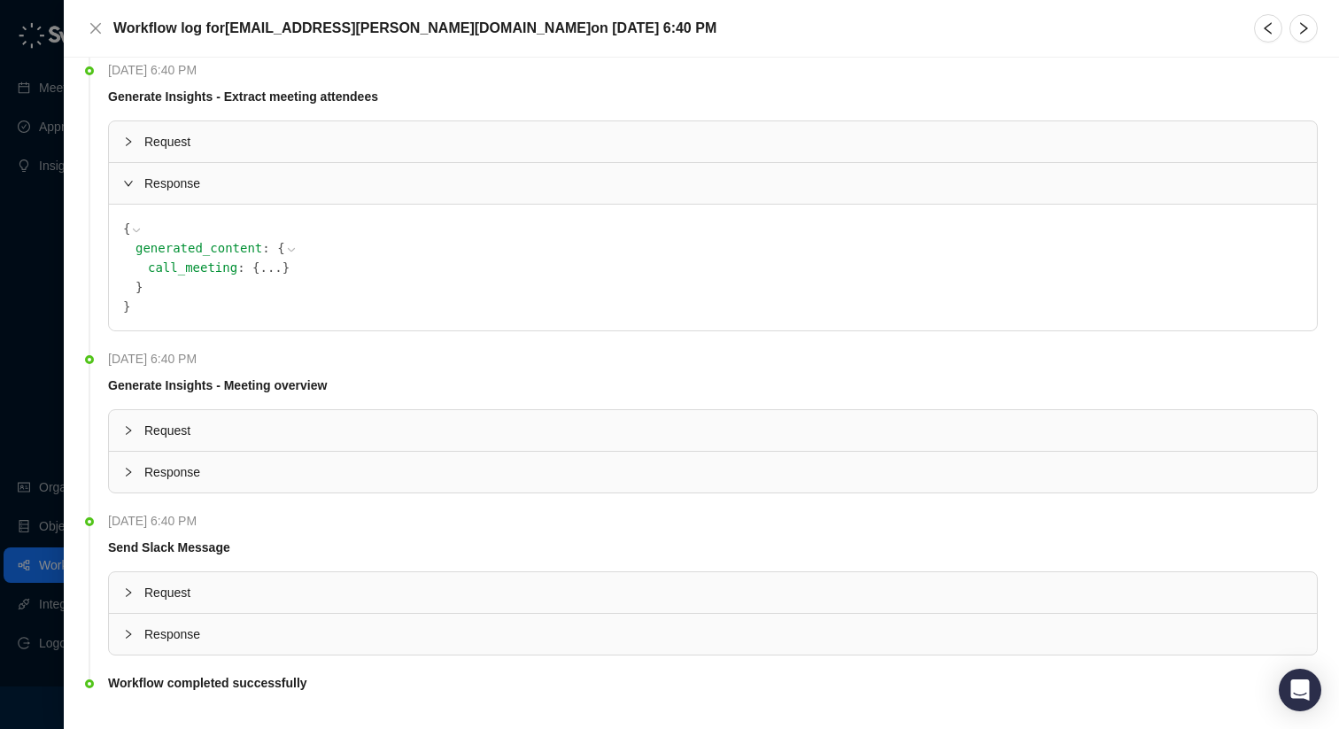
click at [220, 271] on span "call_meeting" at bounding box center [192, 267] width 89 height 14
click at [252, 271] on span "{" at bounding box center [255, 267] width 7 height 14
click at [277, 247] on span "{" at bounding box center [280, 248] width 7 height 14
click at [285, 247] on icon at bounding box center [291, 250] width 12 height 12
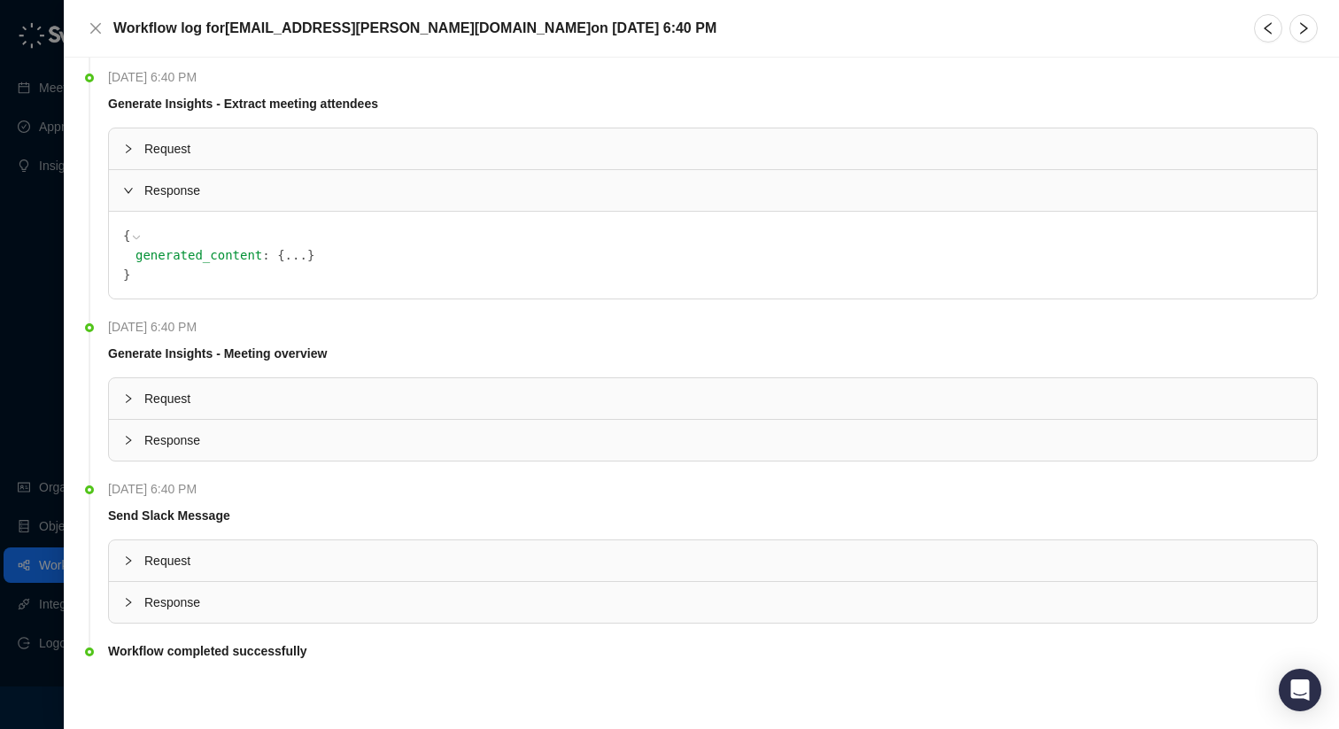
scroll to position [126, 0]
click at [285, 254] on button "..." at bounding box center [296, 254] width 22 height 19
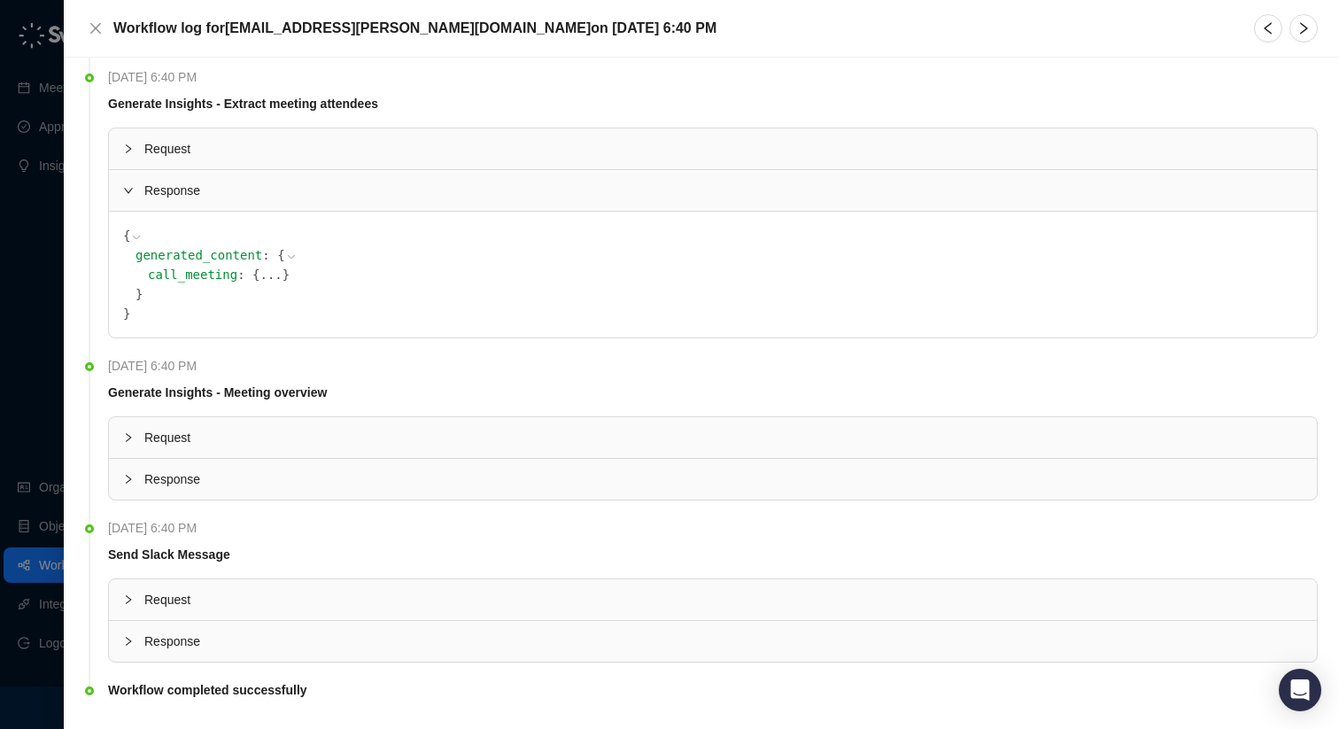
click at [259, 275] on button "..." at bounding box center [270, 274] width 22 height 19
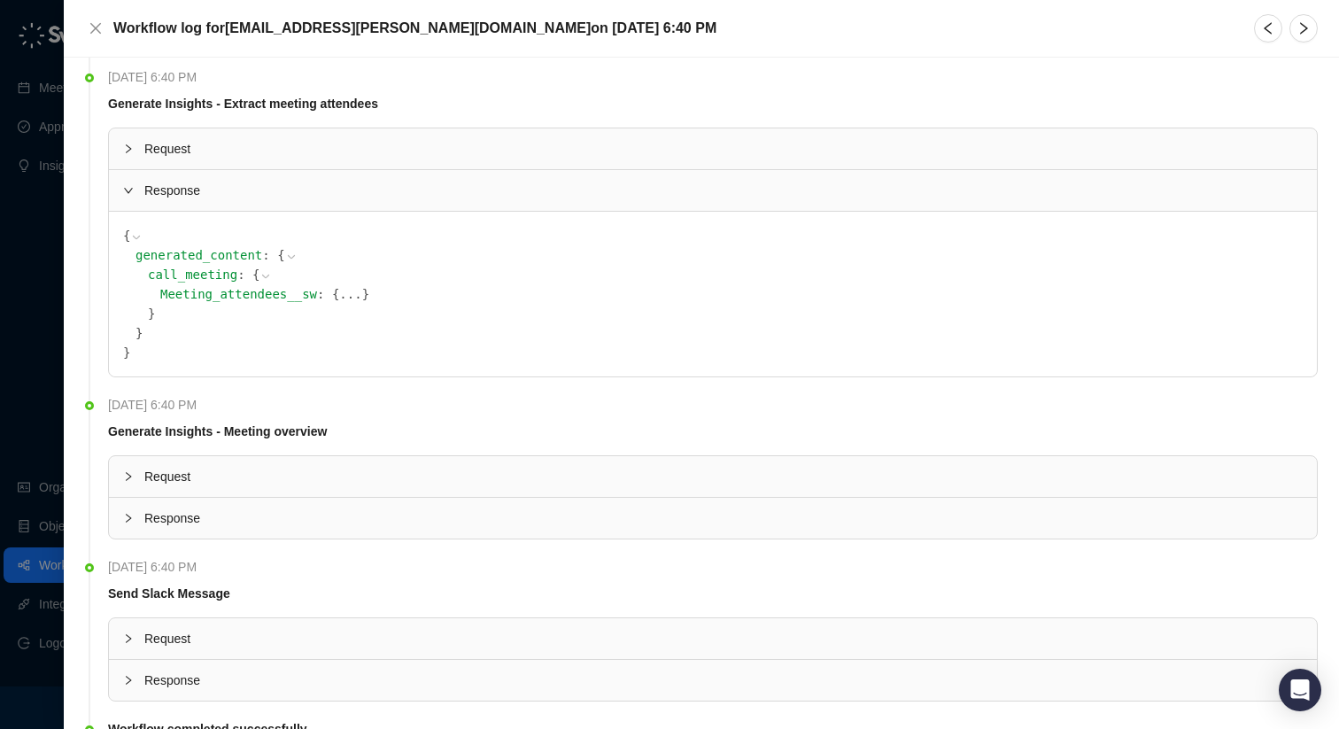
click at [339, 293] on button "..." at bounding box center [350, 293] width 22 height 19
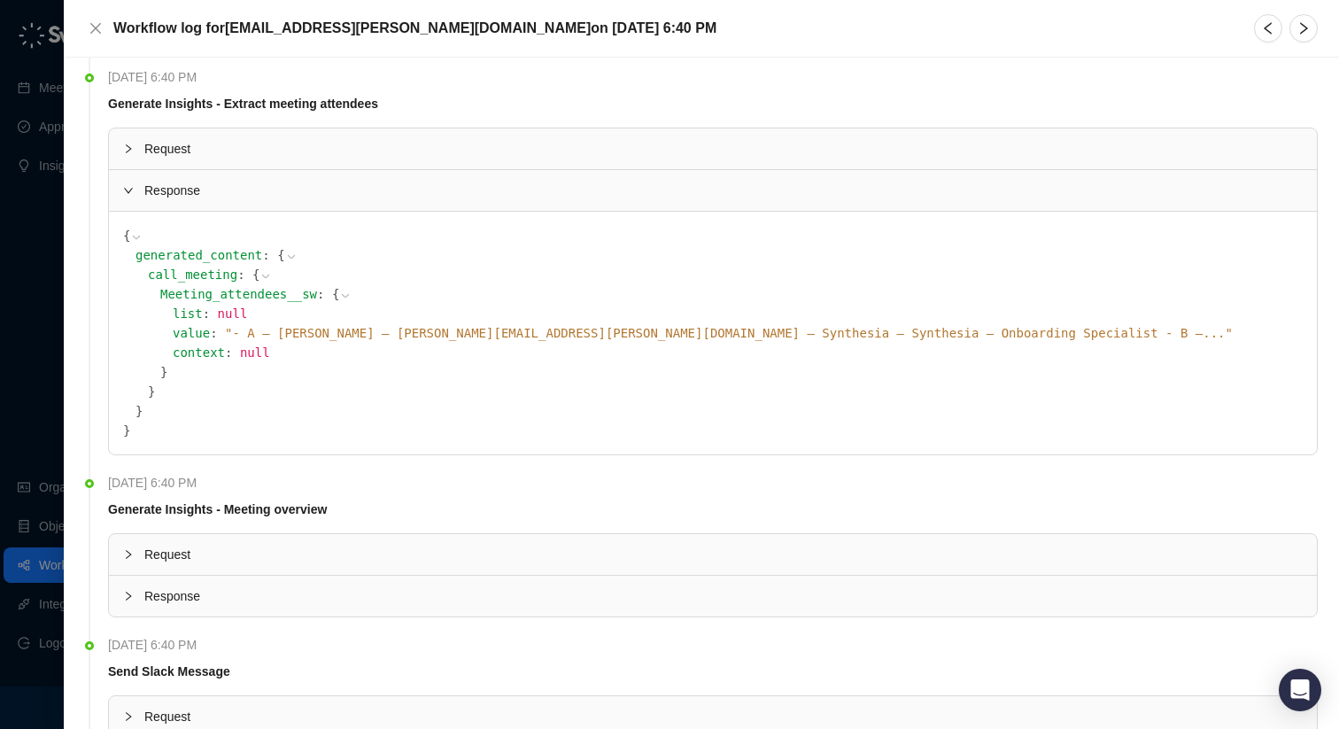
click at [246, 155] on span "Request" at bounding box center [723, 148] width 1158 height 19
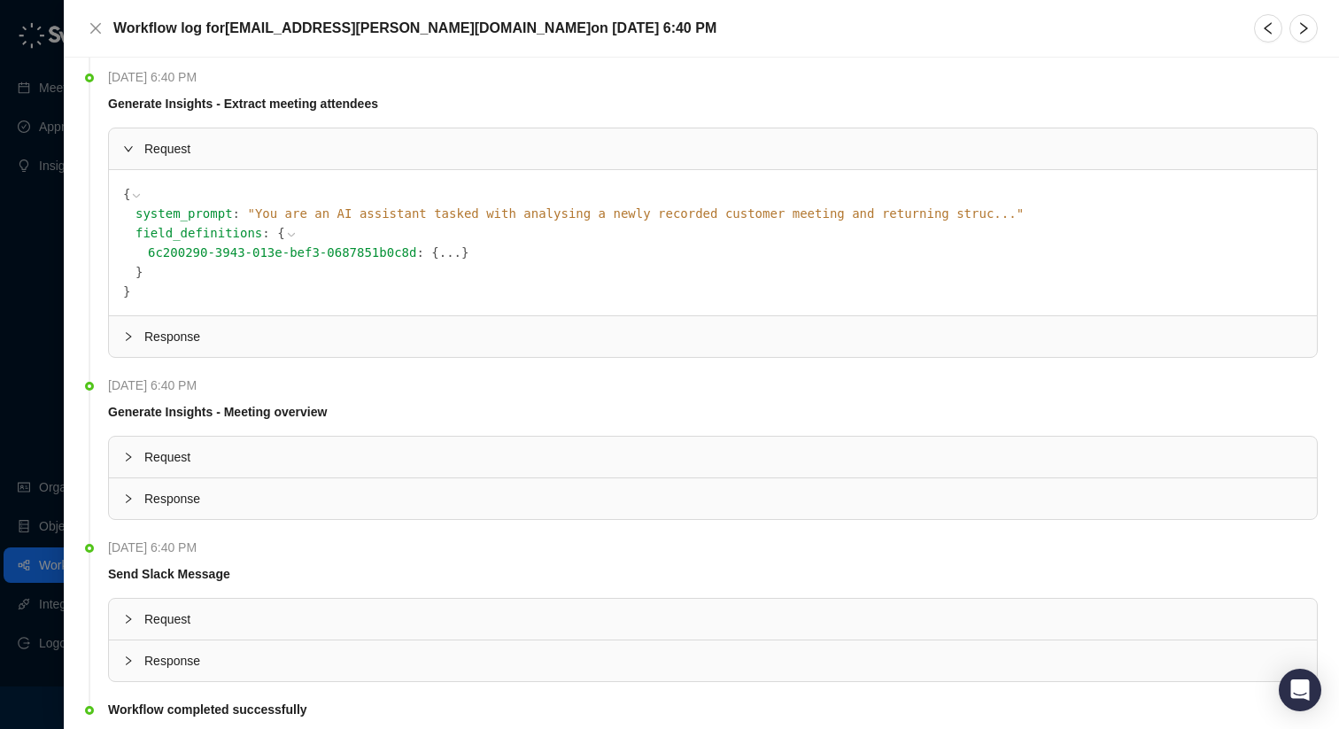
scroll to position [0, 0]
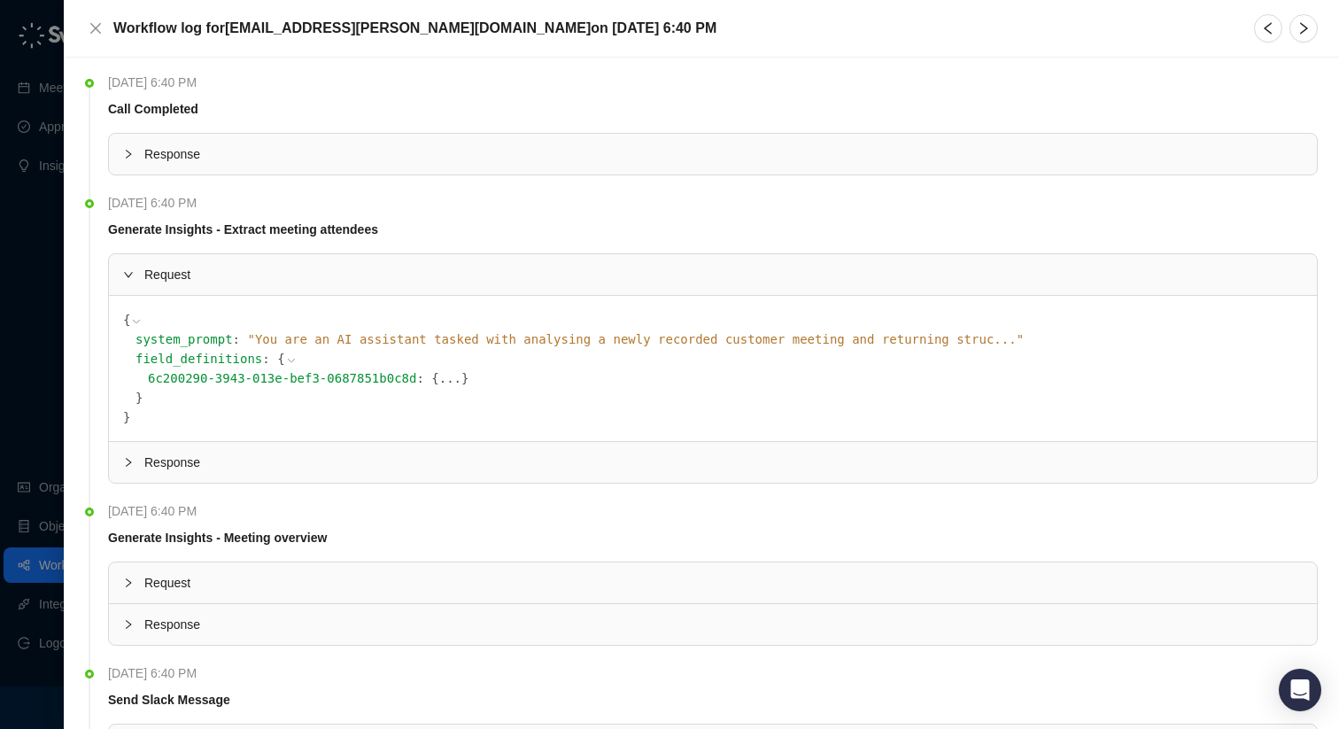
click at [182, 153] on span "Response" at bounding box center [723, 153] width 1158 height 19
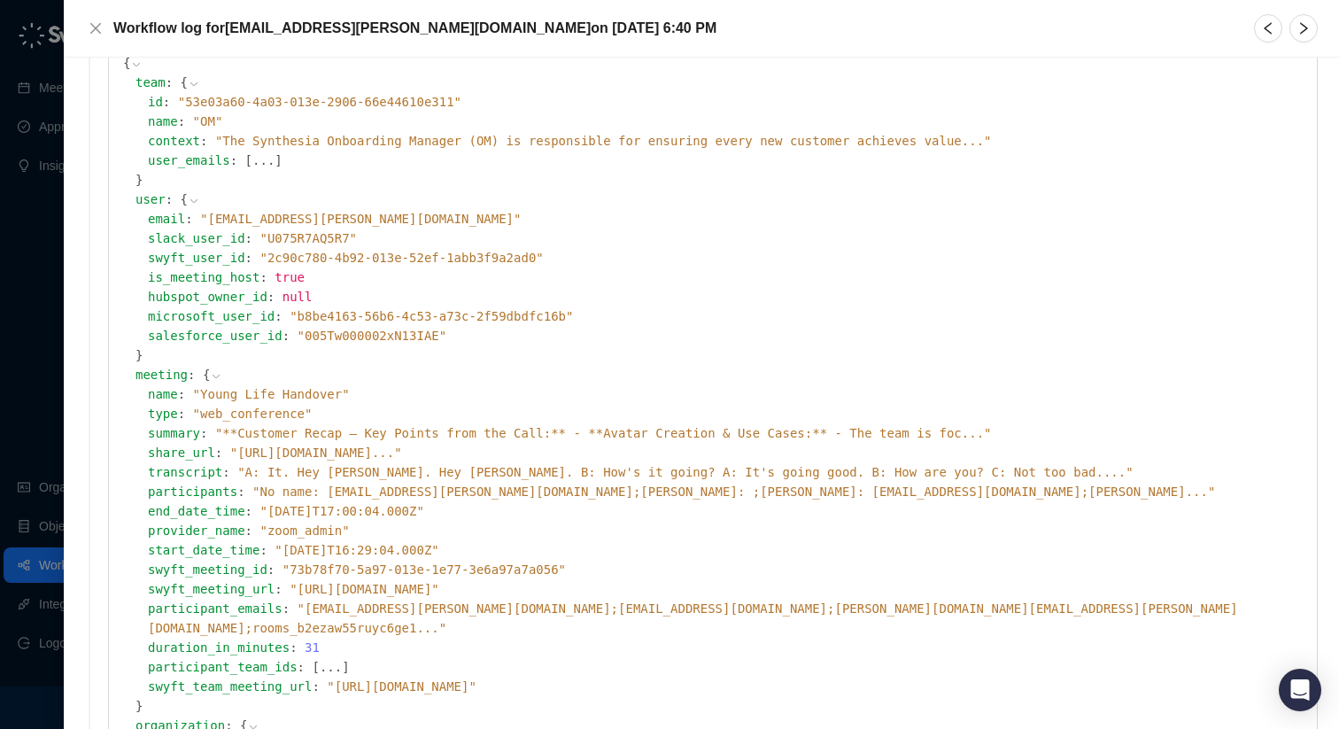
scroll to position [138, 0]
click at [369, 434] on span "" **Customer Recap – Key Points from the Call:** - **Avatar Creation & Use Case…" at bounding box center [603, 431] width 777 height 14
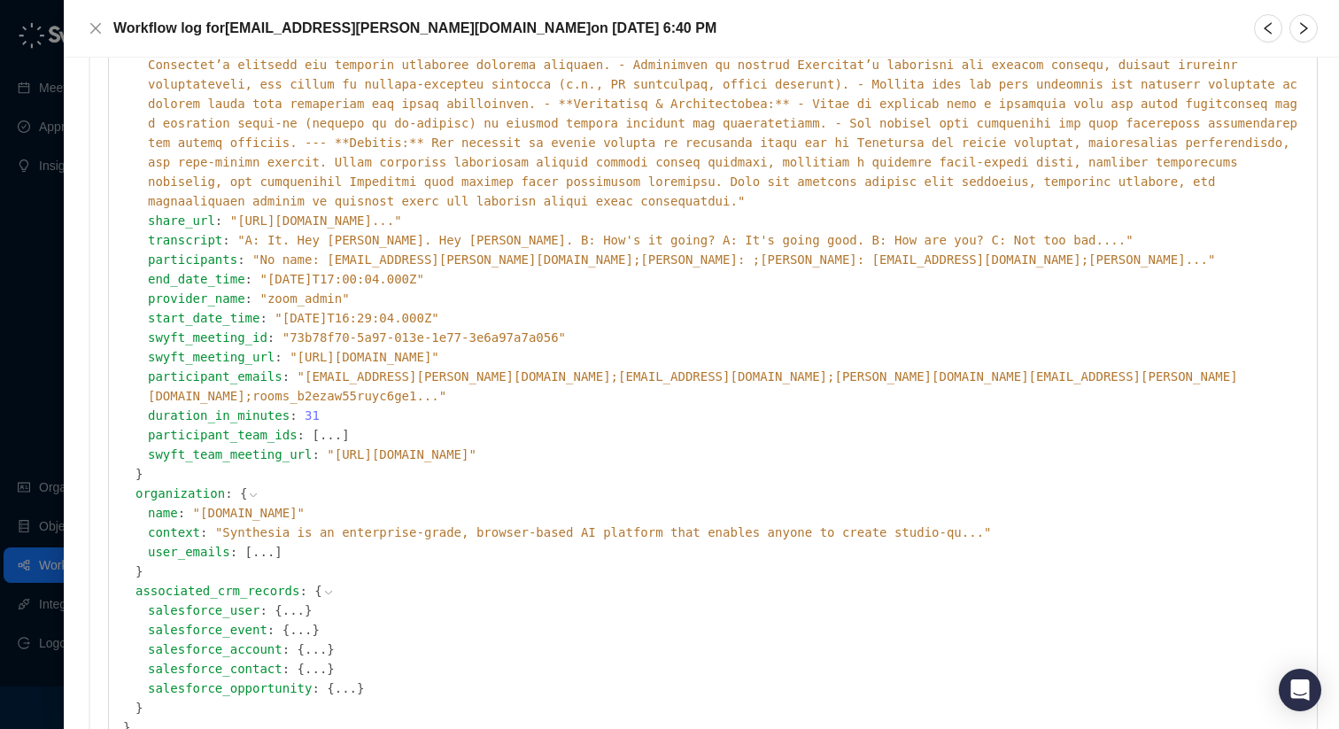
scroll to position [955, 0]
